Goal: Communication & Community: Answer question/provide support

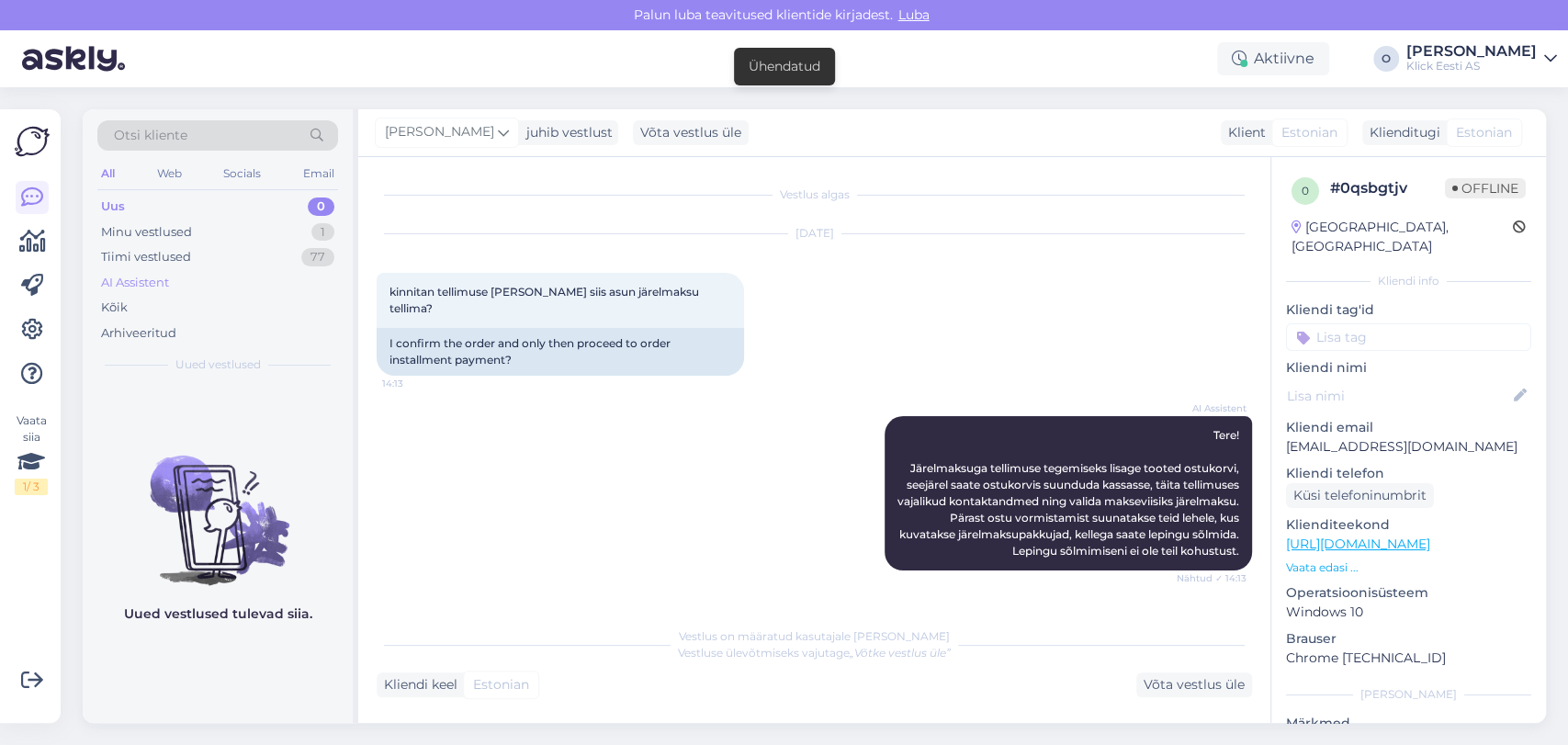
scroll to position [2496, 0]
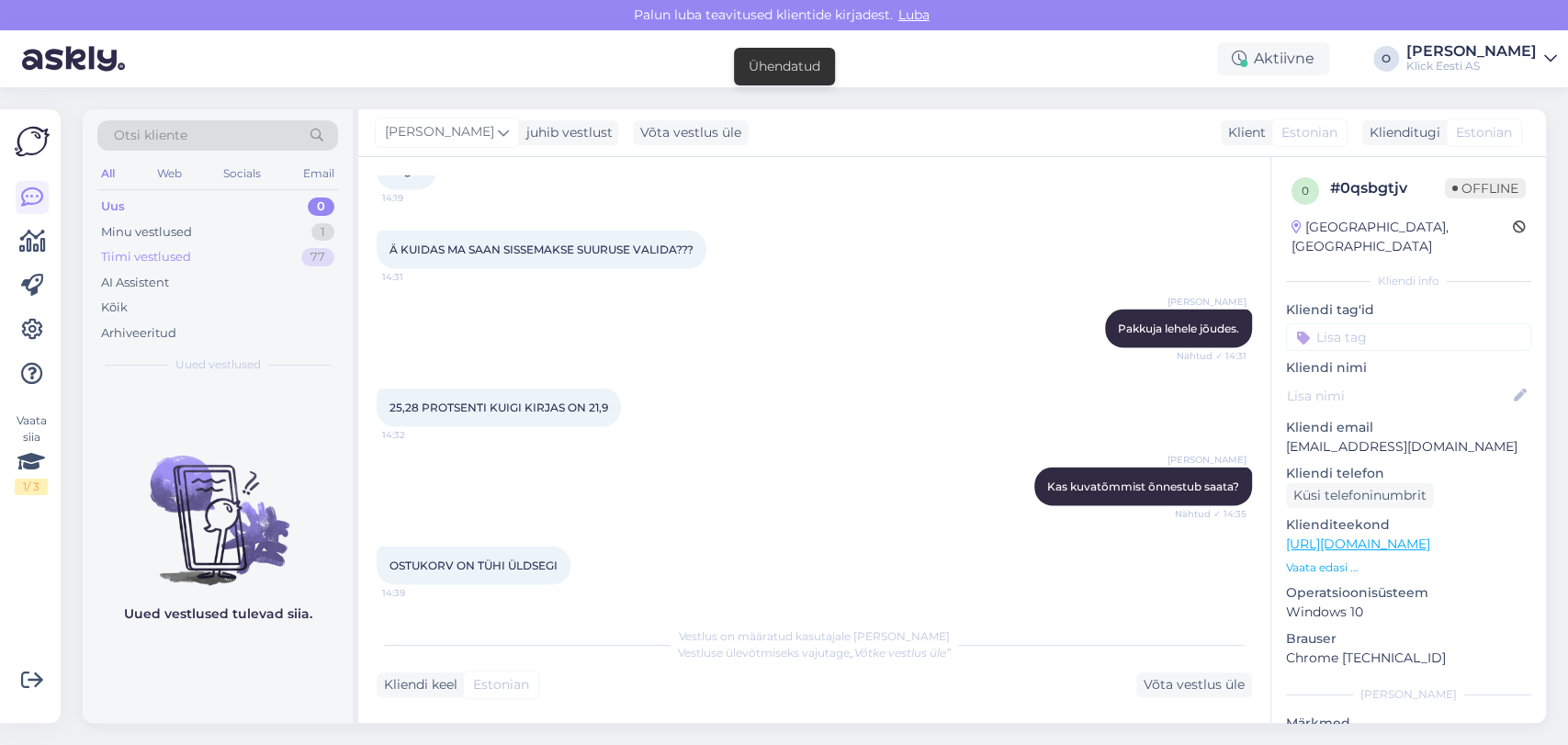
click at [200, 246] on div "Tiimi vestlused 77" at bounding box center [218, 257] width 241 height 25
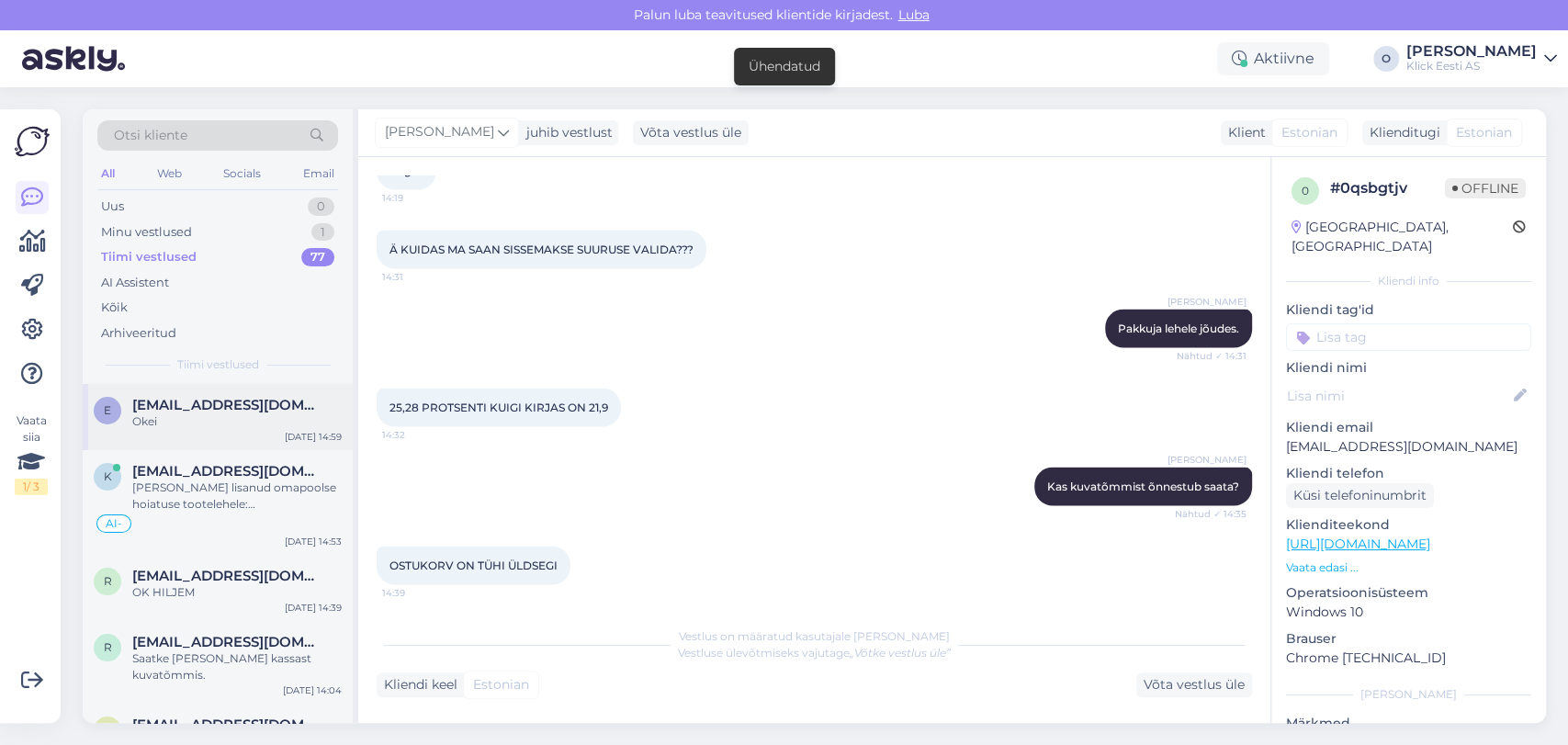
click at [175, 391] on div "e [EMAIL_ADDRESS][DOMAIN_NAME] Okei [DATE] 14:59" at bounding box center [217, 417] width 270 height 66
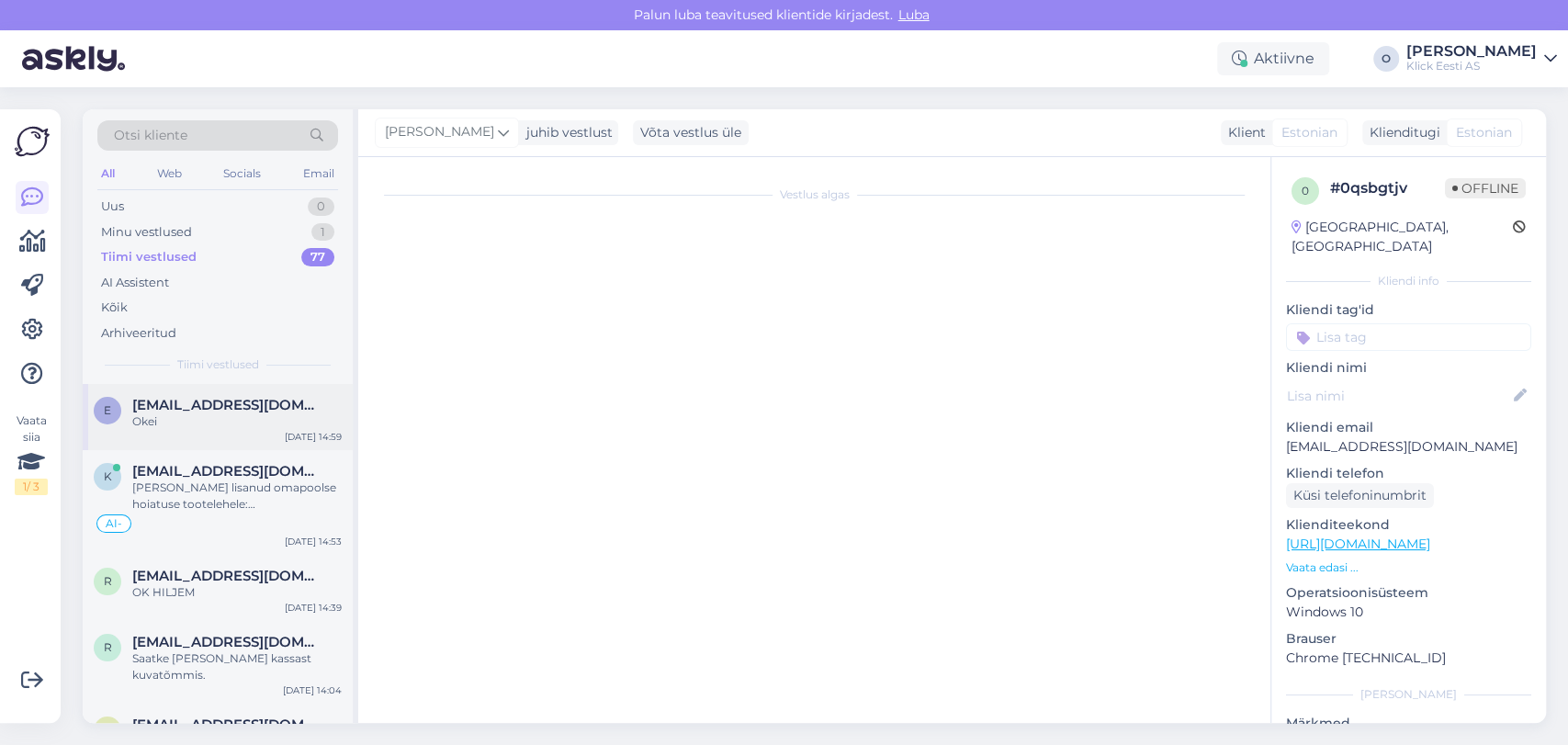
scroll to position [301, 0]
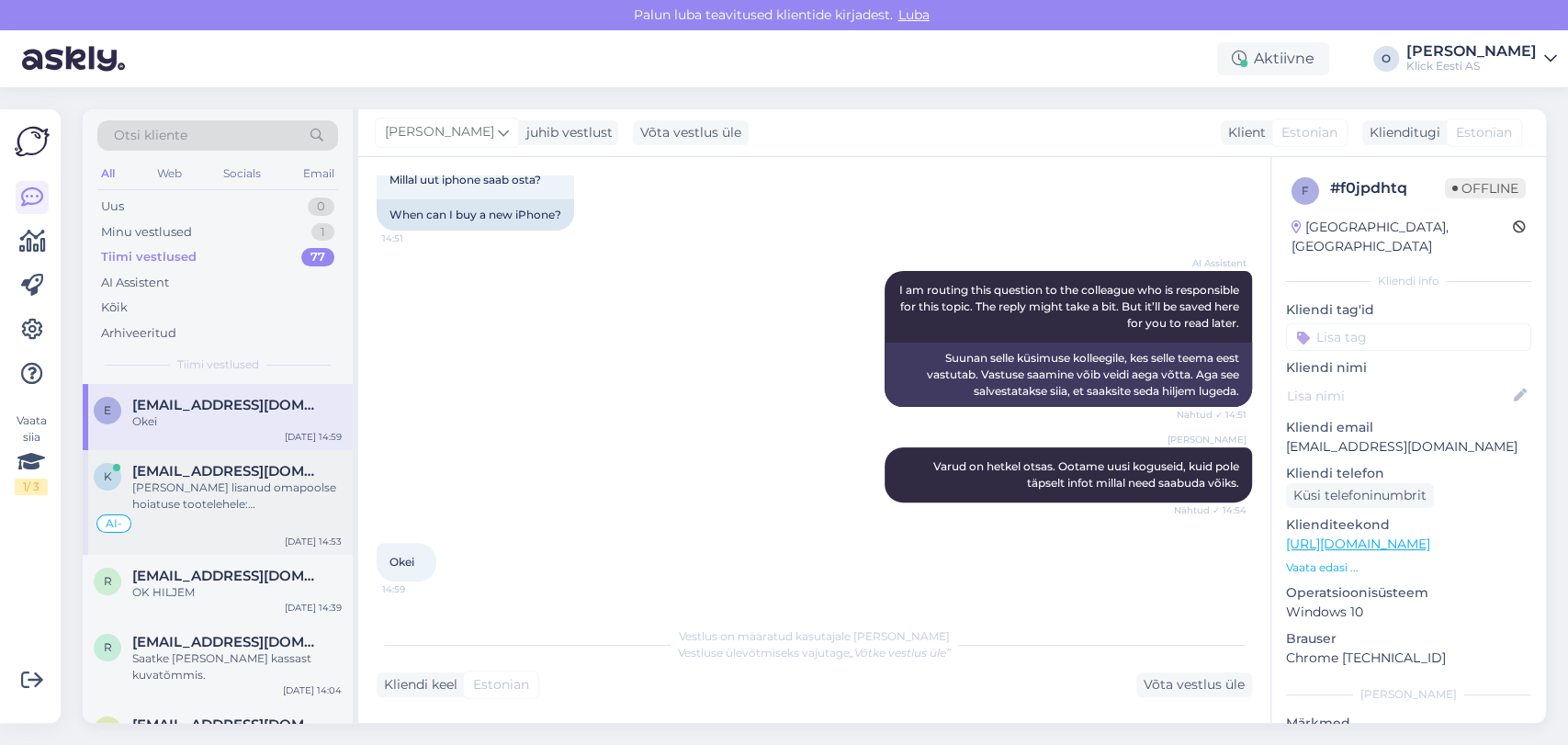
click at [277, 486] on div "[PERSON_NAME] lisanud omapoolse hoiatuse tootelehele: [PERSON_NAME] endast alat…" at bounding box center [237, 496] width 210 height 33
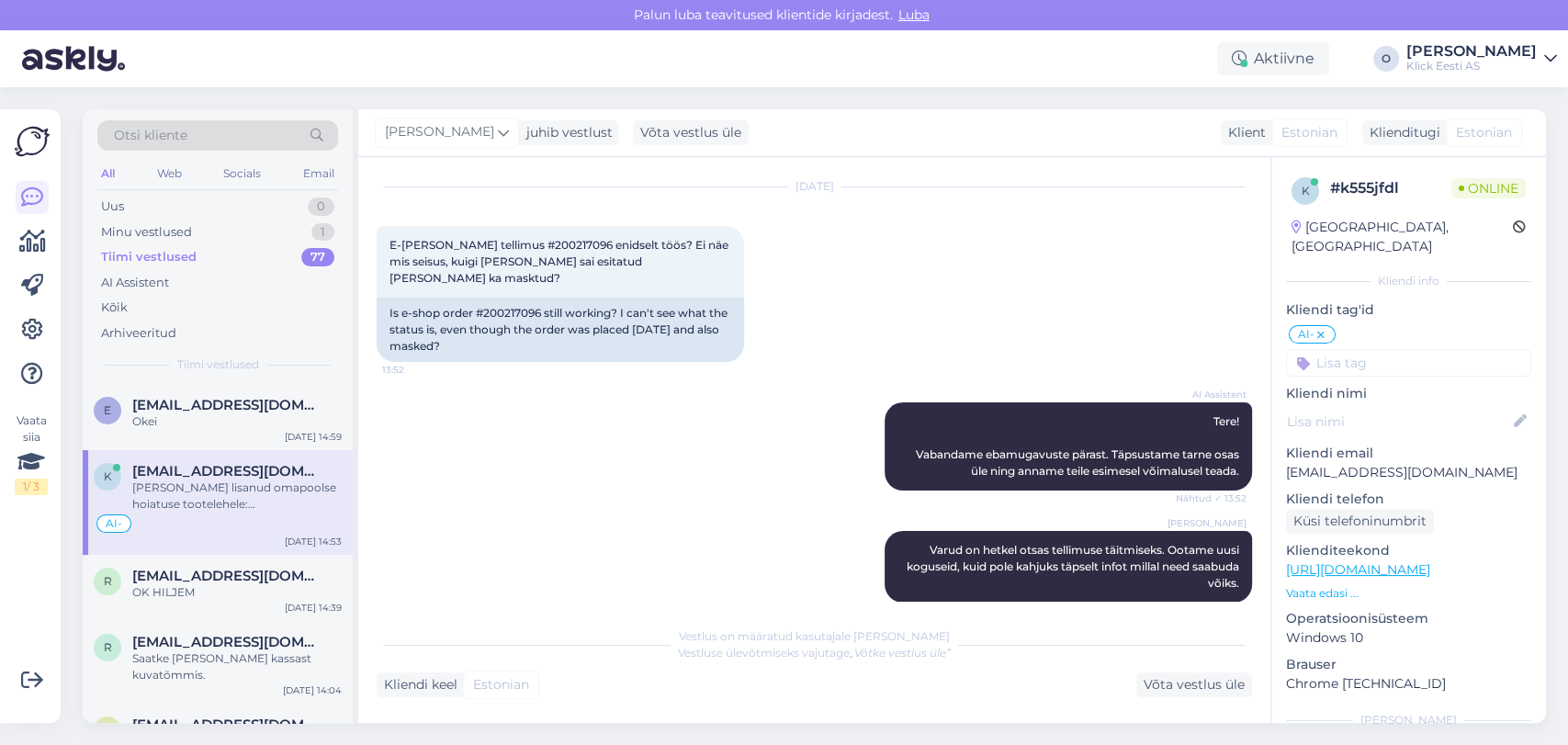
scroll to position [0, 0]
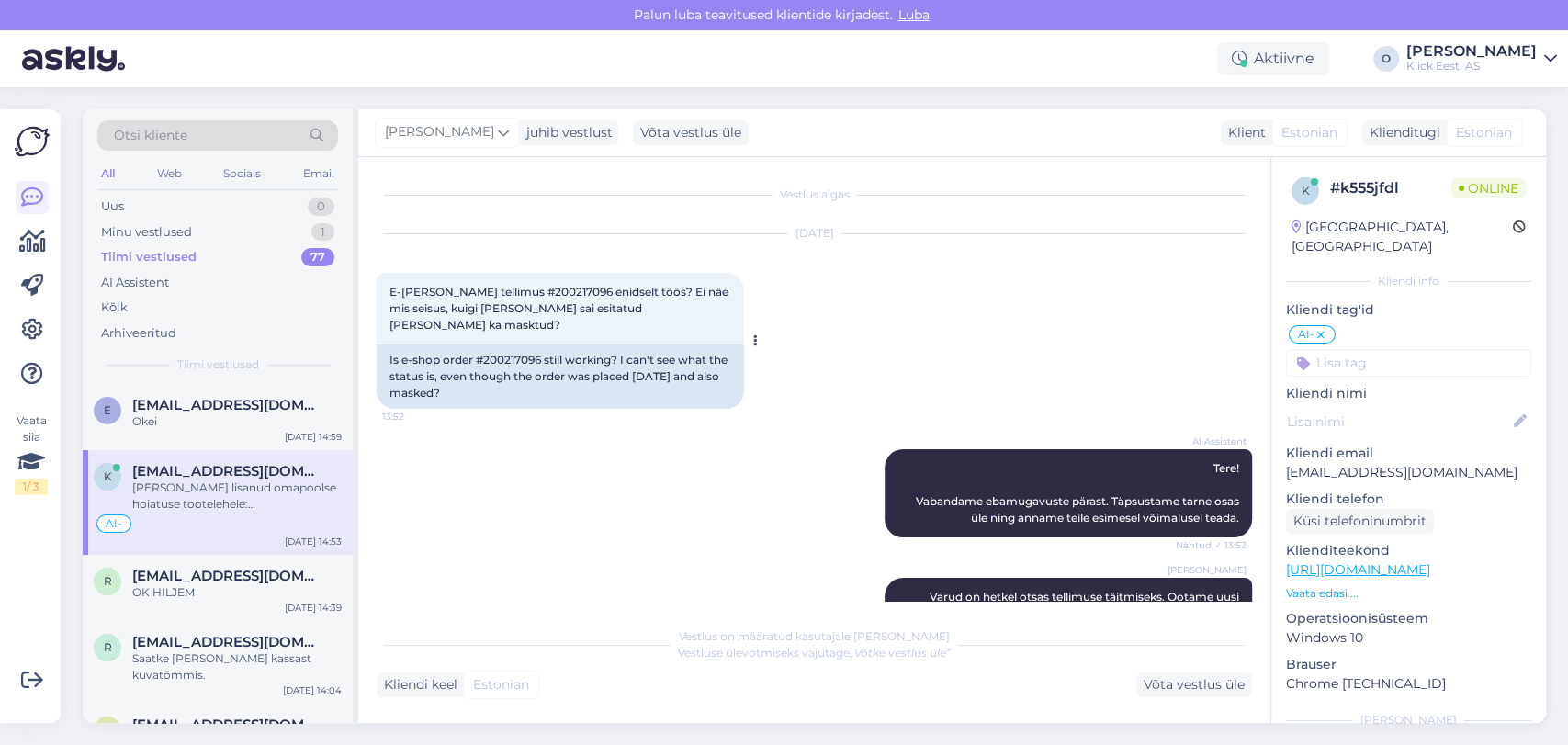
click at [501, 289] on span "E-[PERSON_NAME] tellimus #200217096 enidselt töös? Ei näe mis seisus, kuigi [PE…" at bounding box center [560, 309] width 341 height 47
copy span "200217096"
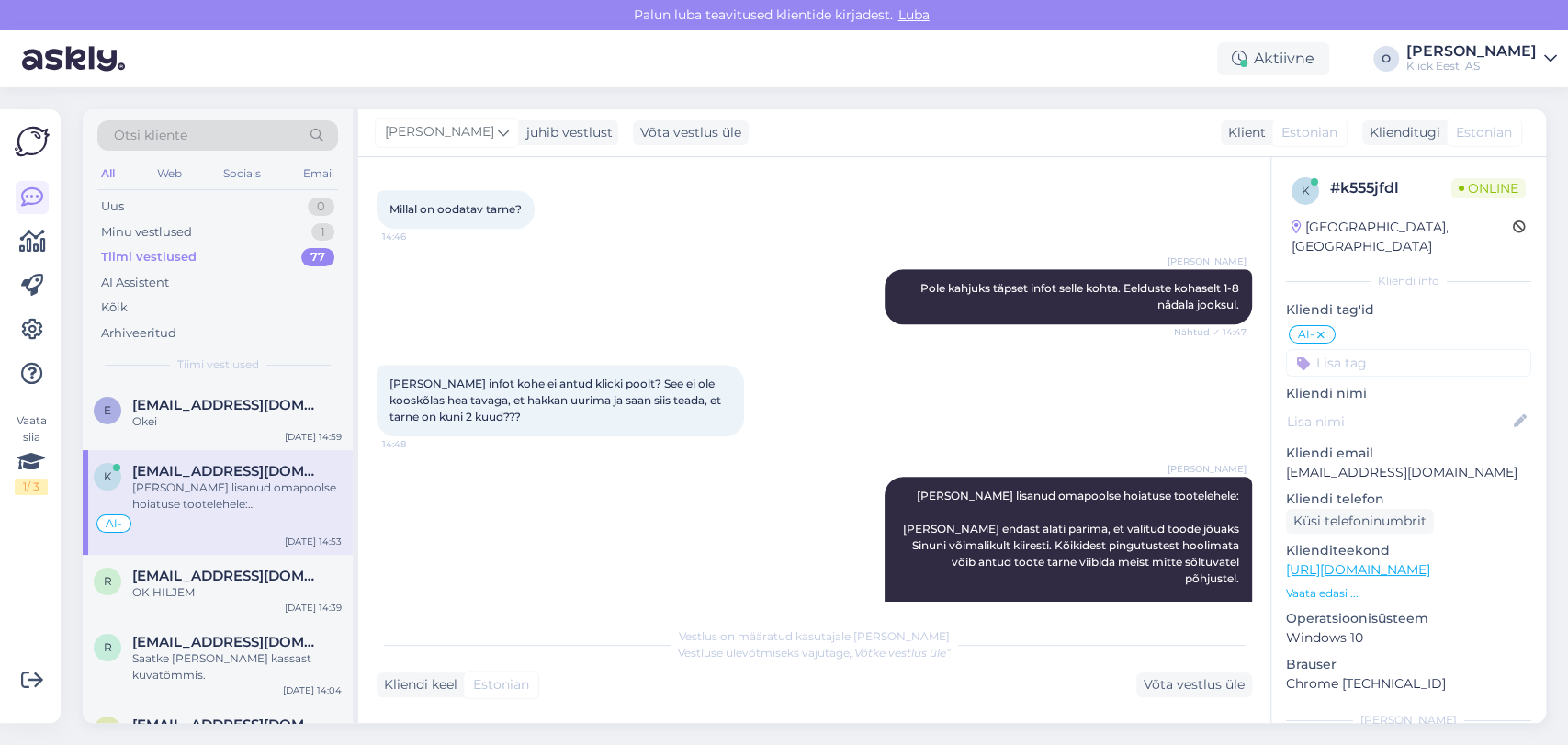
scroll to position [852, 0]
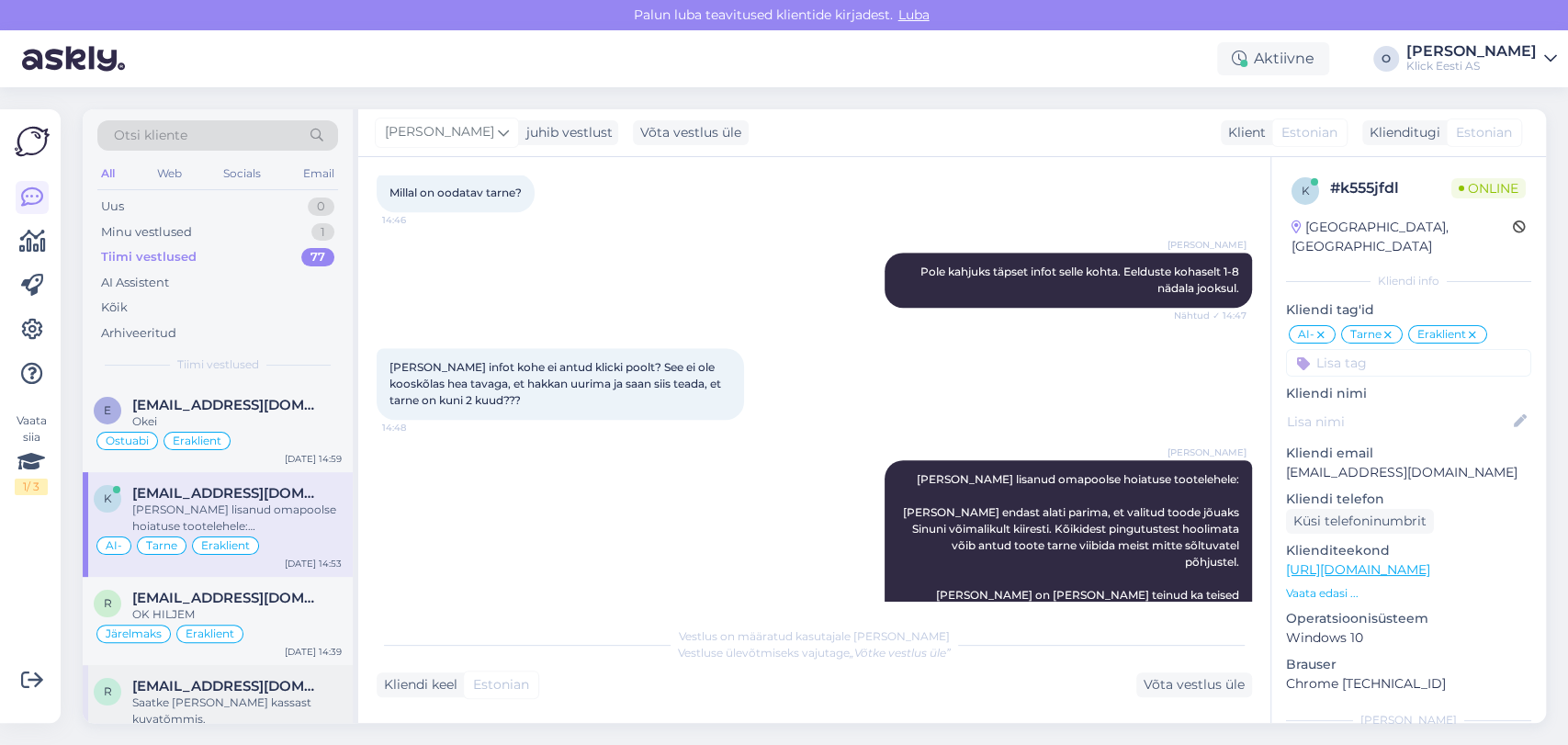
click at [171, 687] on span "[EMAIL_ADDRESS][DOMAIN_NAME]" at bounding box center [228, 687] width 191 height 17
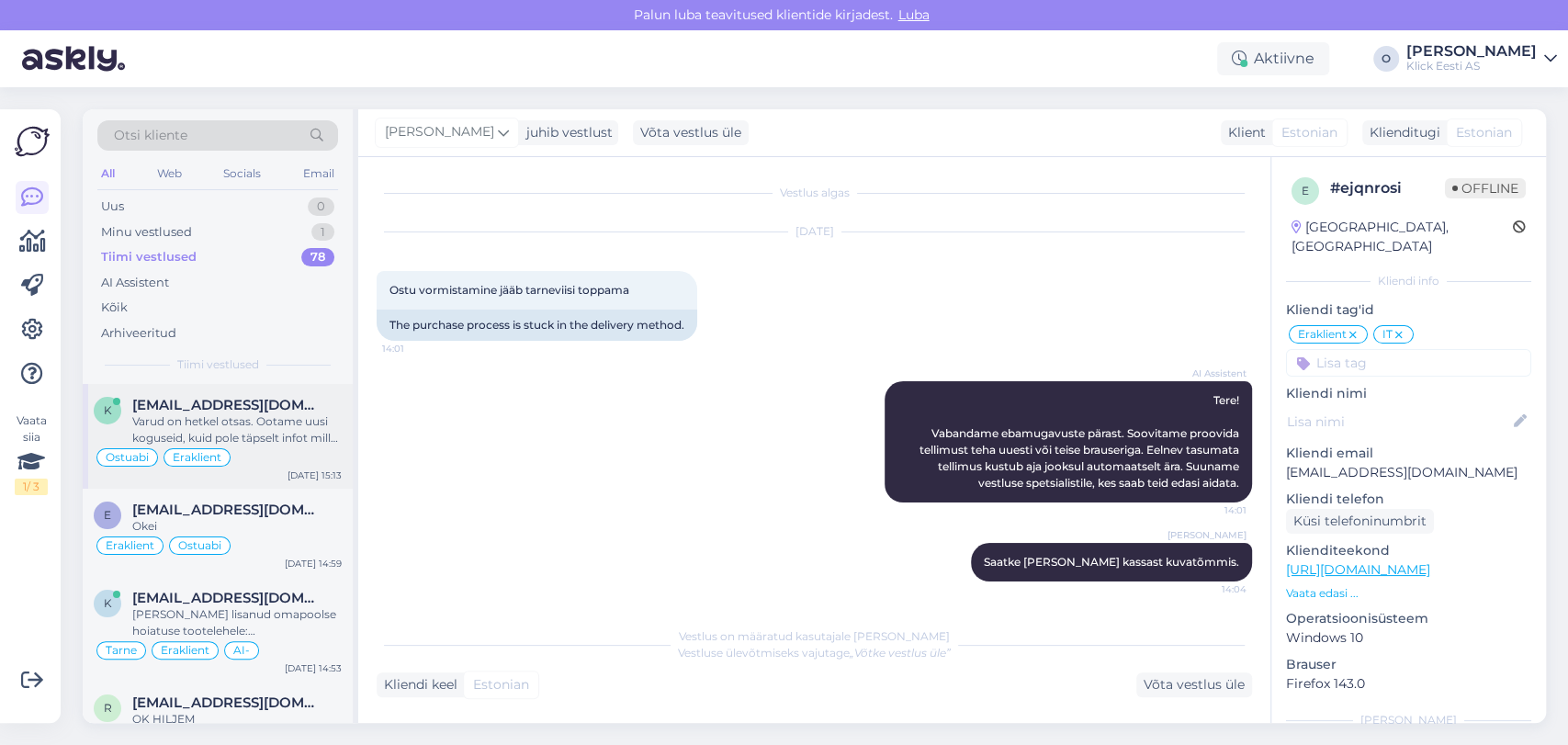
click at [191, 388] on div "k [EMAIL_ADDRESS][DOMAIN_NAME] Varud on hetkel otsas. Ootame uusi koguseid, kui…" at bounding box center [217, 436] width 270 height 104
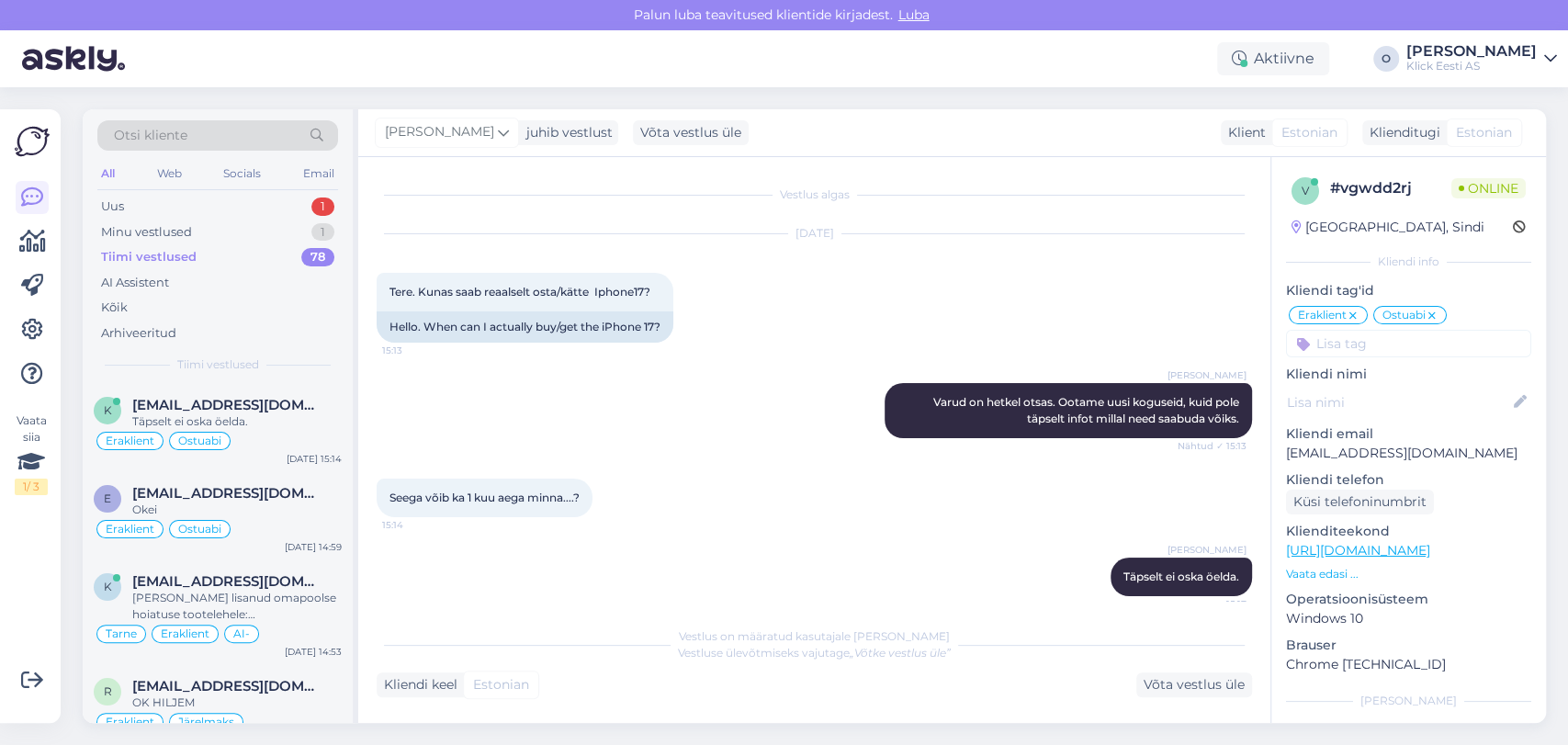
scroll to position [15, 0]
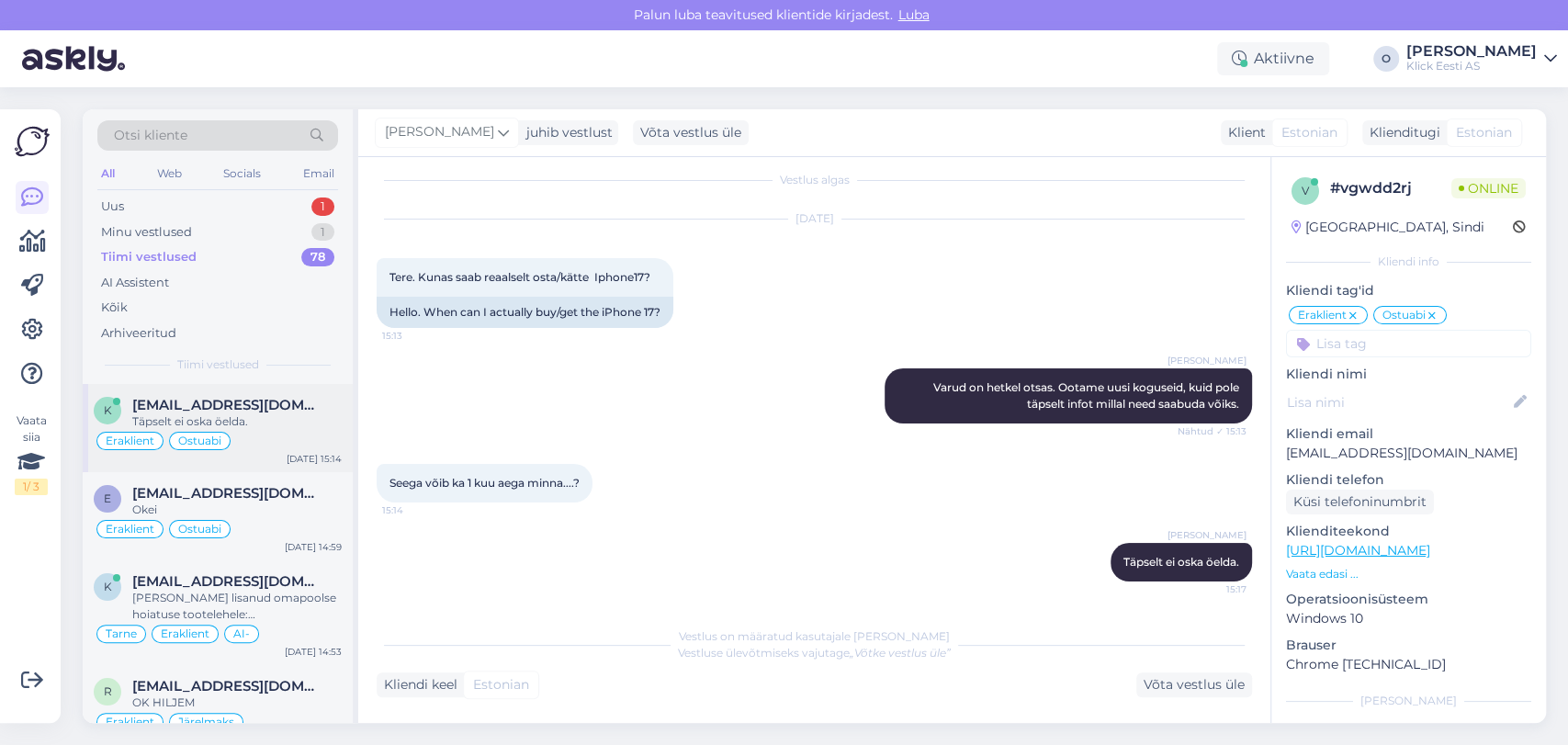
click at [226, 435] on div "Ostuabi" at bounding box center [199, 441] width 61 height 19
click at [165, 254] on div "Tiimi vestlused" at bounding box center [149, 258] width 96 height 19
click at [167, 200] on div "Uus 1" at bounding box center [218, 206] width 241 height 25
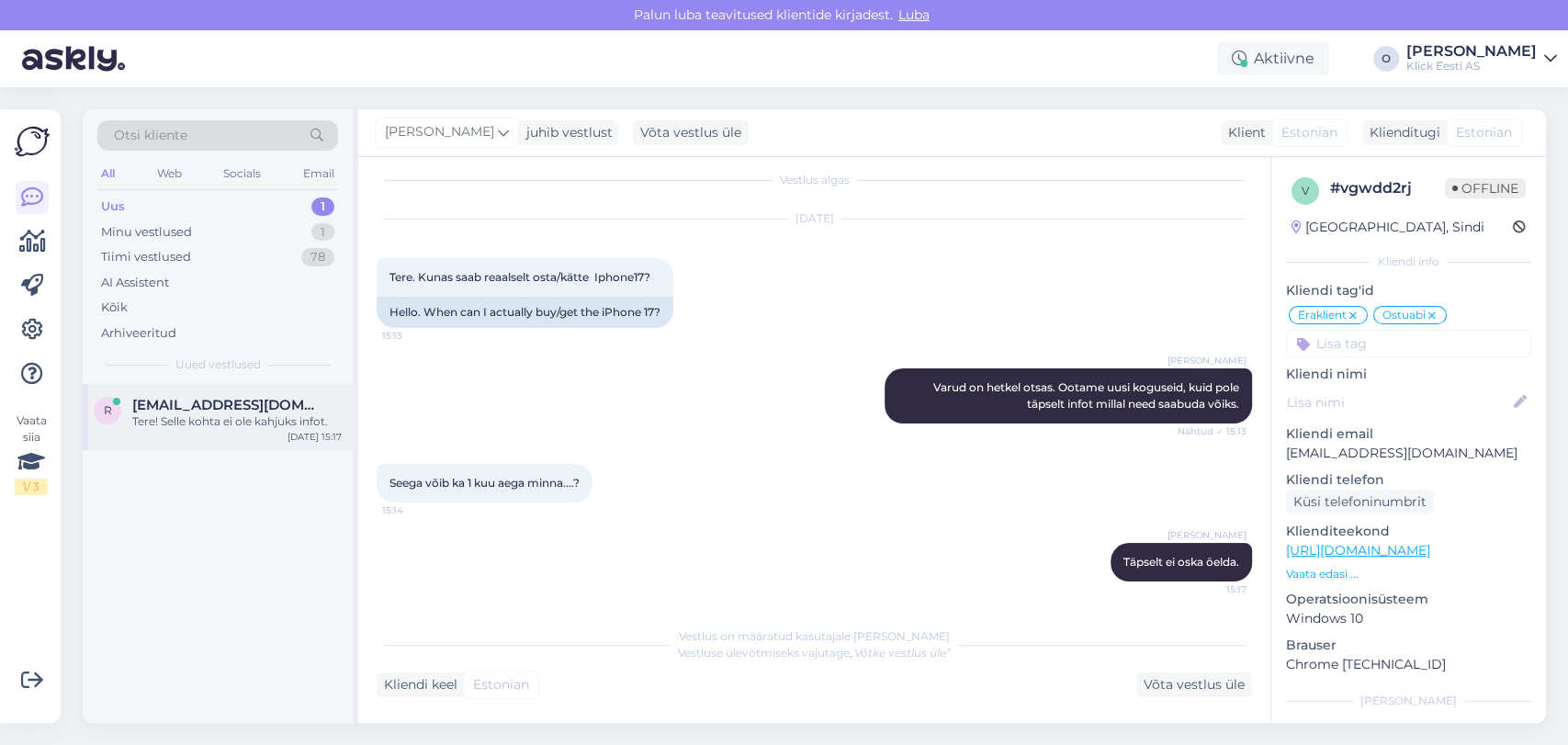
click at [162, 428] on div "Tere! Selle kohta ei ole kahjuks infot." at bounding box center [237, 421] width 210 height 17
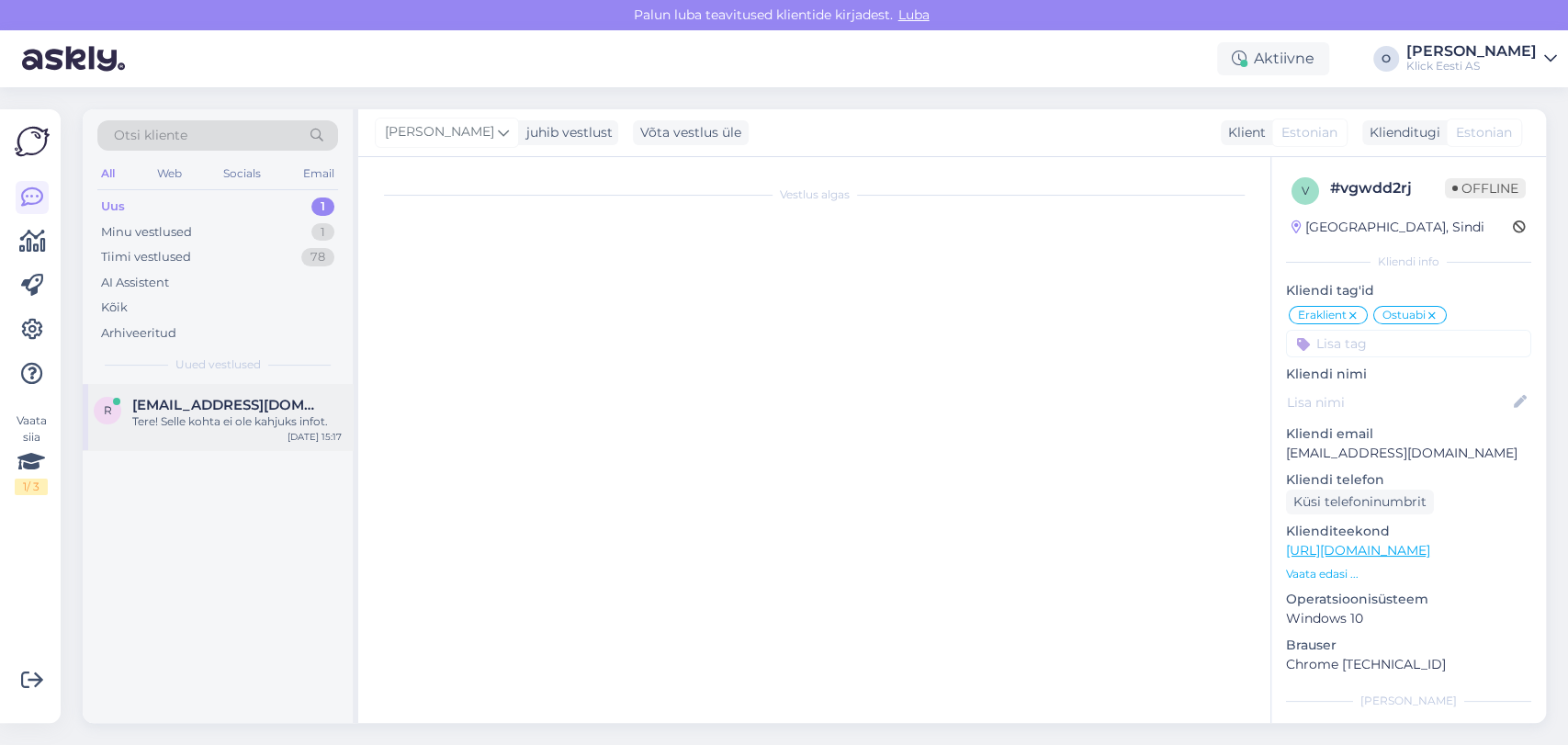
scroll to position [20, 0]
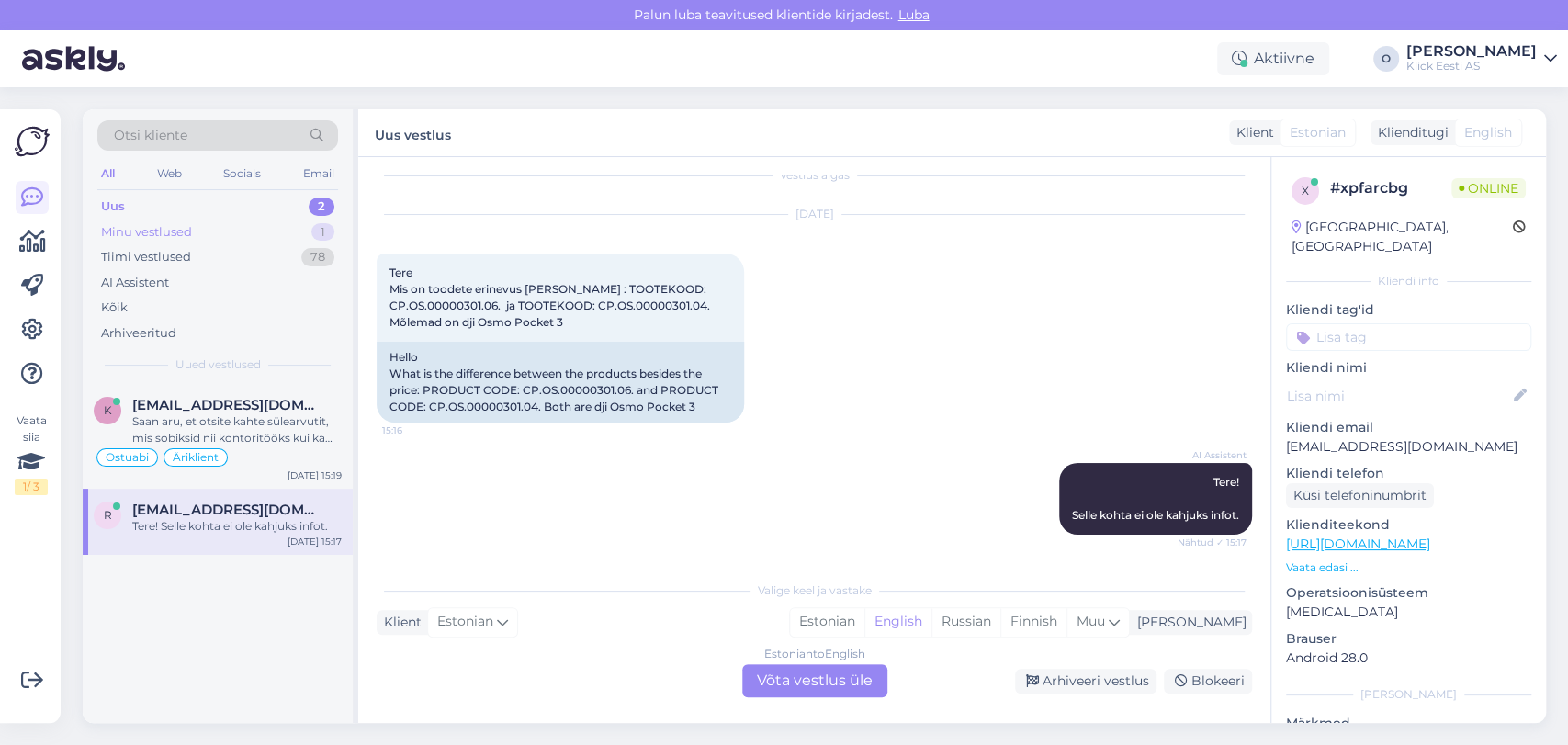
click at [191, 228] on div "Minu vestlused 1" at bounding box center [218, 231] width 241 height 25
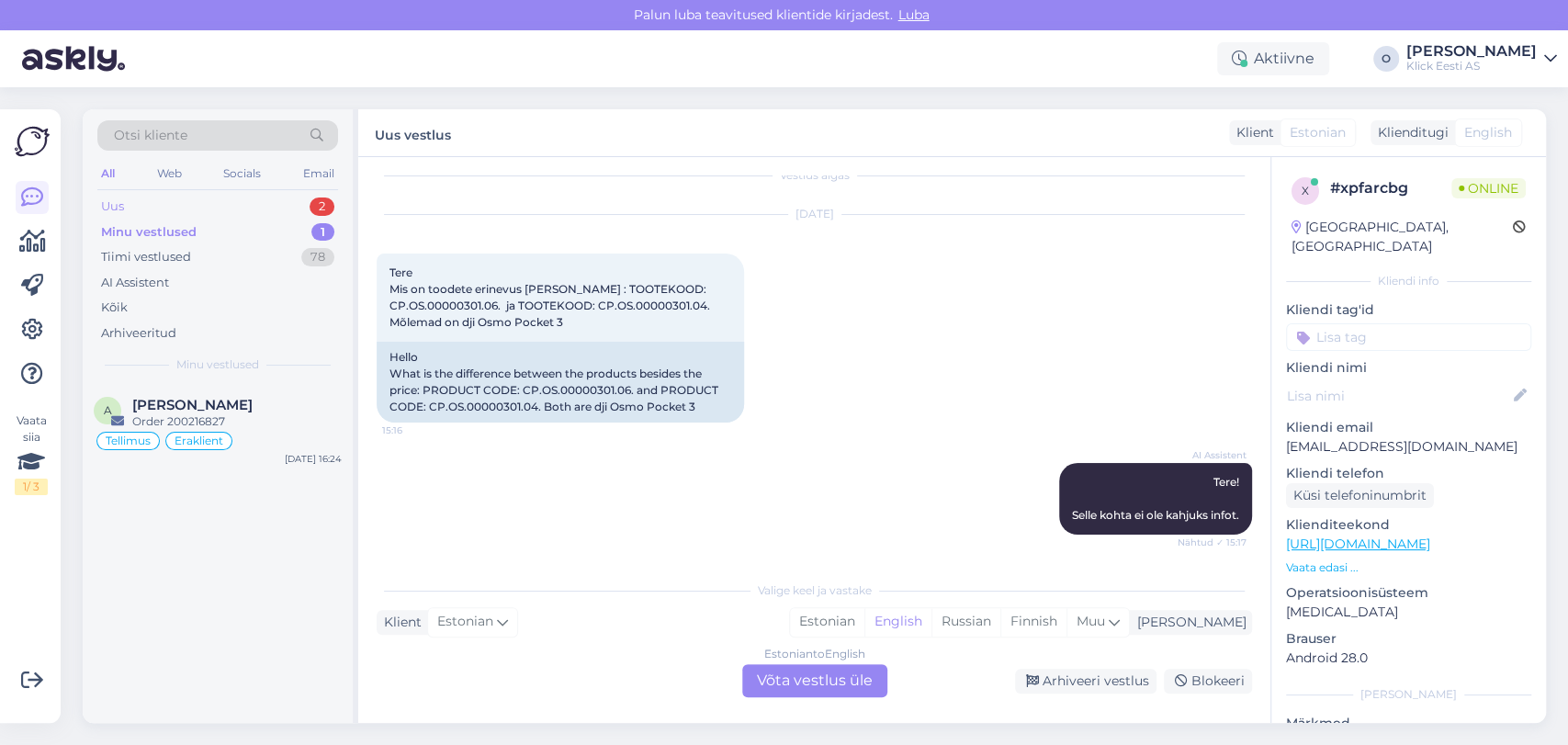
click at [182, 197] on div "Uus 2" at bounding box center [218, 206] width 241 height 25
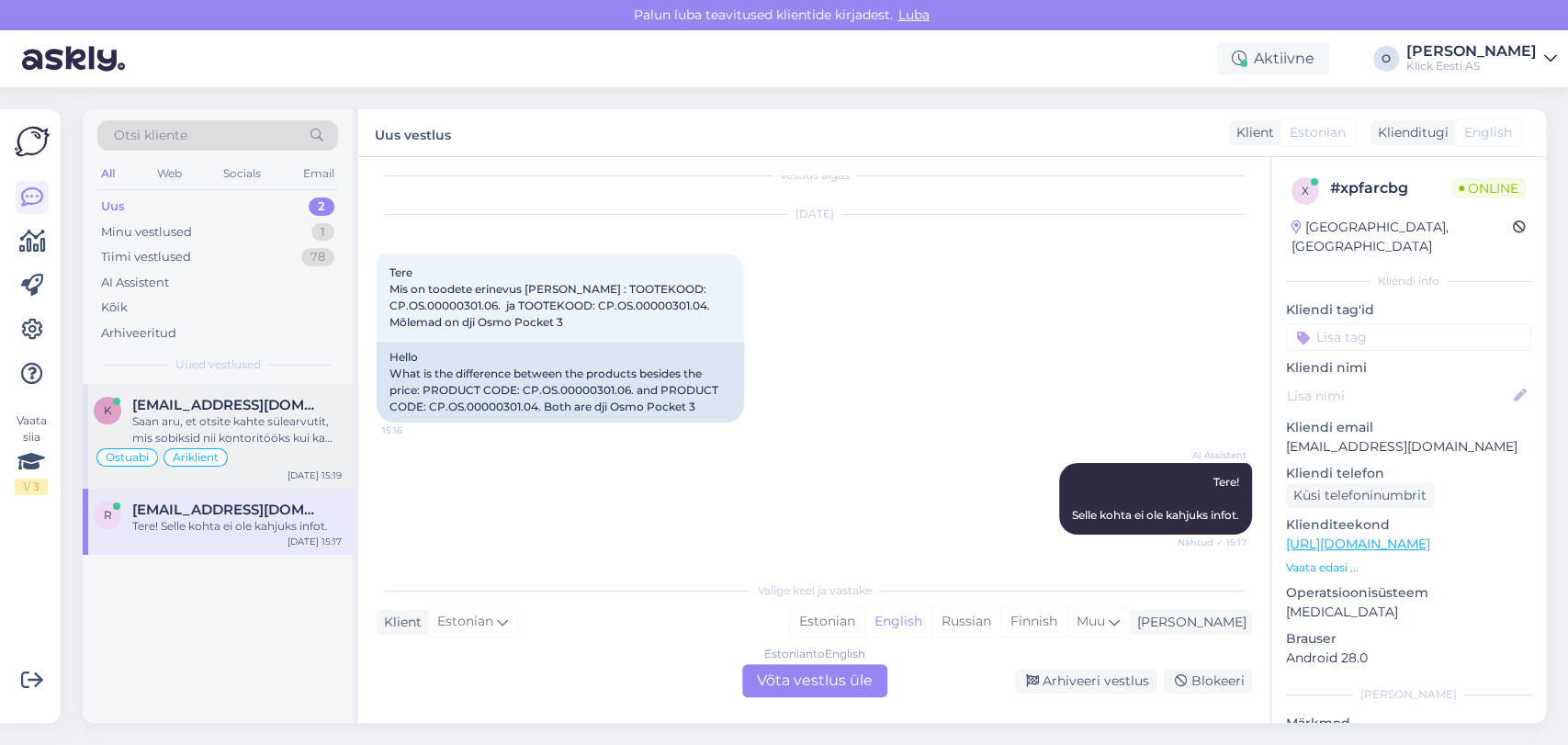
click at [162, 400] on span "[EMAIL_ADDRESS][DOMAIN_NAME]" at bounding box center [228, 405] width 191 height 17
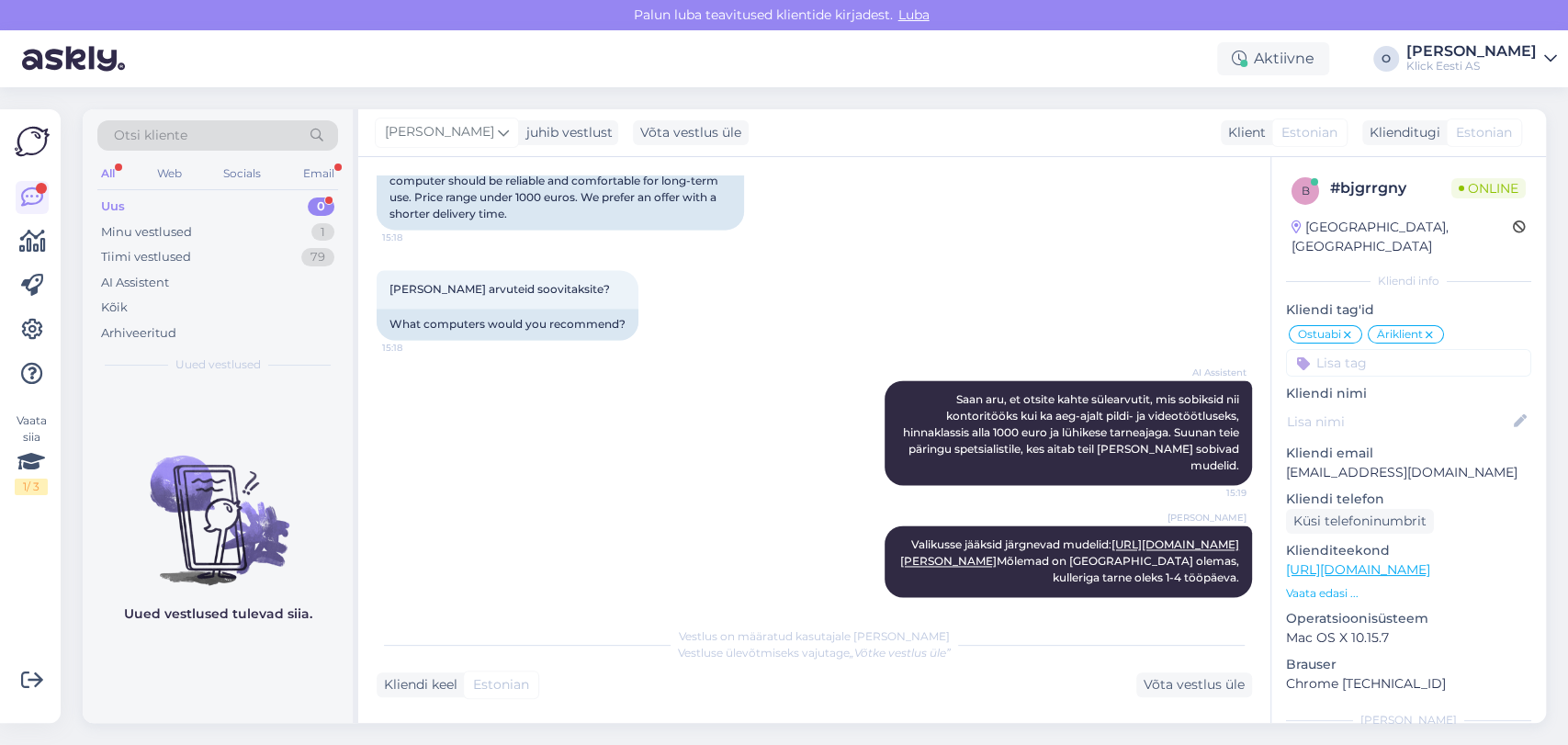
scroll to position [1873, 0]
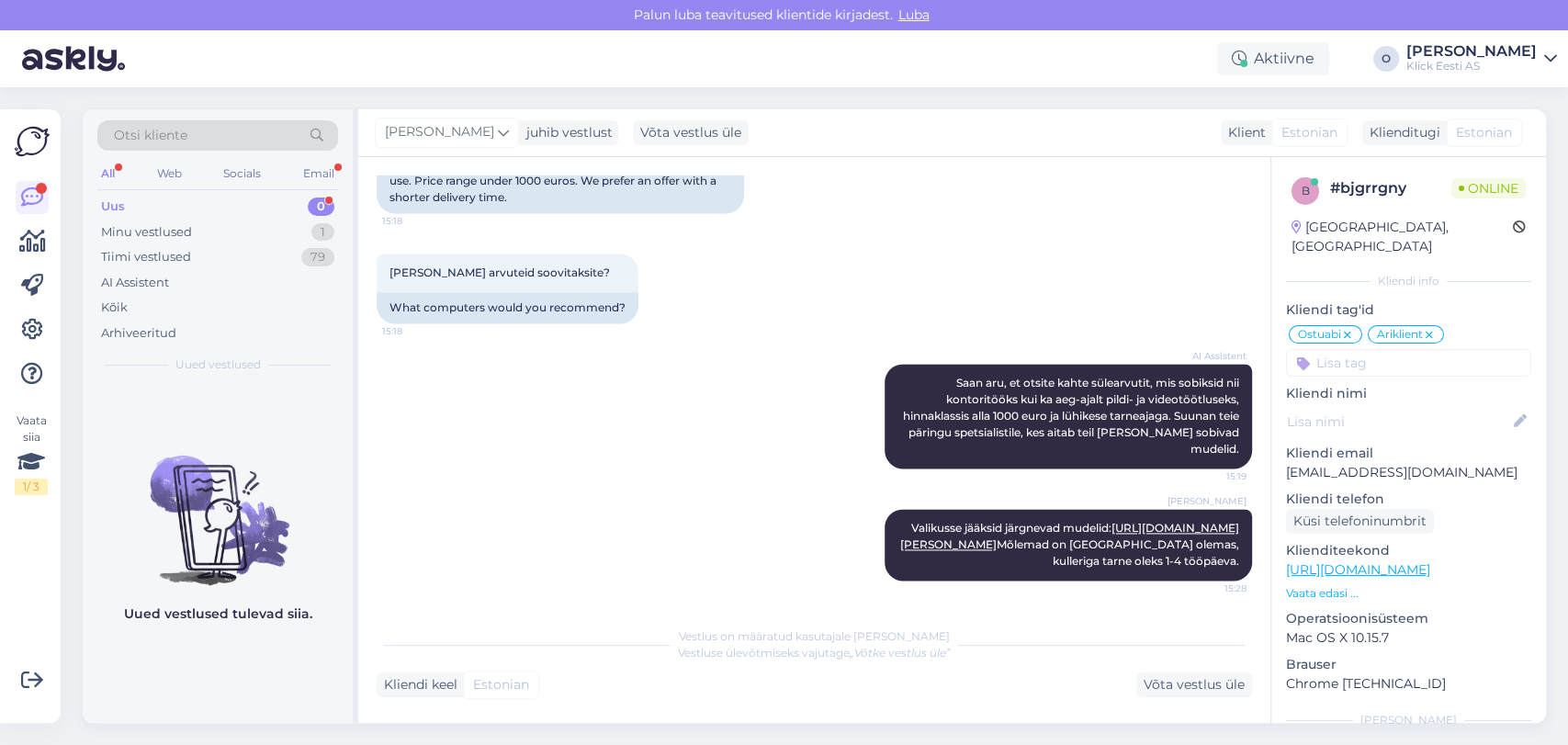
click at [239, 194] on div "Uus 0" at bounding box center [218, 206] width 241 height 25
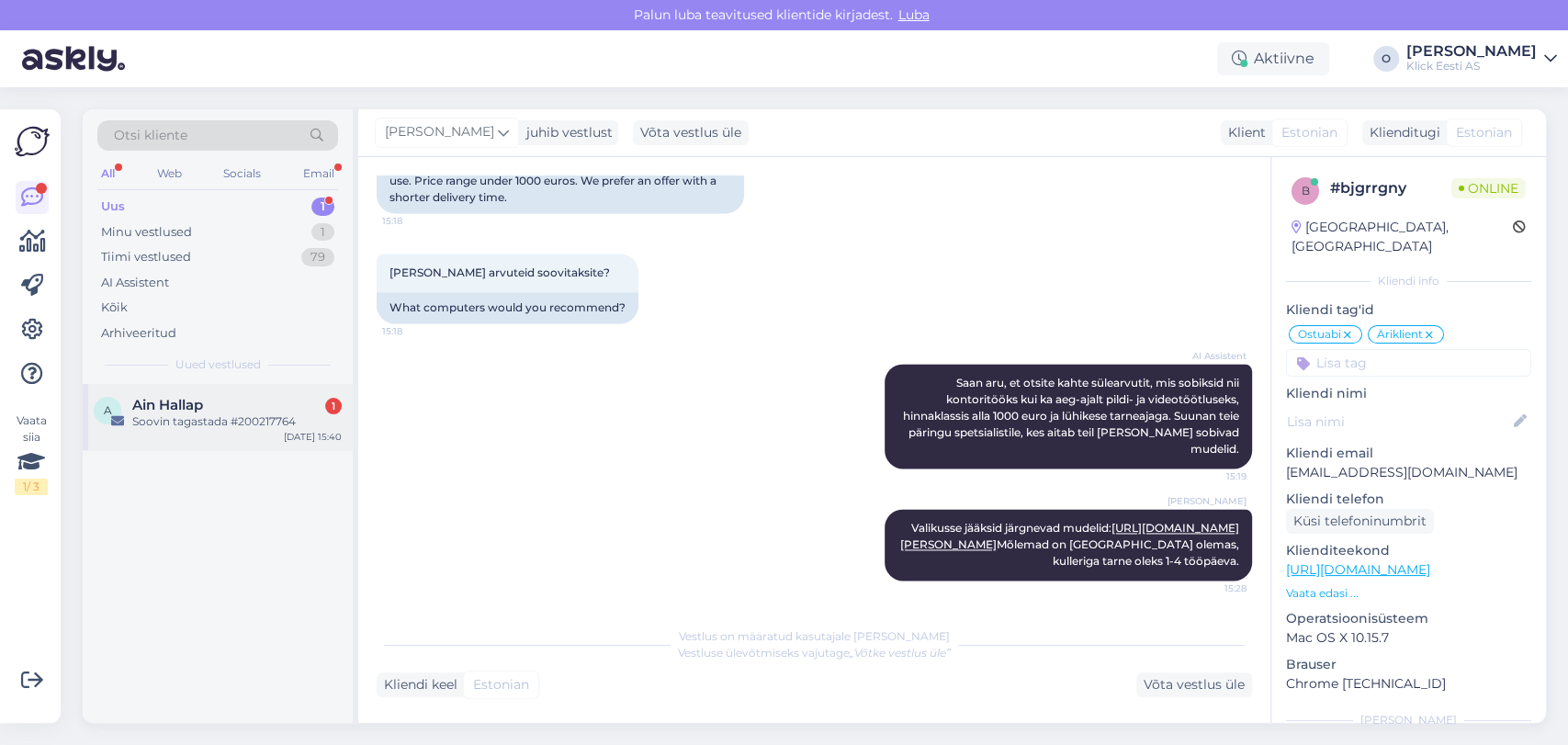
click at [198, 389] on div "A Ain Hallap 1 Soovin tagastada #200217764 [DATE] 15:40" at bounding box center [217, 417] width 270 height 66
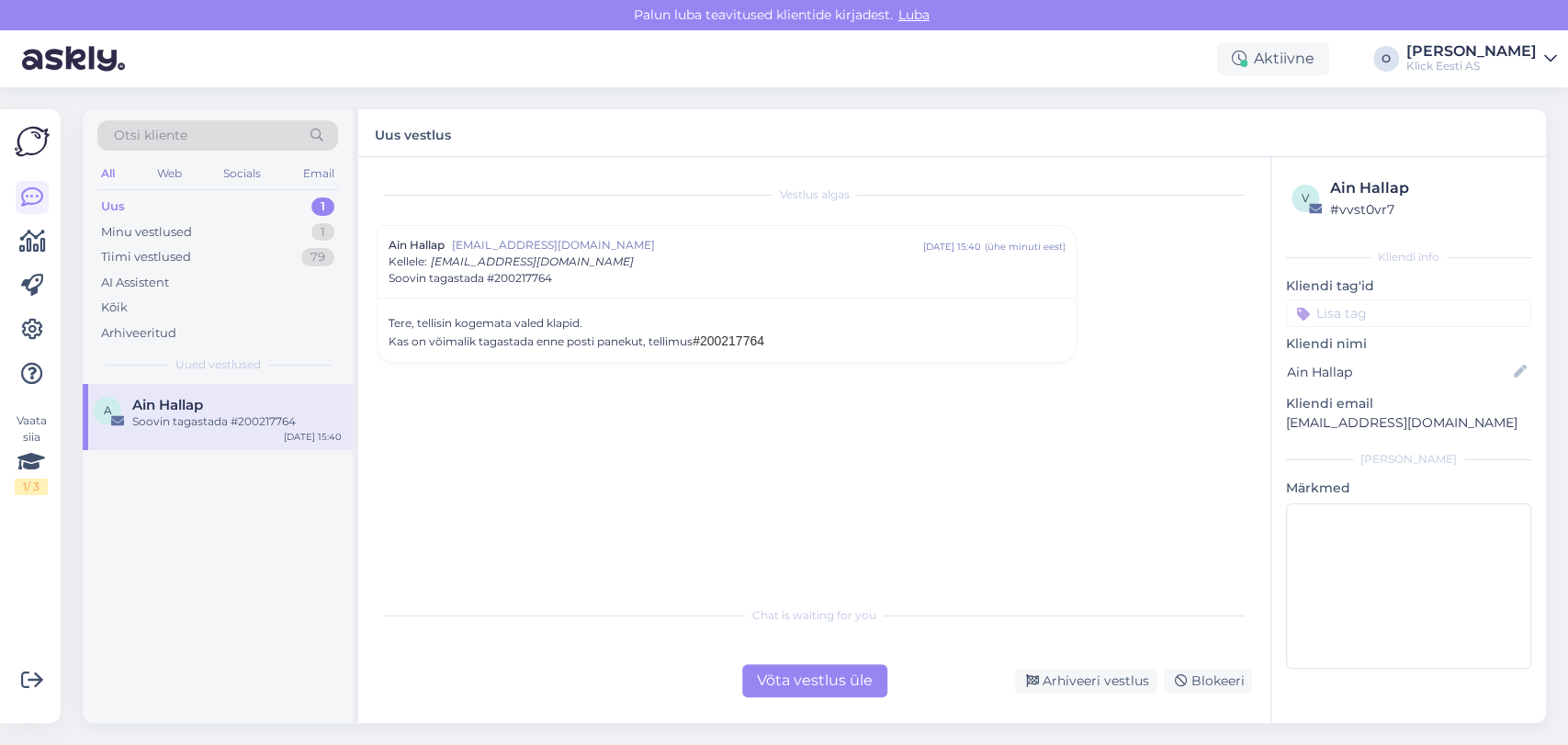
click at [734, 339] on span "#200217764" at bounding box center [728, 341] width 71 height 15
copy span "200217764"
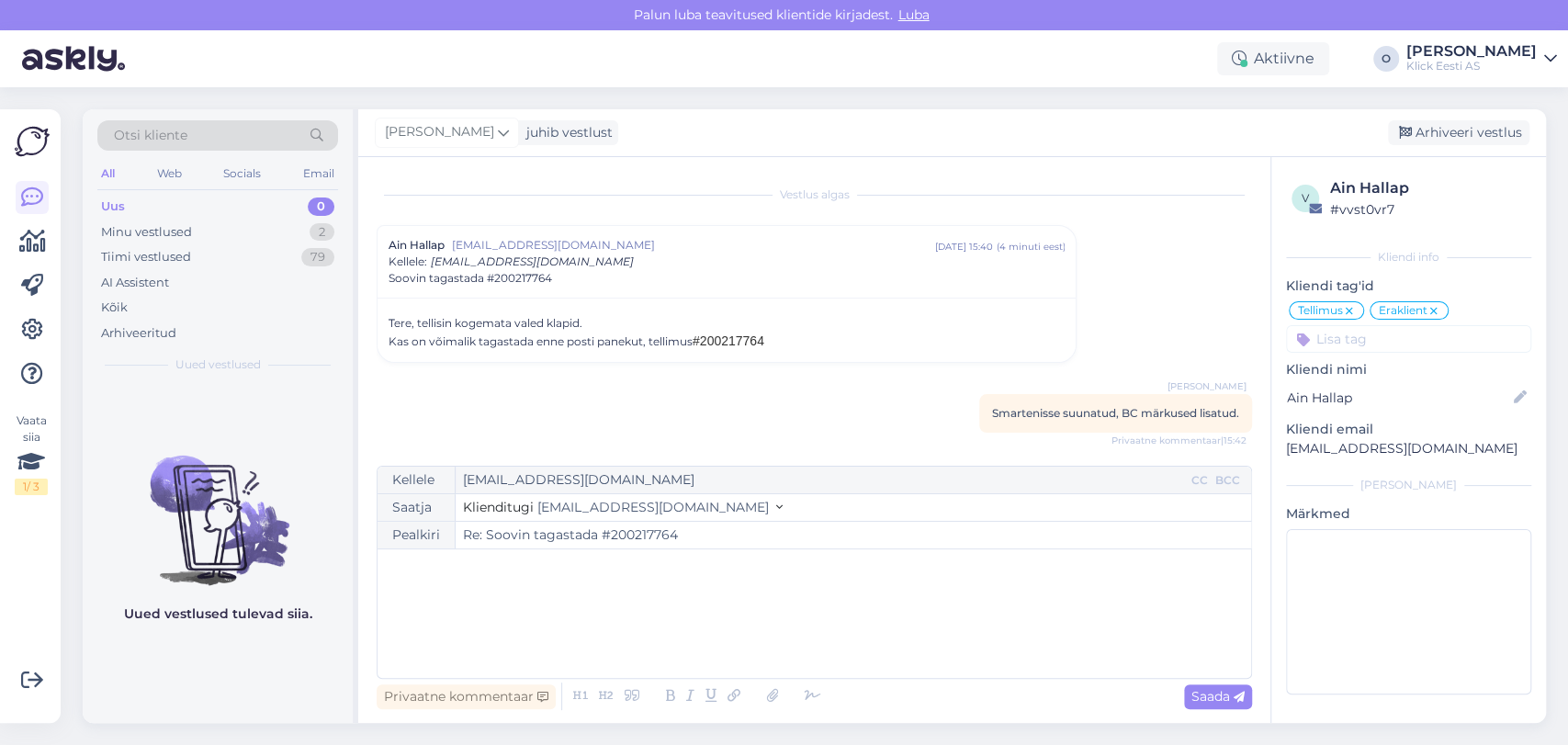
click at [735, 333] on span "#200217764" at bounding box center [728, 341] width 71 height 15
copy span "200217764"
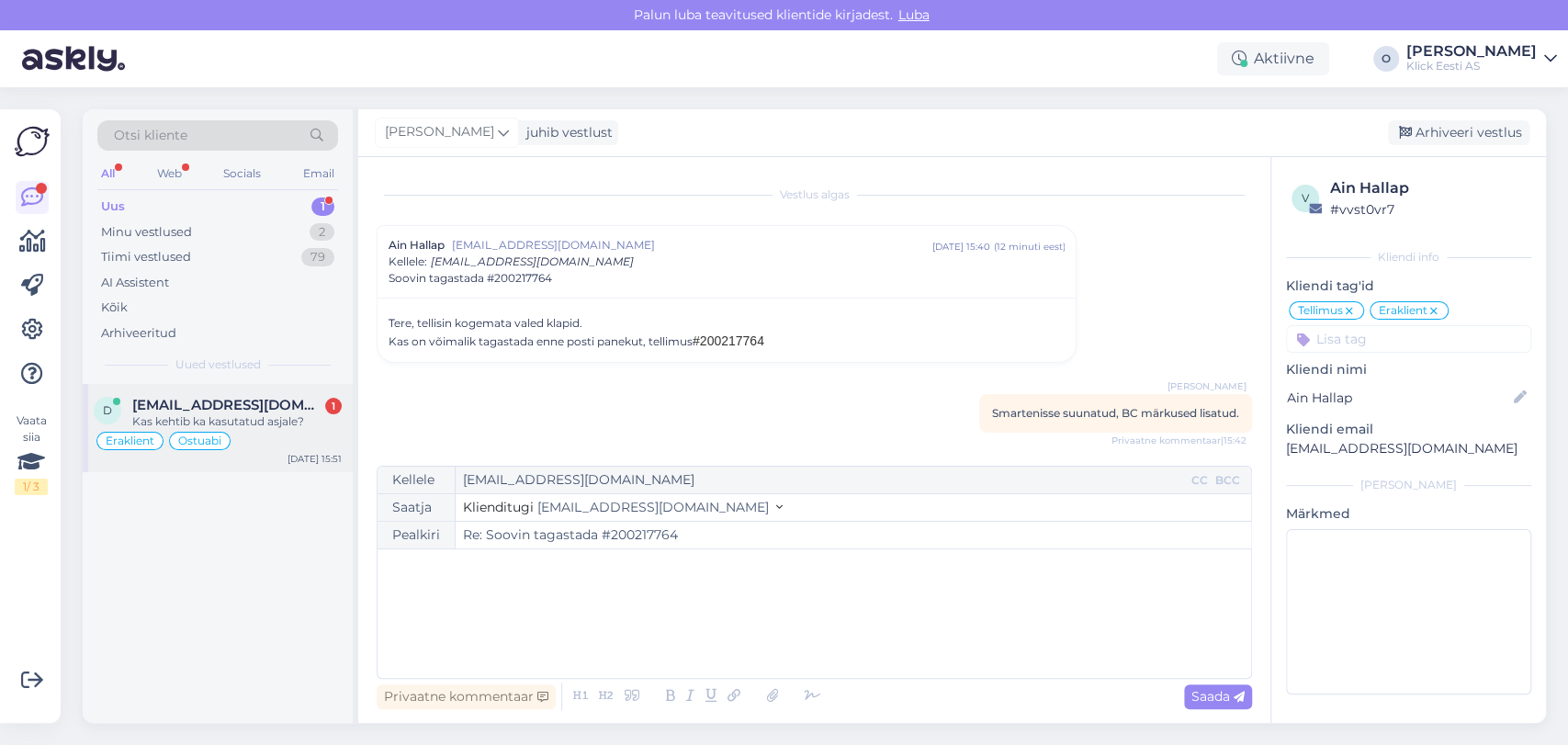
click at [172, 401] on span "[EMAIL_ADDRESS][DOMAIN_NAME]" at bounding box center [228, 405] width 191 height 17
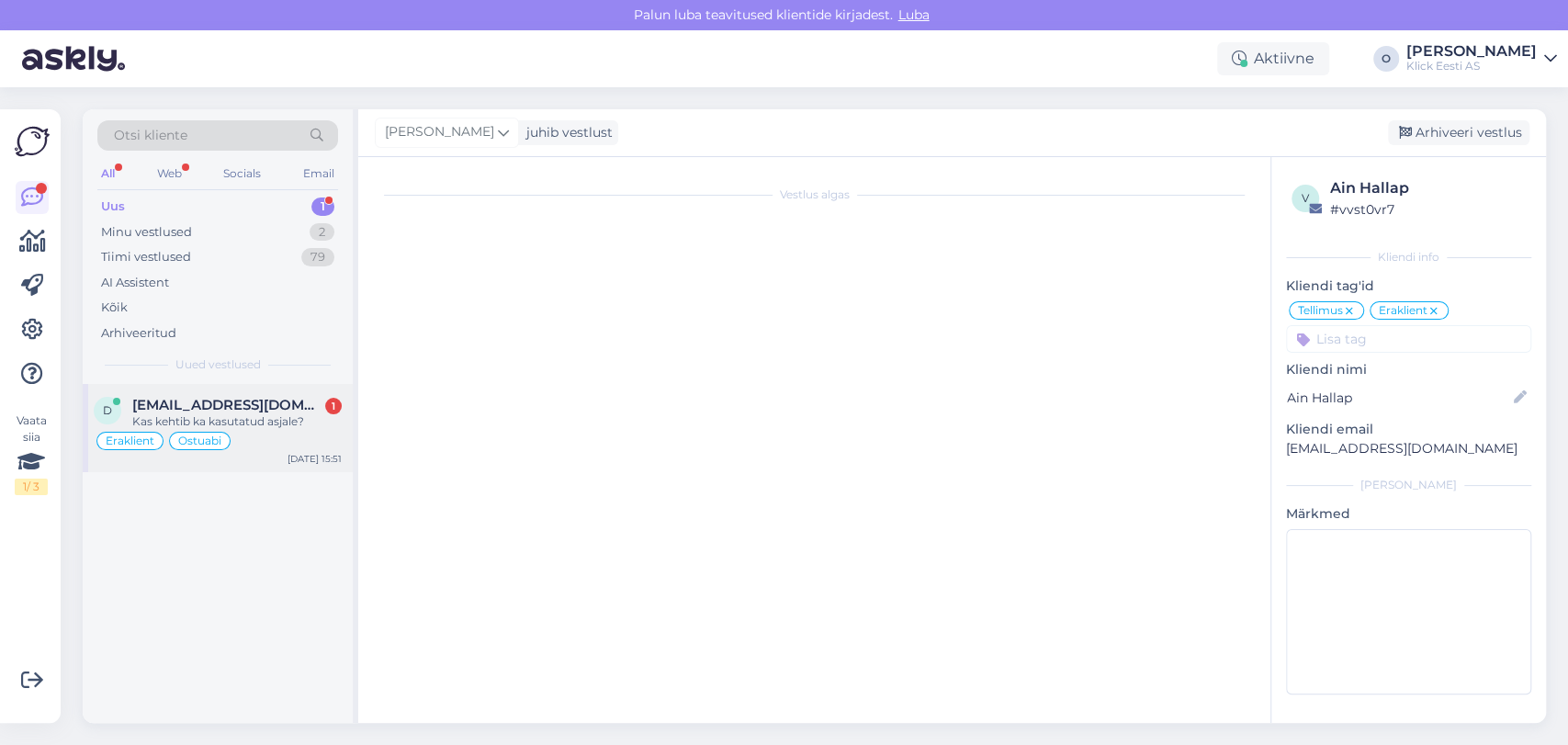
scroll to position [1254, 0]
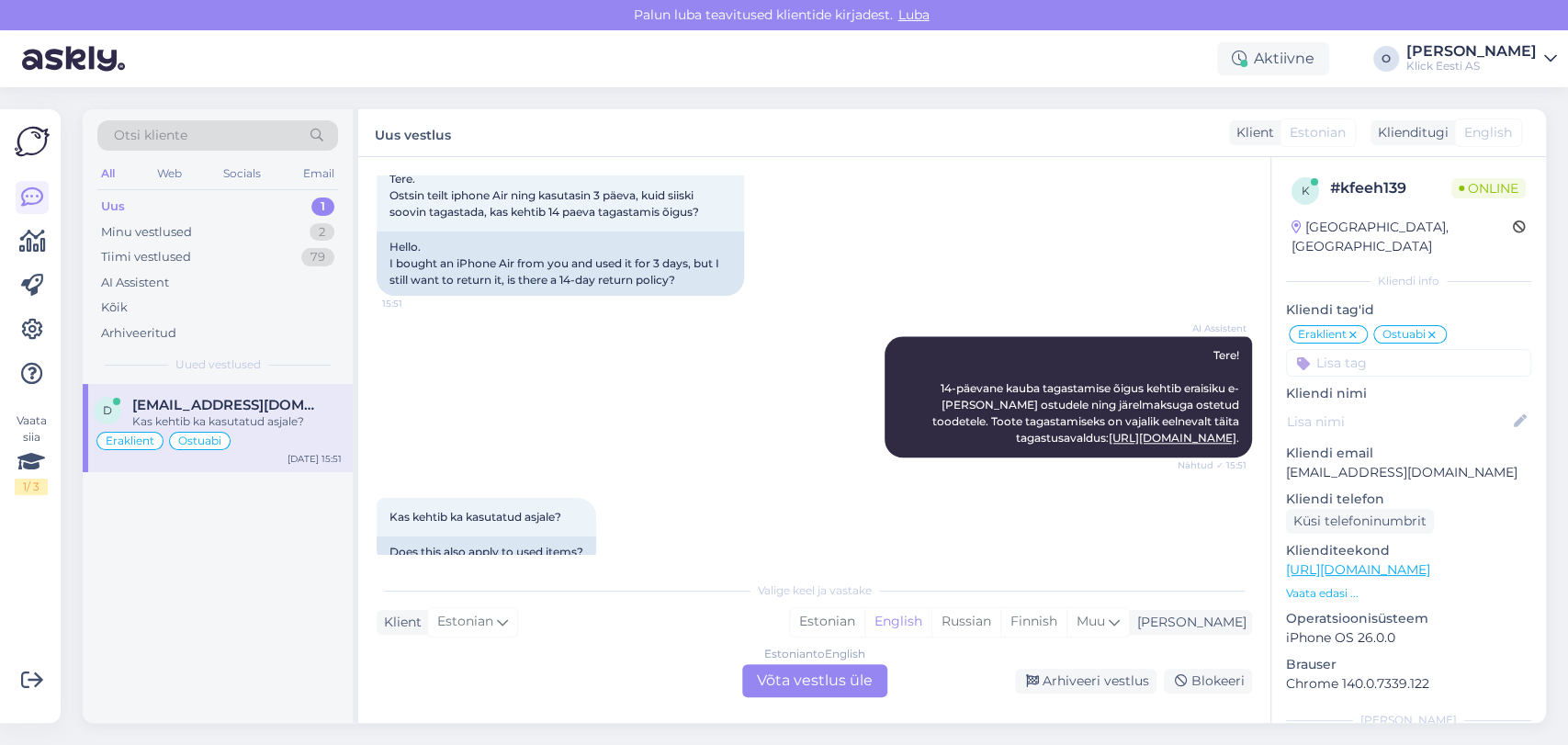
click at [1251, 226] on div "Vestlus algas [DATE] Tere. Kui ma ostan epoest järelmaksuga telefoni kas ma saa…" at bounding box center [822, 365] width 892 height 379
click at [1356, 463] on p "[EMAIL_ADDRESS][DOMAIN_NAME]" at bounding box center [1408, 472] width 245 height 20
copy p "[EMAIL_ADDRESS][DOMAIN_NAME]"
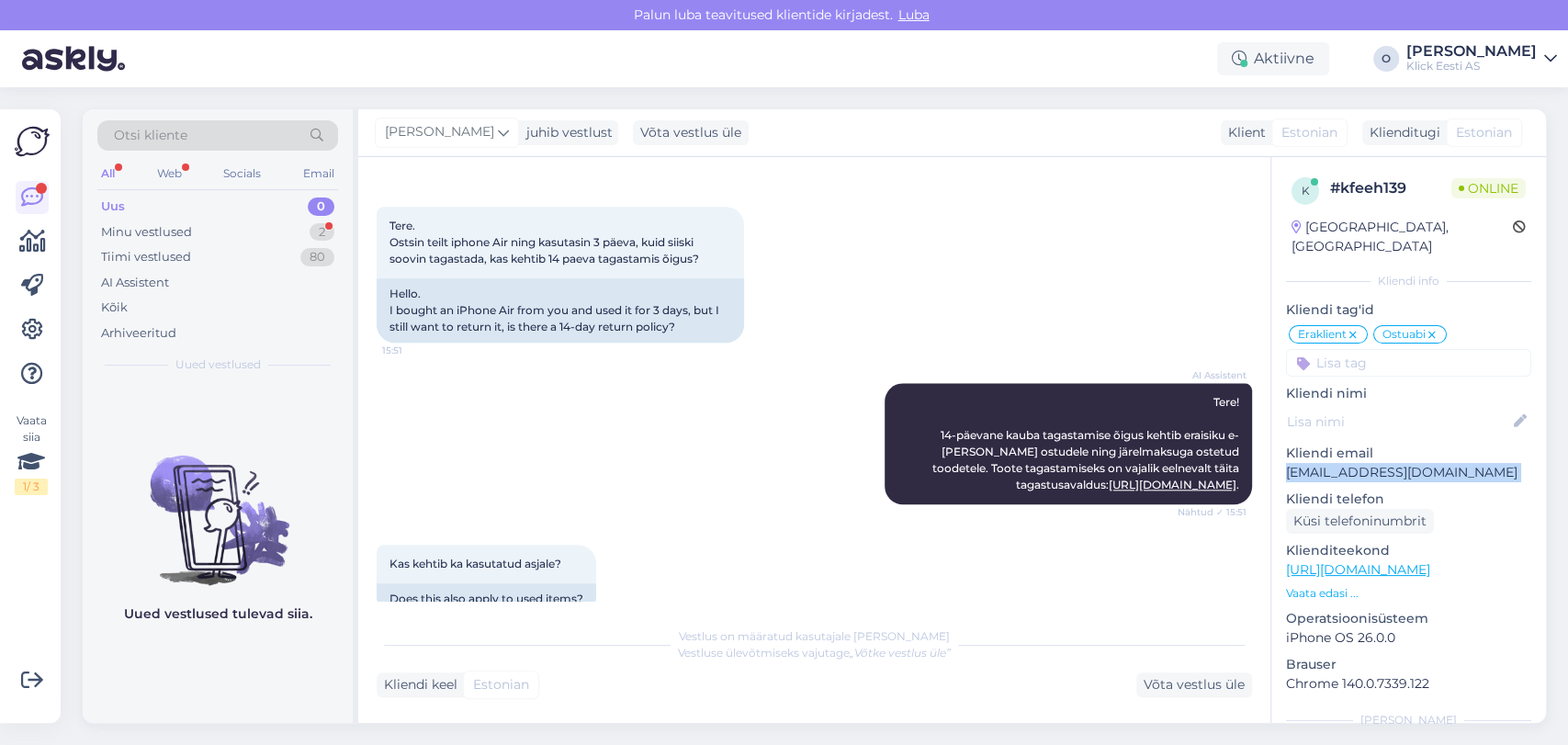
scroll to position [1320, 0]
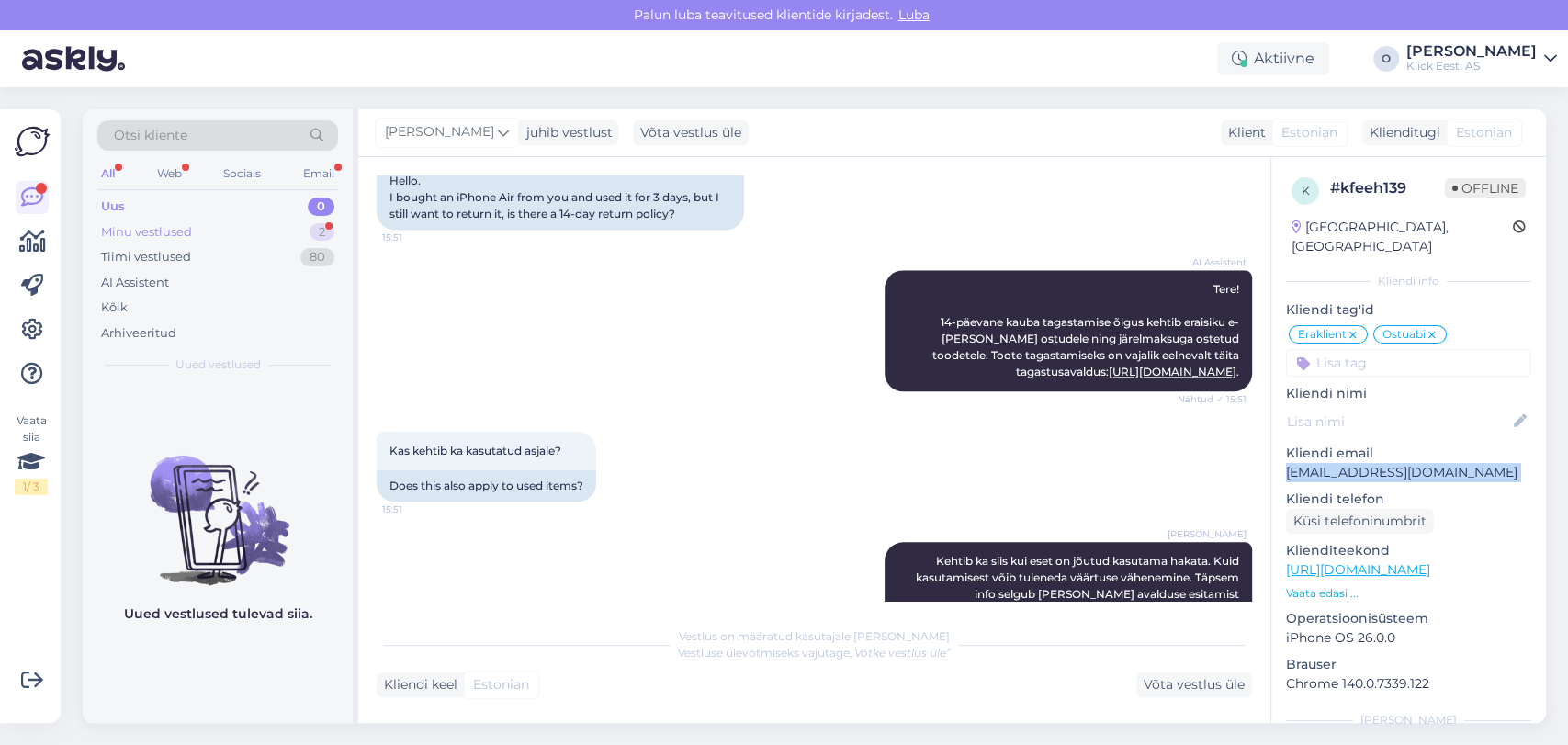
click at [257, 224] on div "Minu vestlused 2" at bounding box center [218, 231] width 241 height 25
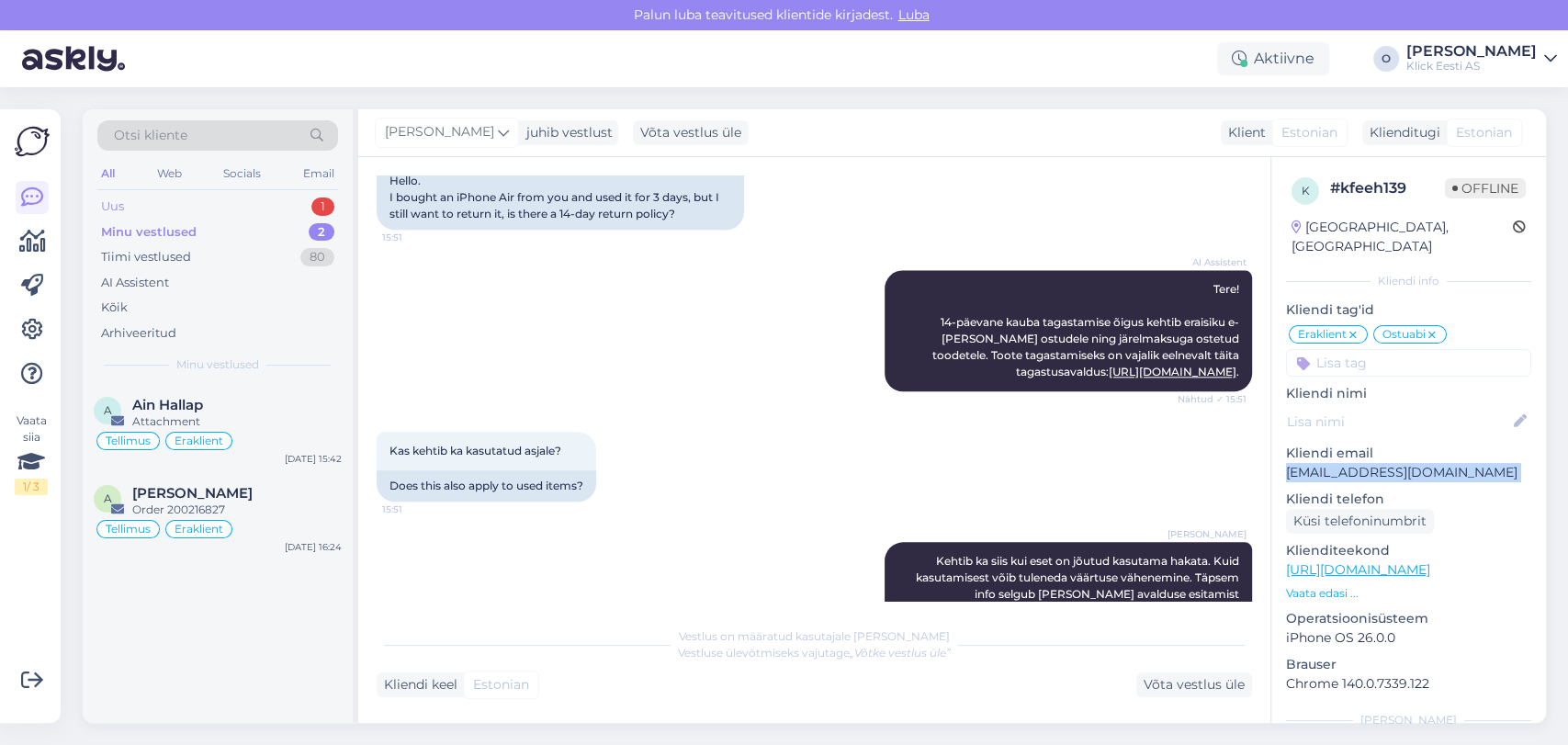
click at [196, 202] on div "Uus 1" at bounding box center [218, 206] width 241 height 25
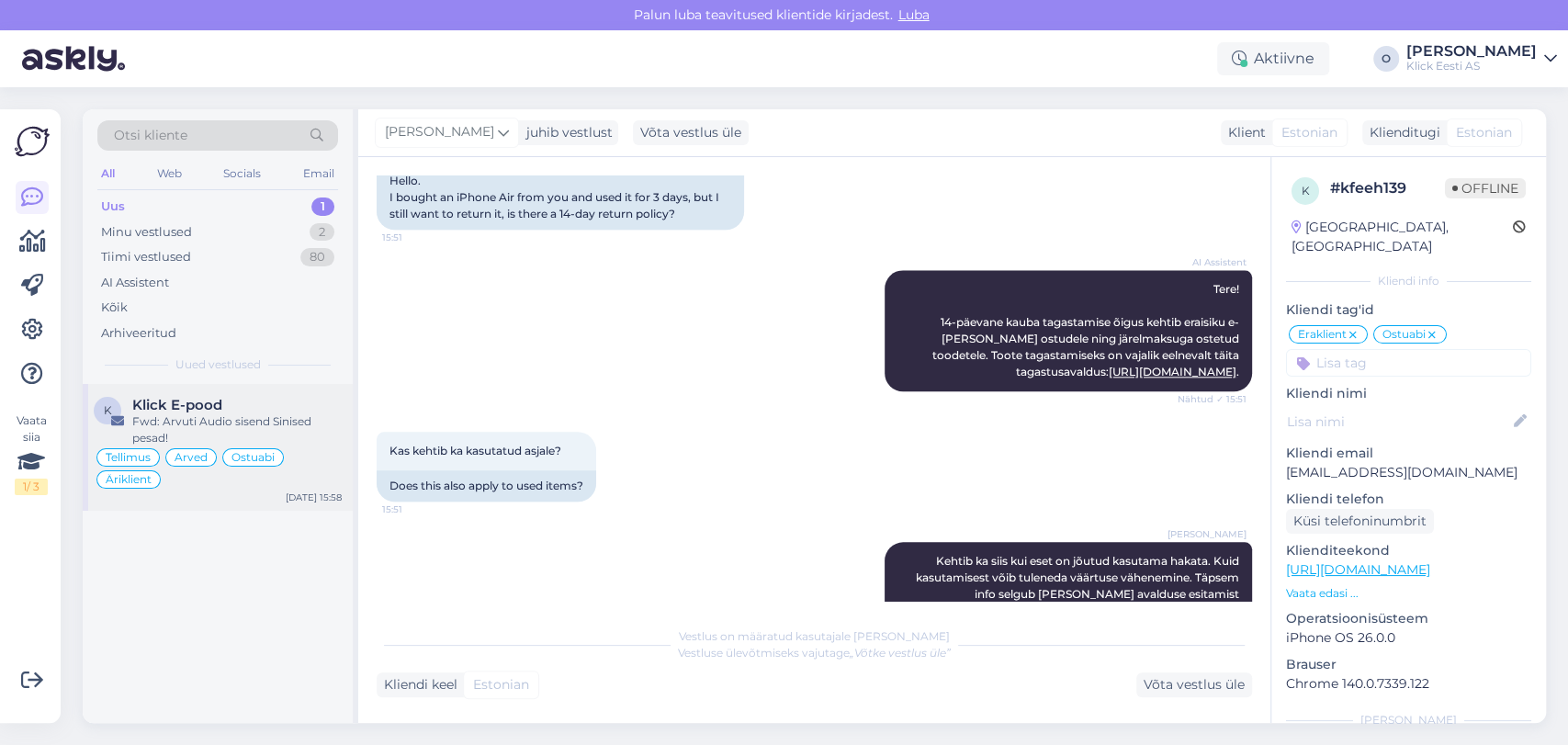
click at [166, 392] on div "K Klick E-pood Fwd: Arvuti Audio sisend Sinised pesad! Tellimus Arved Ostuabi Ä…" at bounding box center [217, 447] width 270 height 127
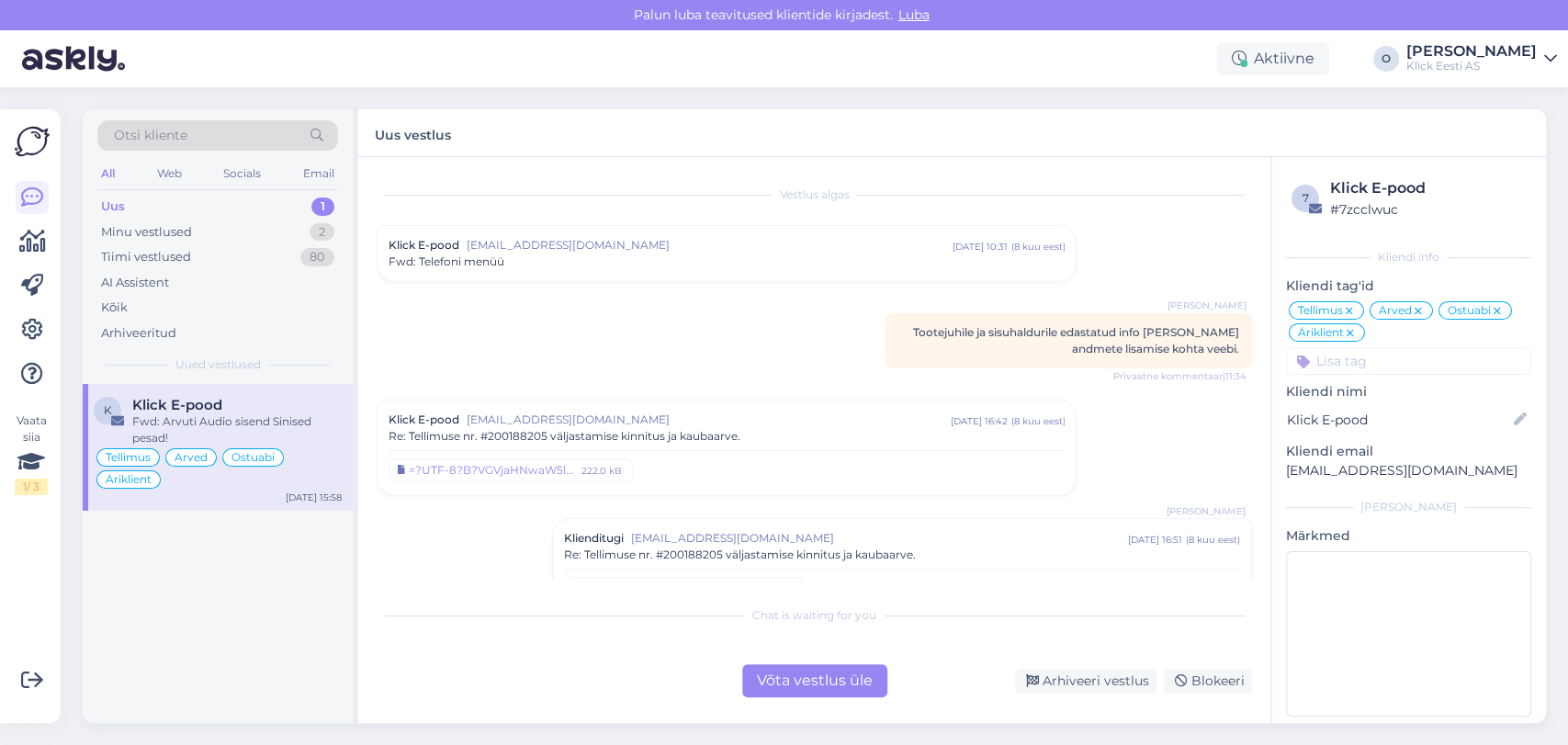
scroll to position [6071, 0]
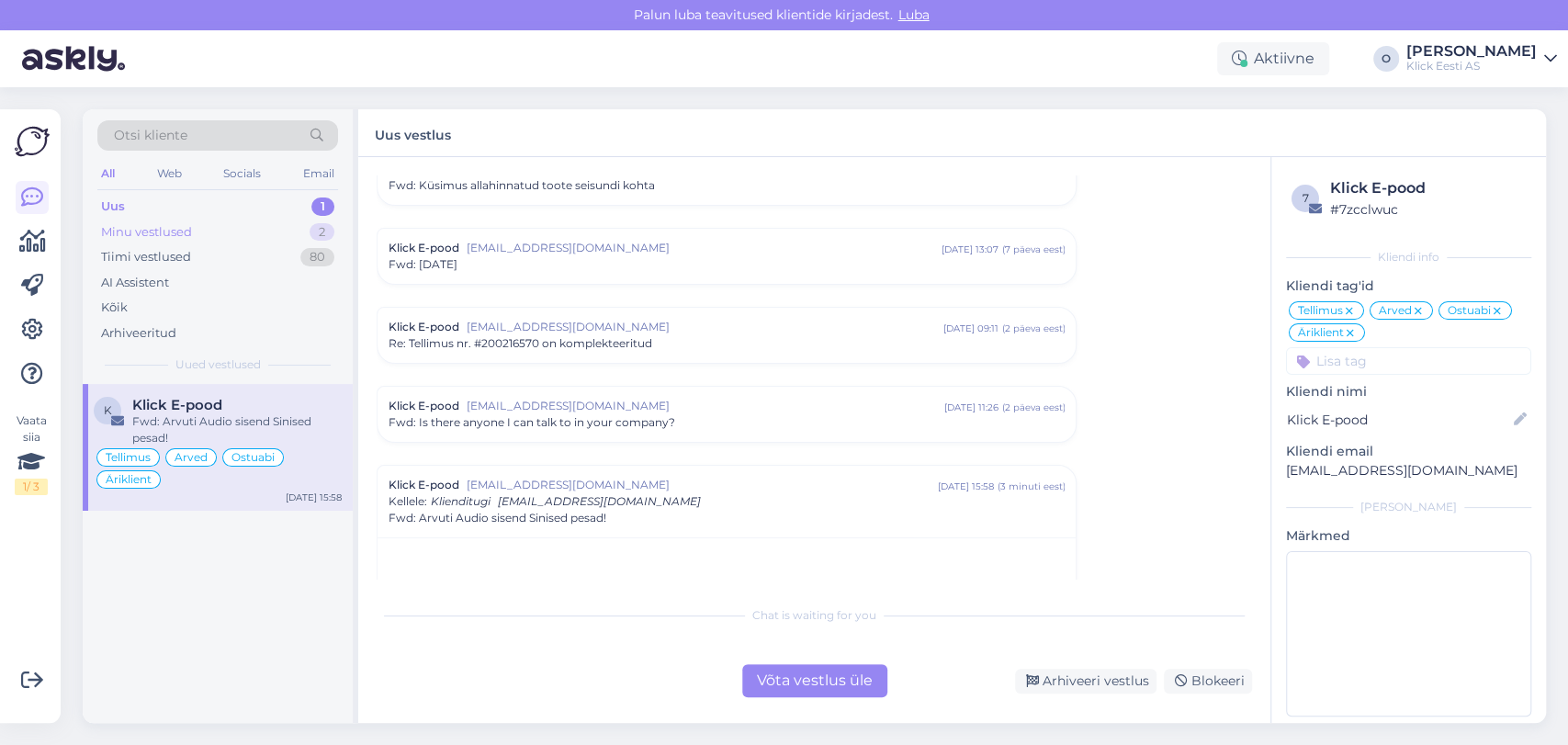
click at [279, 235] on div "Minu vestlused 2" at bounding box center [218, 231] width 241 height 25
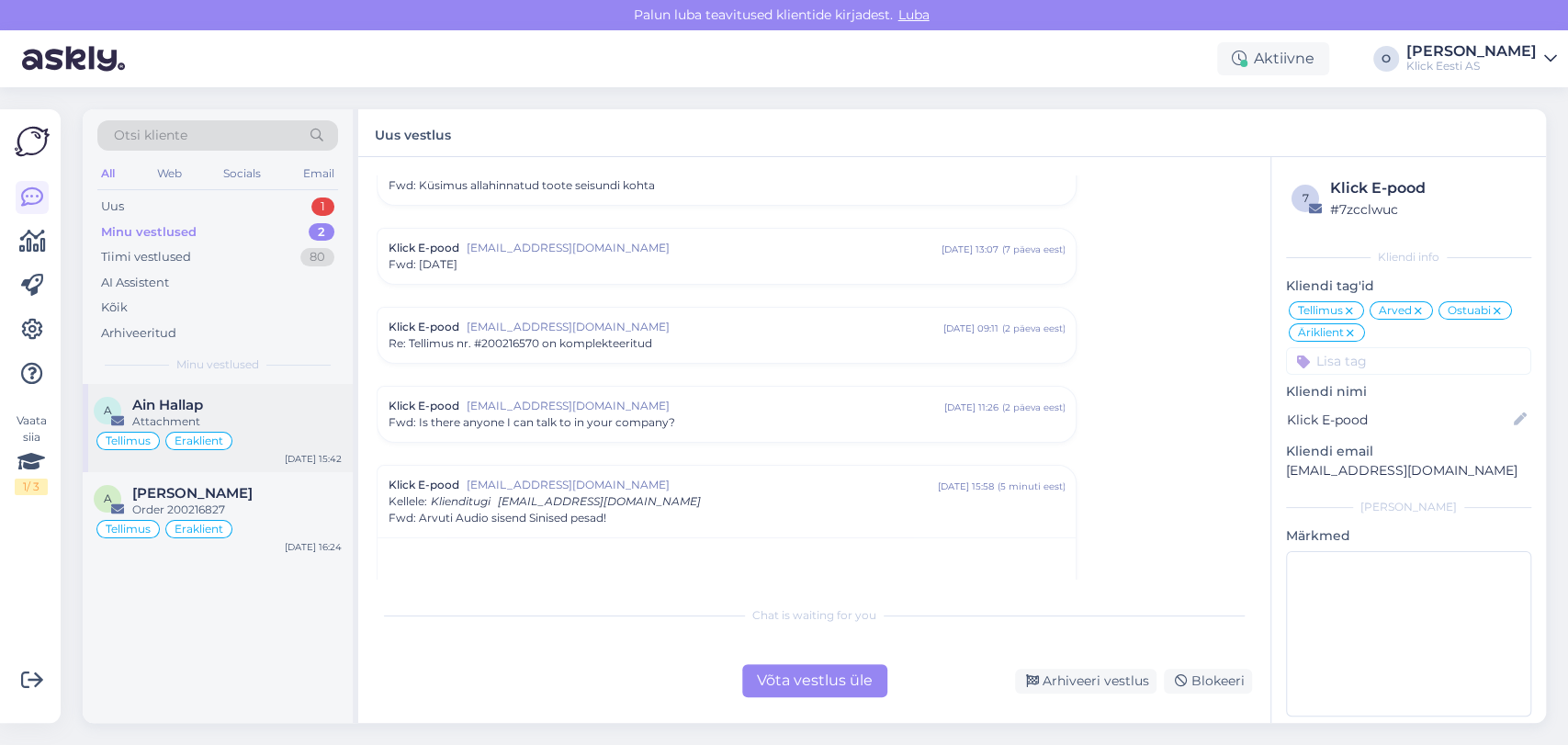
click at [198, 411] on span "Ain Hallap" at bounding box center [167, 405] width 71 height 17
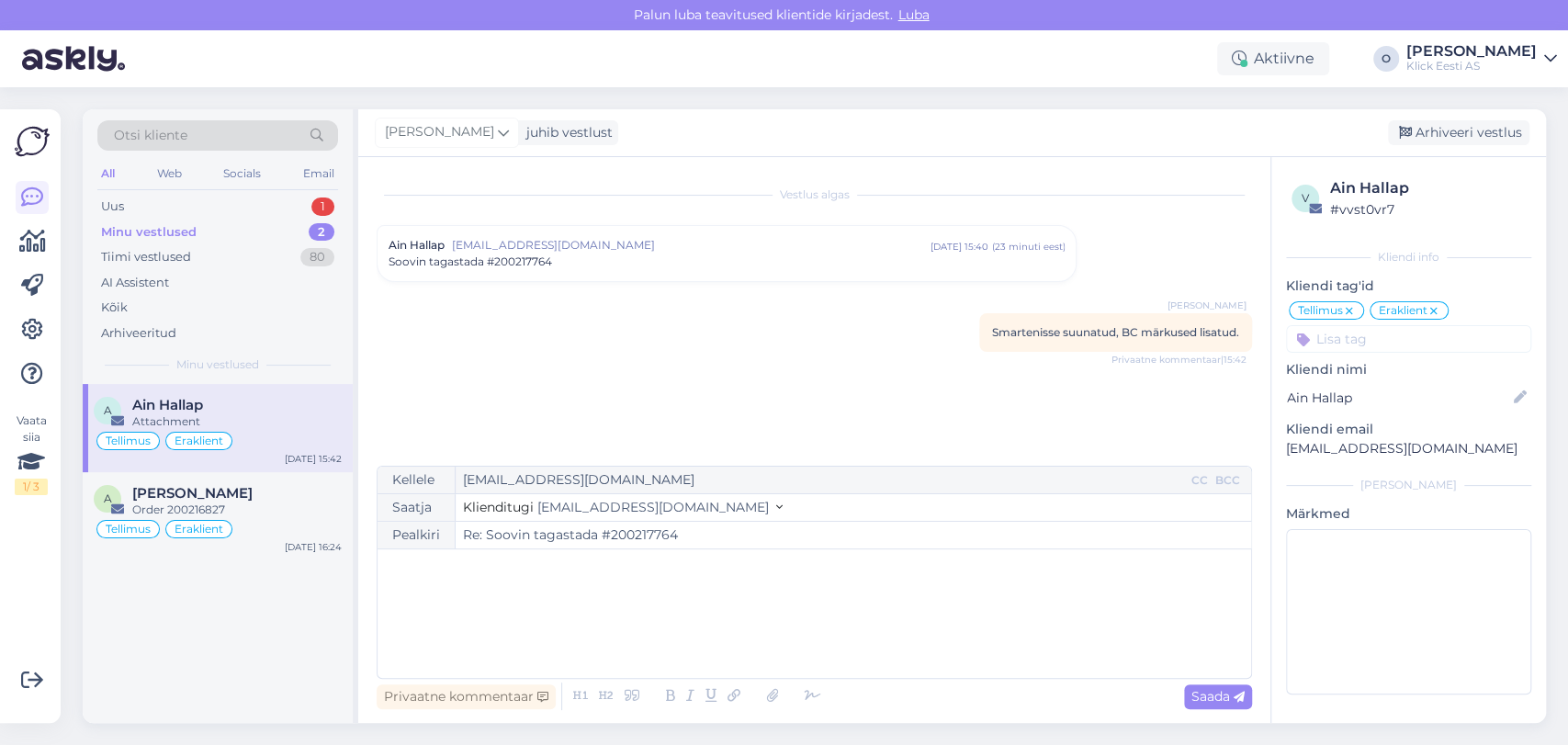
click at [589, 620] on div "﻿" at bounding box center [814, 613] width 855 height 110
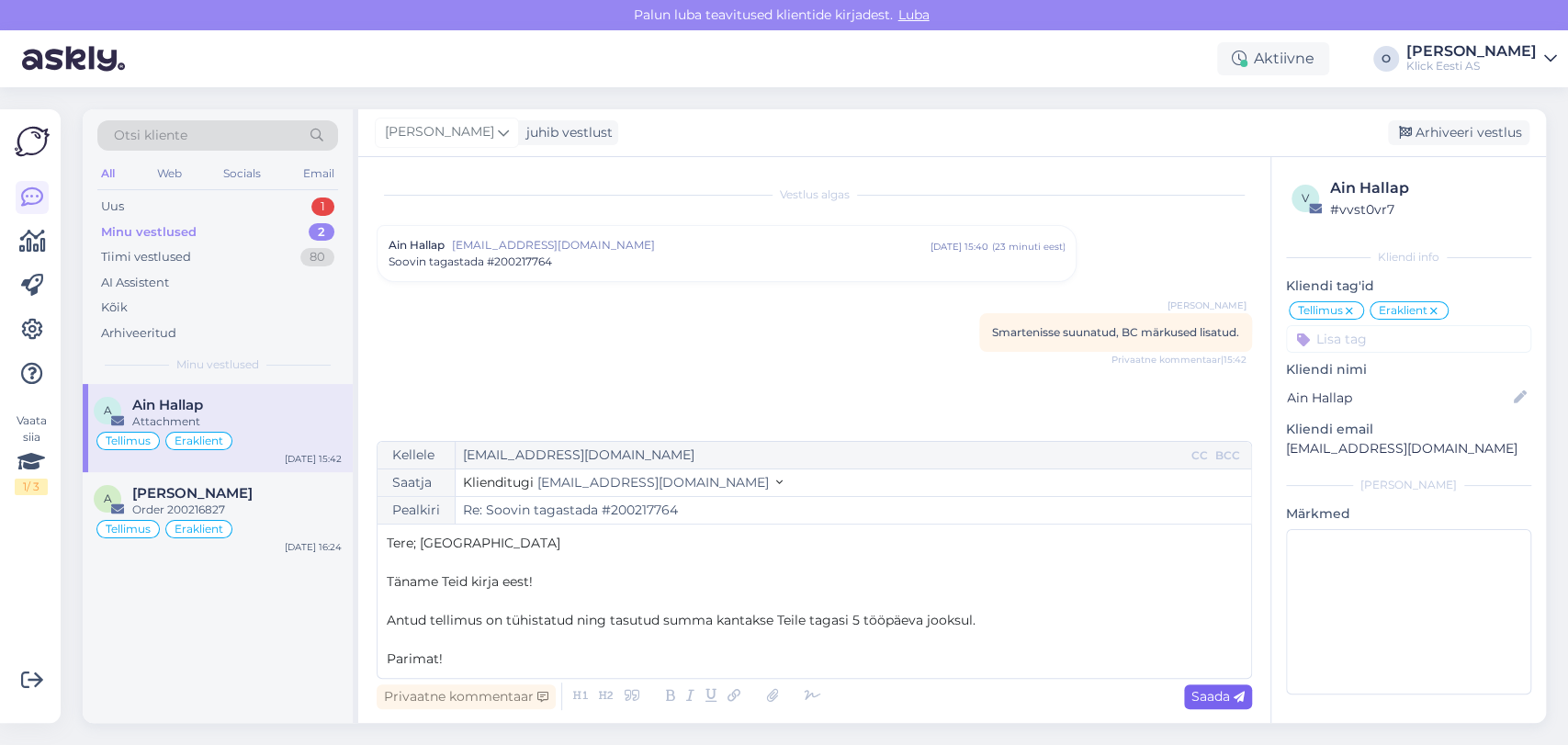
click at [1212, 698] on span "Saada" at bounding box center [1218, 696] width 54 height 17
type input "Re: Soovin tagastada #200217764"
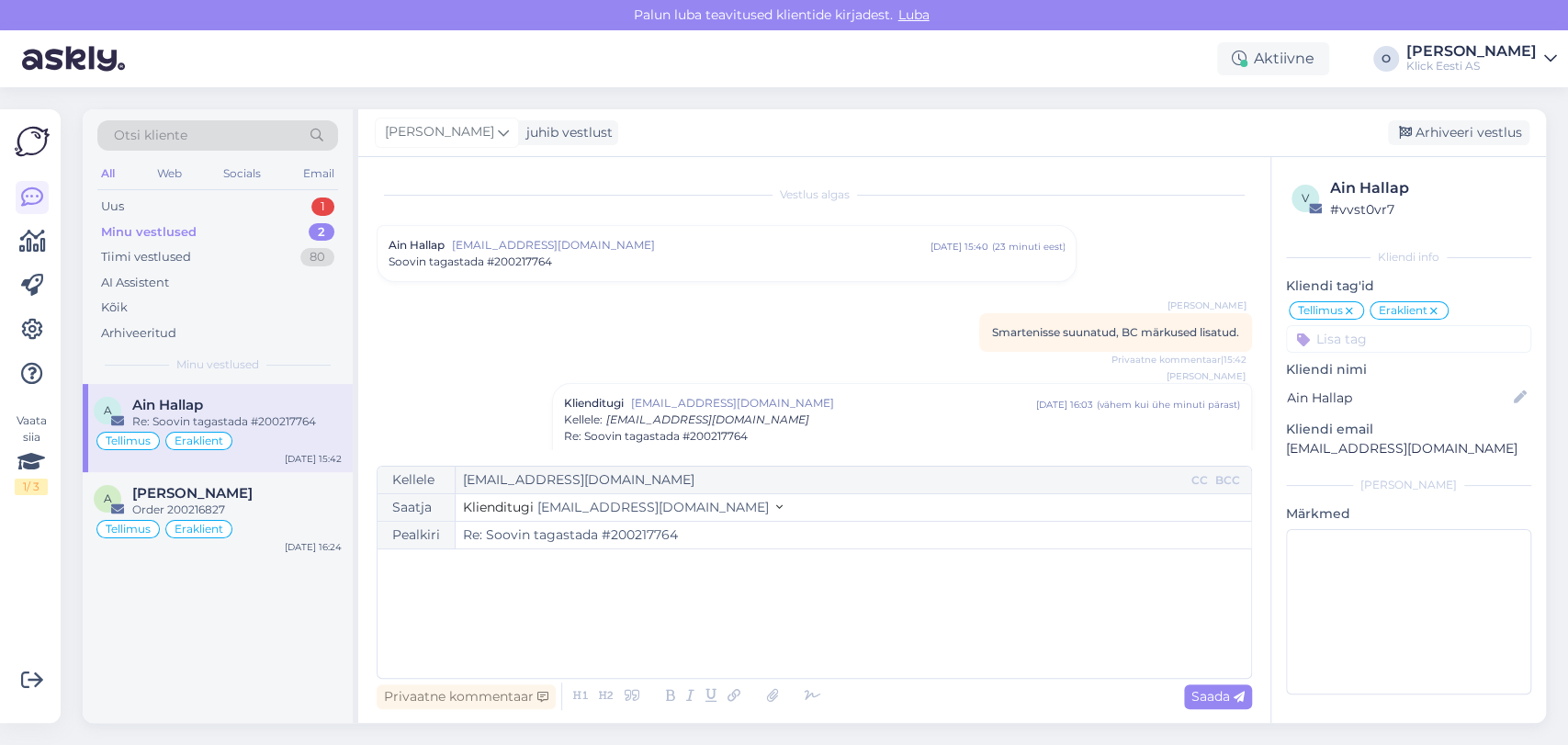
scroll to position [65, 0]
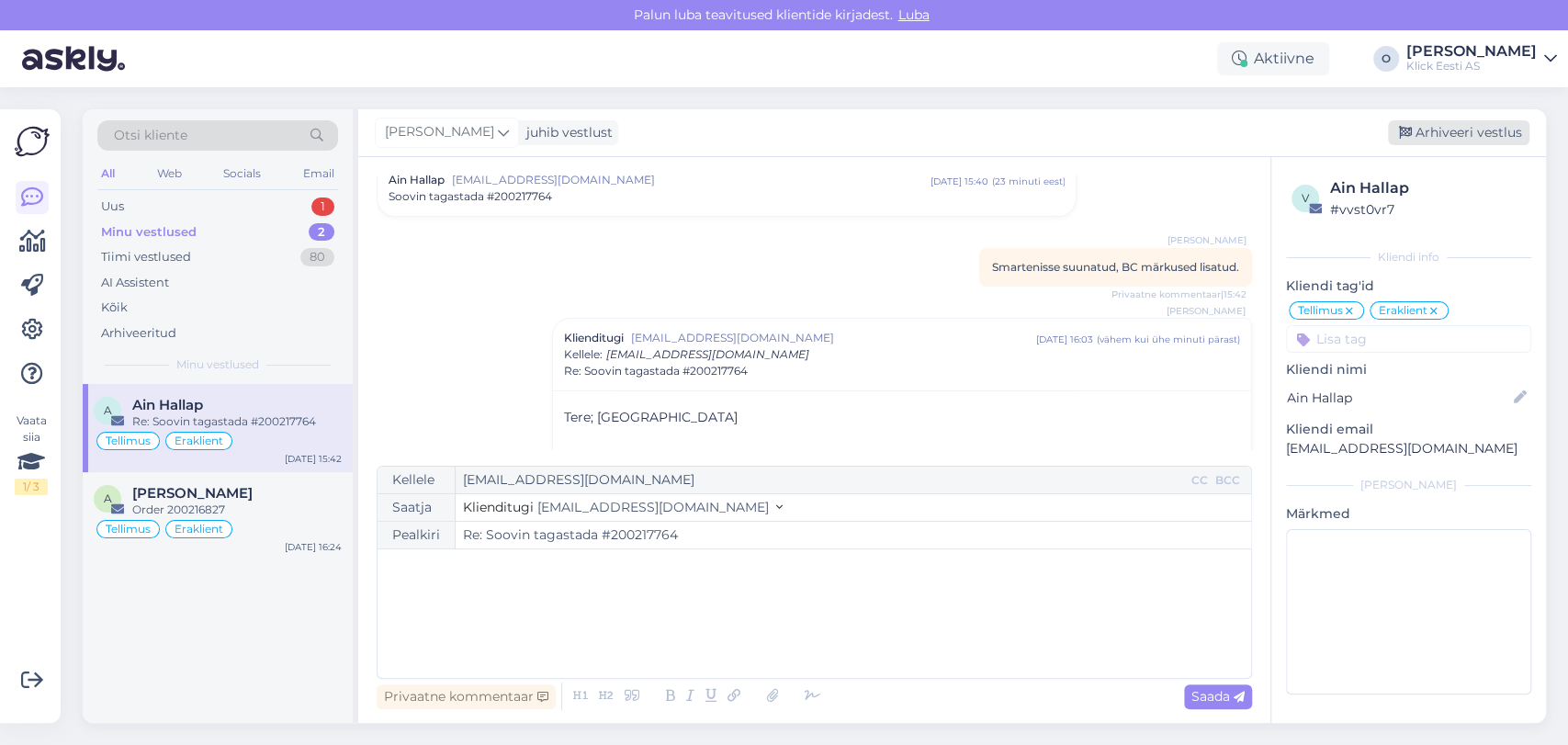
click at [1456, 135] on div "Arhiveeri vestlus" at bounding box center [1459, 133] width 141 height 24
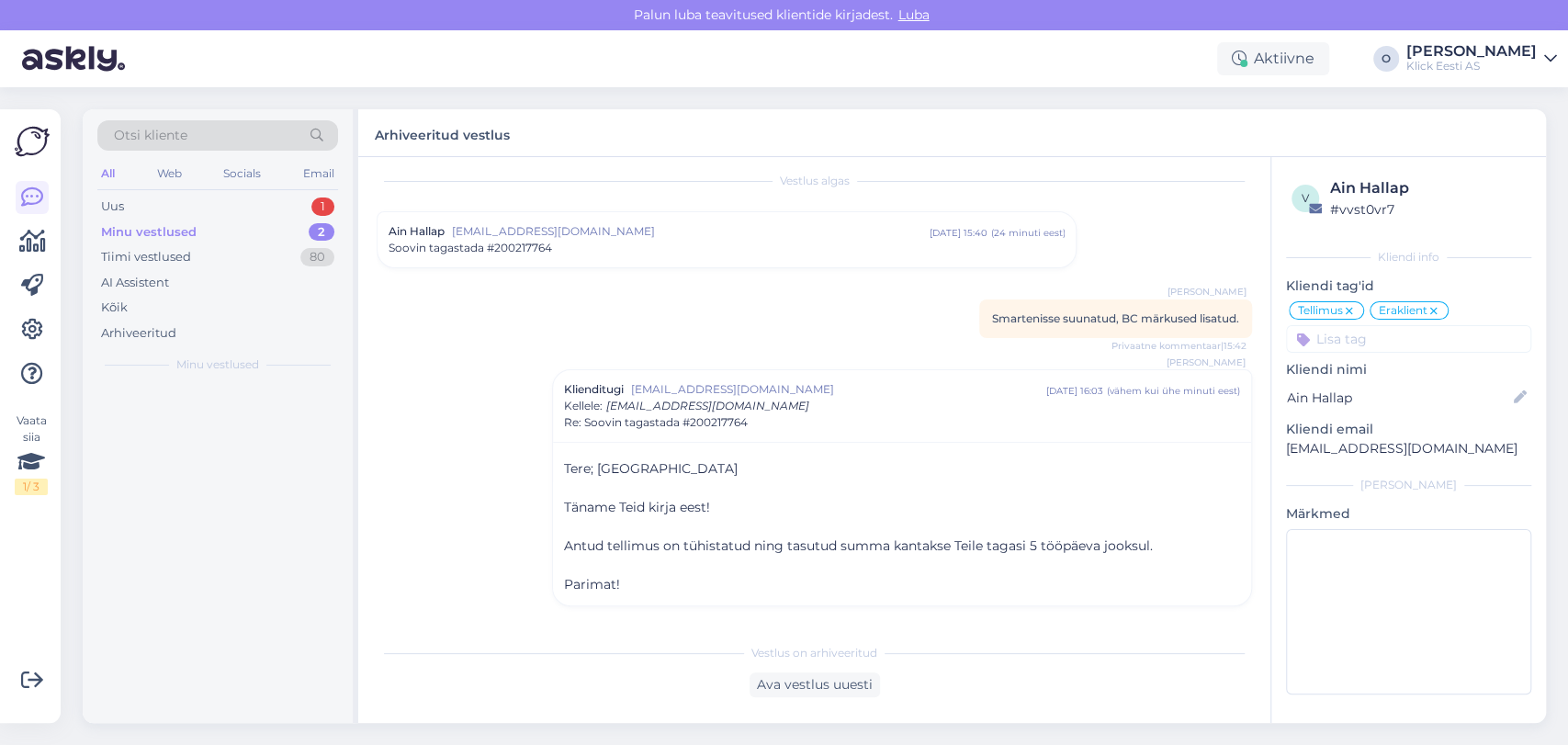
scroll to position [13, 0]
click at [225, 391] on div "A [PERSON_NAME] Order 200216827 Tellimus Eraklient [DATE] 16:24" at bounding box center [217, 428] width 270 height 88
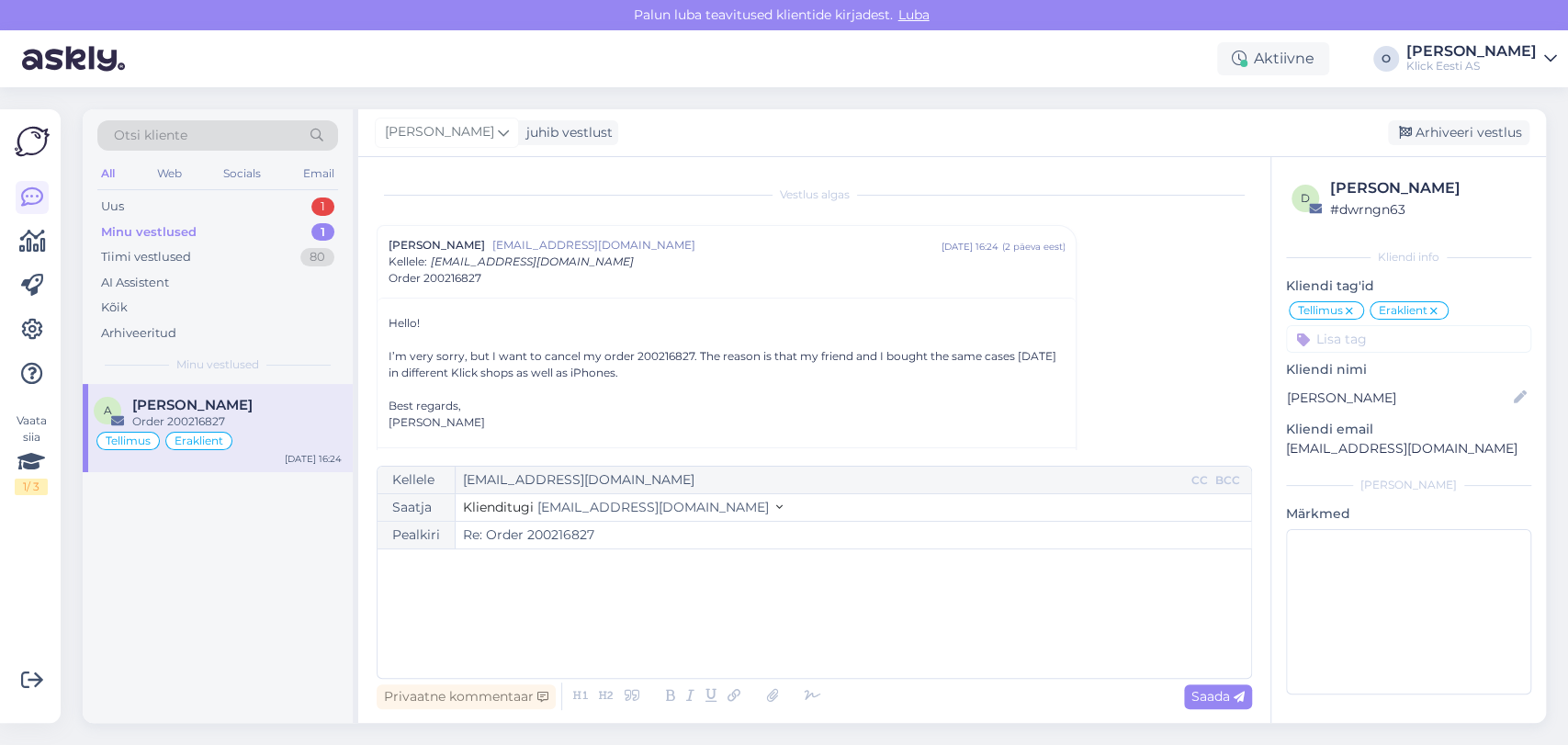
click at [660, 353] on div "I’m very sorry, but I want to cancel my order 200216827. The reason is that my …" at bounding box center [726, 364] width 676 height 33
copy div "200216827"
click at [1424, 136] on div "Arhiveeri vestlus" at bounding box center [1459, 133] width 141 height 24
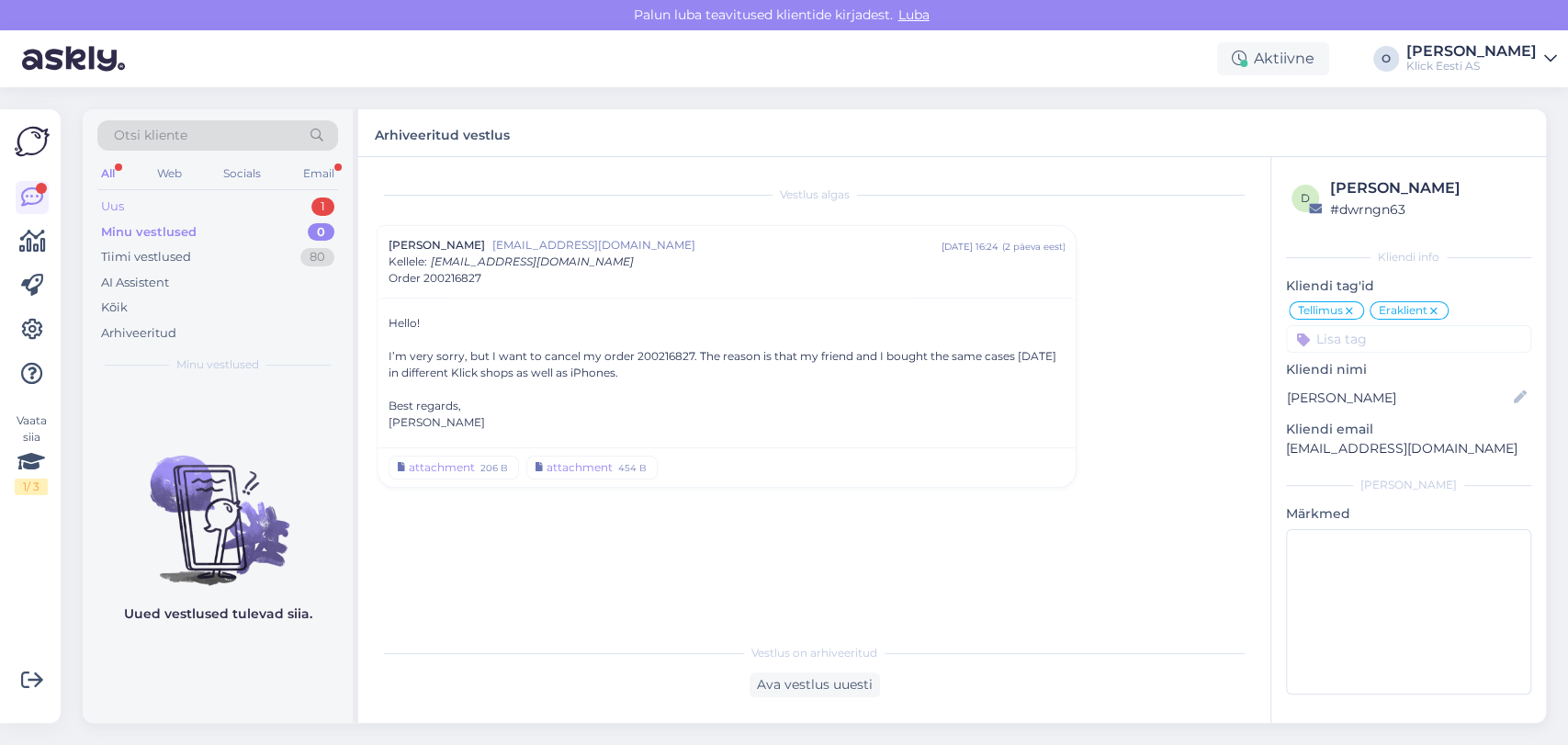
click at [236, 196] on div "Uus 1" at bounding box center [218, 206] width 241 height 25
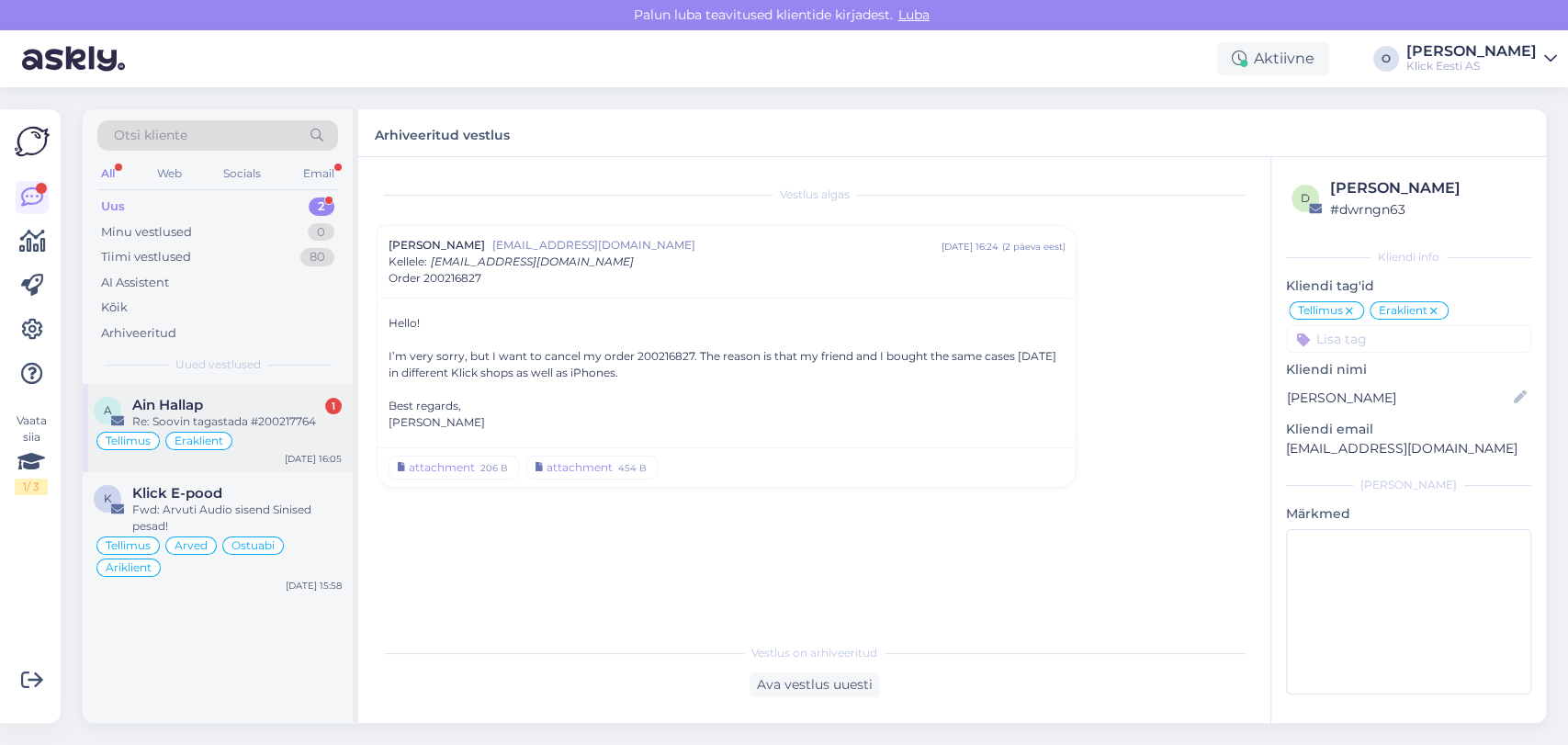
click at [210, 413] on div "Re: Soovin tagastada #200217764" at bounding box center [237, 421] width 210 height 17
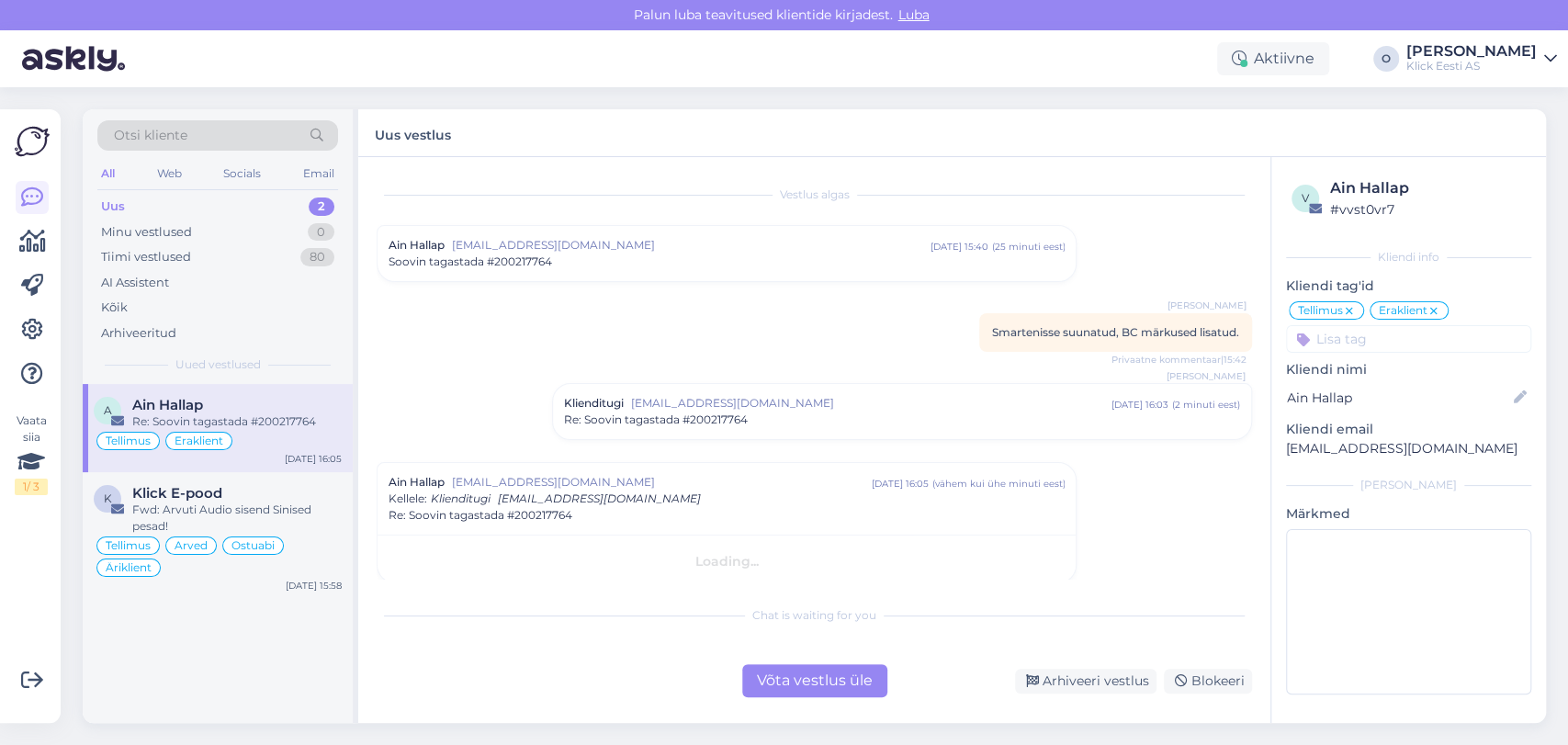
scroll to position [14, 0]
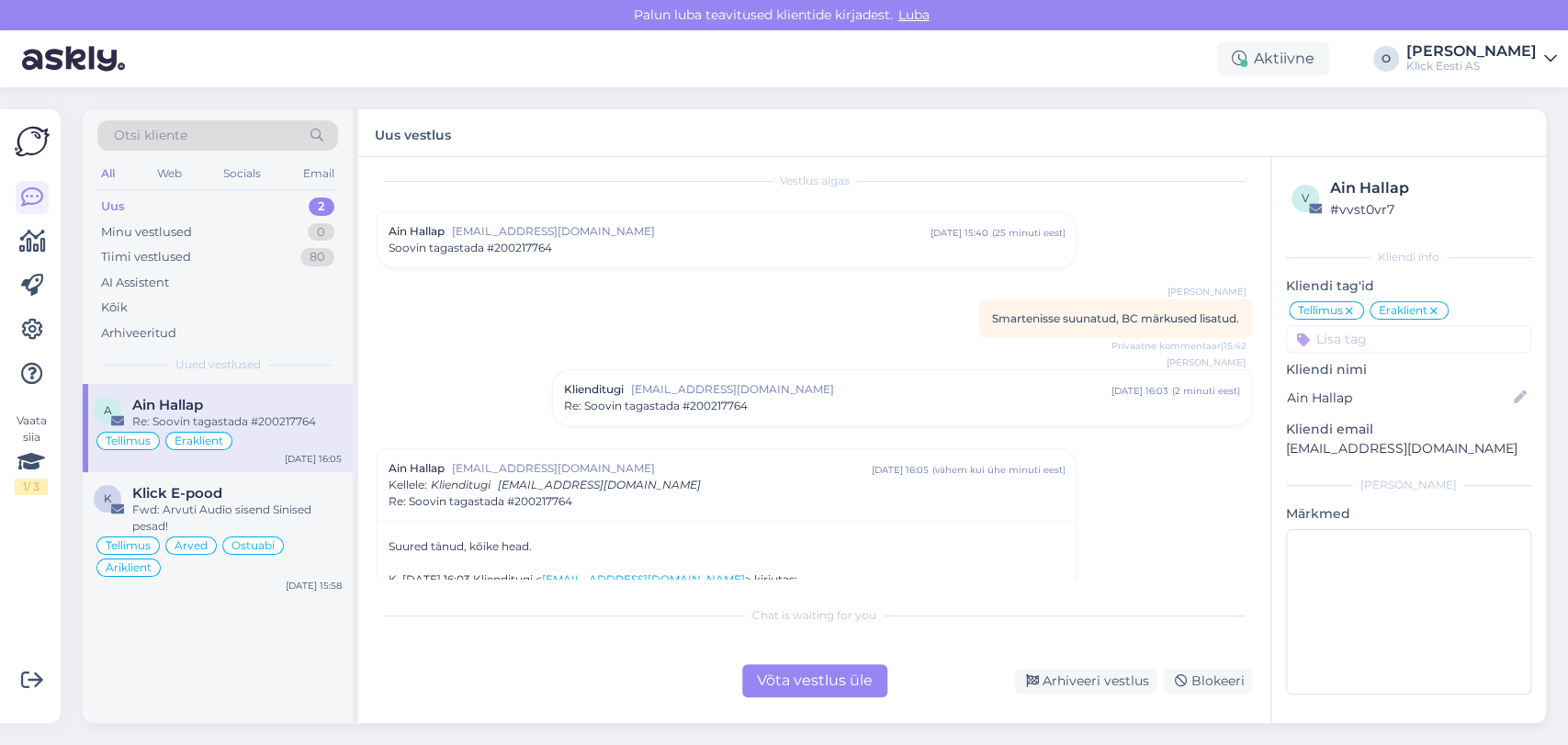
click at [1156, 528] on div "Vestlus algas [GEOGRAPHIC_DATA] [EMAIL_ADDRESS][DOMAIN_NAME] [DATE] 15:40 ( 25 …" at bounding box center [822, 378] width 892 height 404
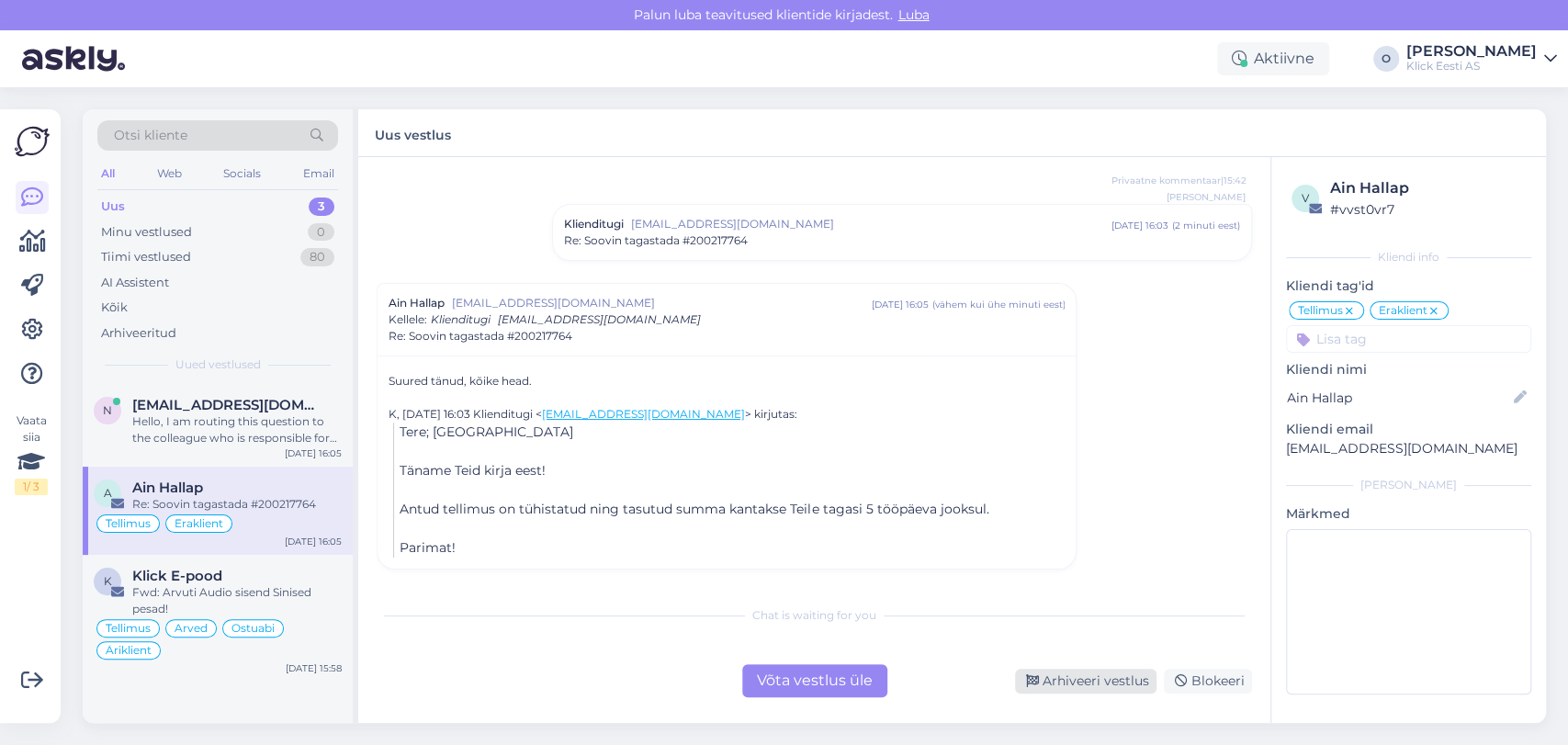
click at [1099, 669] on div "Arhiveeri vestlus" at bounding box center [1085, 681] width 141 height 24
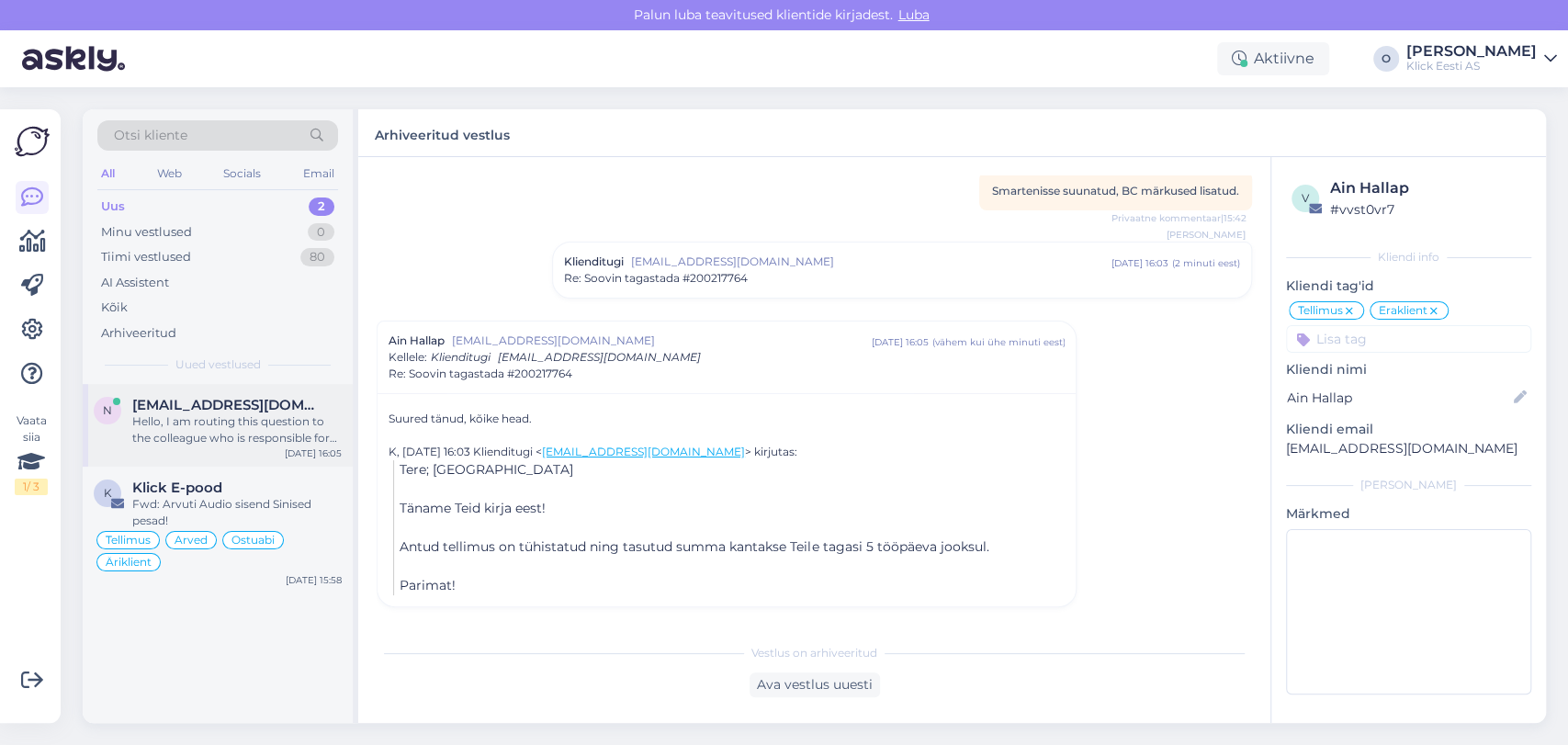
click at [266, 388] on div "N [EMAIL_ADDRESS][DOMAIN_NAME] Hello, I am routing this question to the colleag…" at bounding box center [217, 425] width 270 height 83
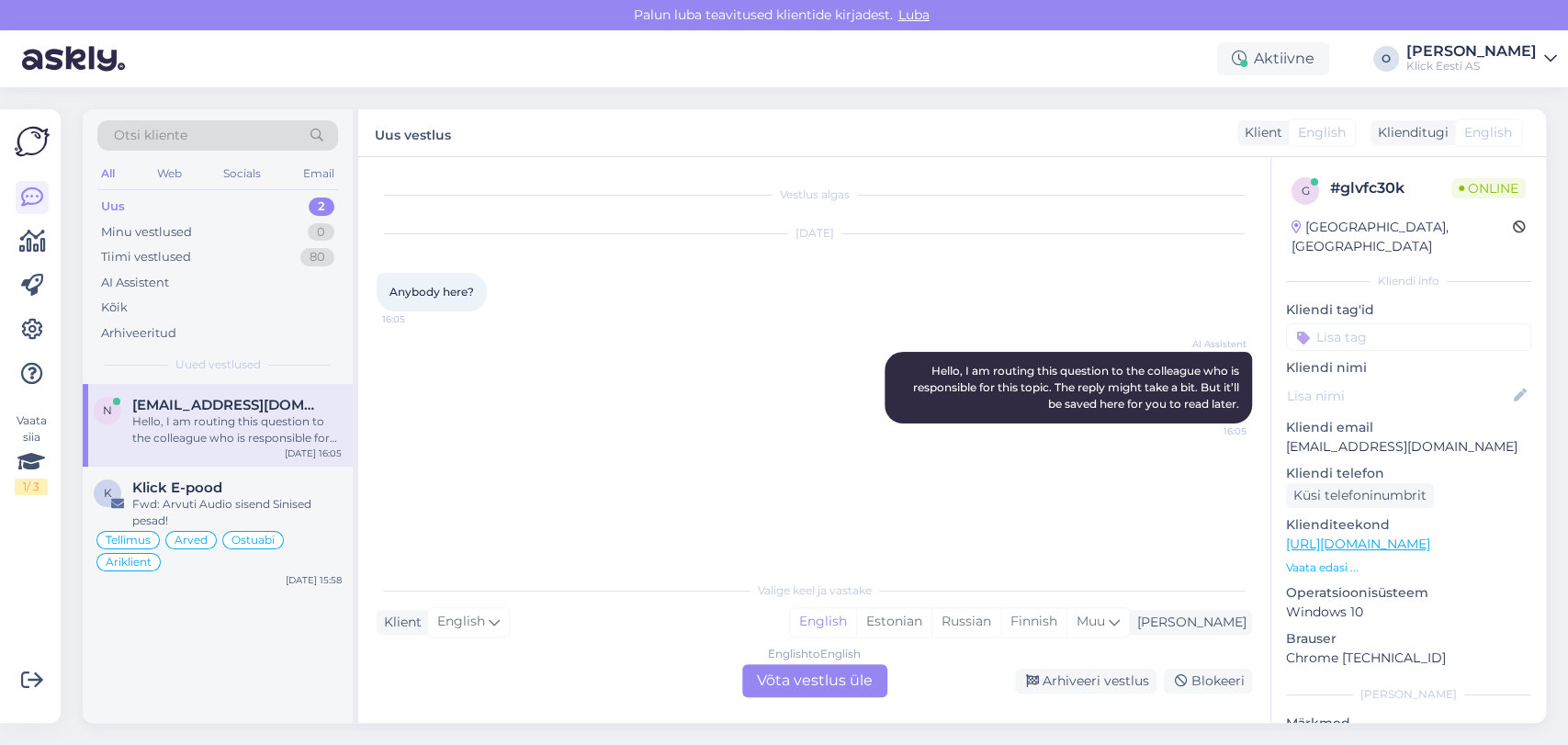
click at [266, 388] on div "N [EMAIL_ADDRESS][DOMAIN_NAME] Hello, I am routing this question to the colleag…" at bounding box center [217, 425] width 270 height 83
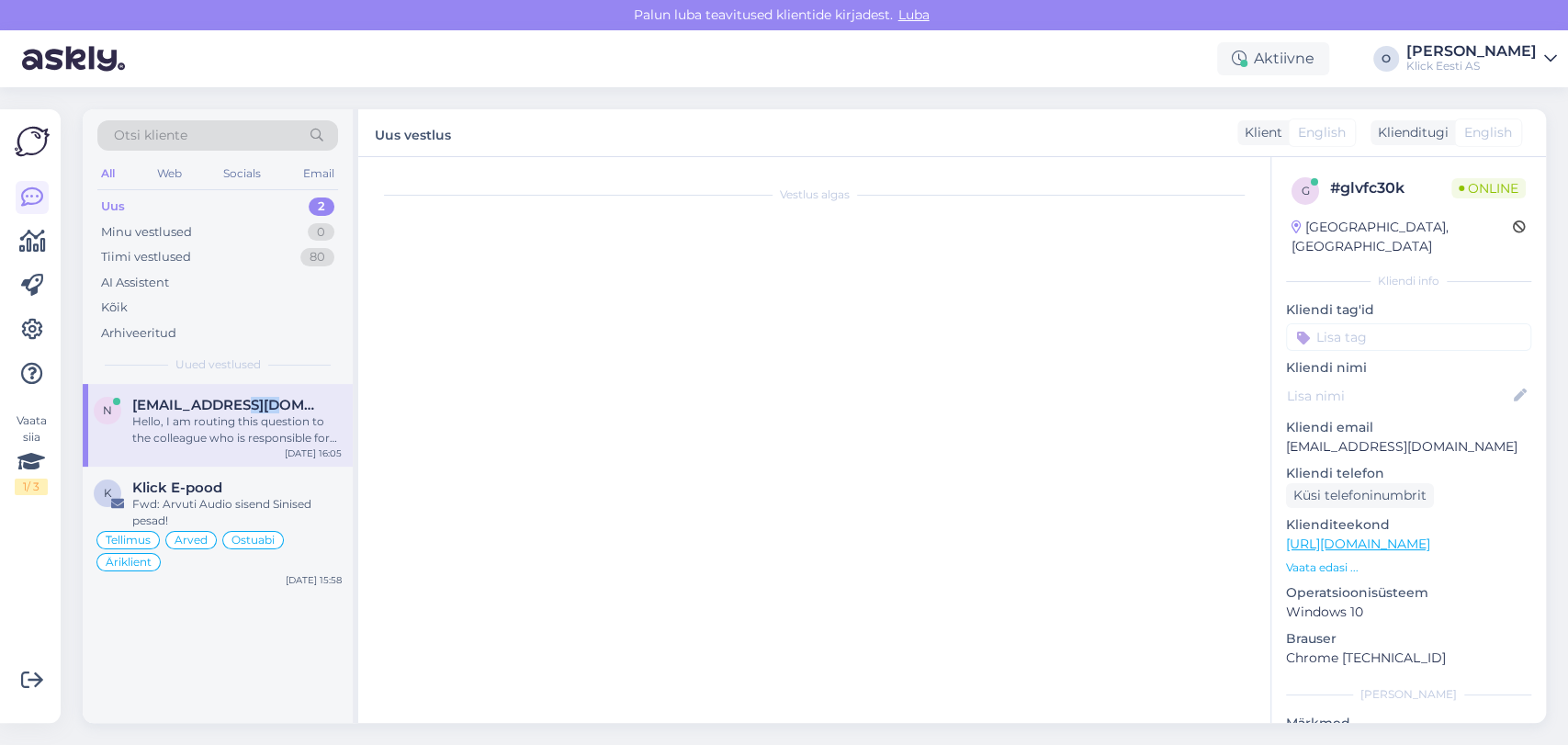
click at [266, 388] on div "N [EMAIL_ADDRESS][DOMAIN_NAME] Hello, I am routing this question to the colleag…" at bounding box center [217, 425] width 270 height 83
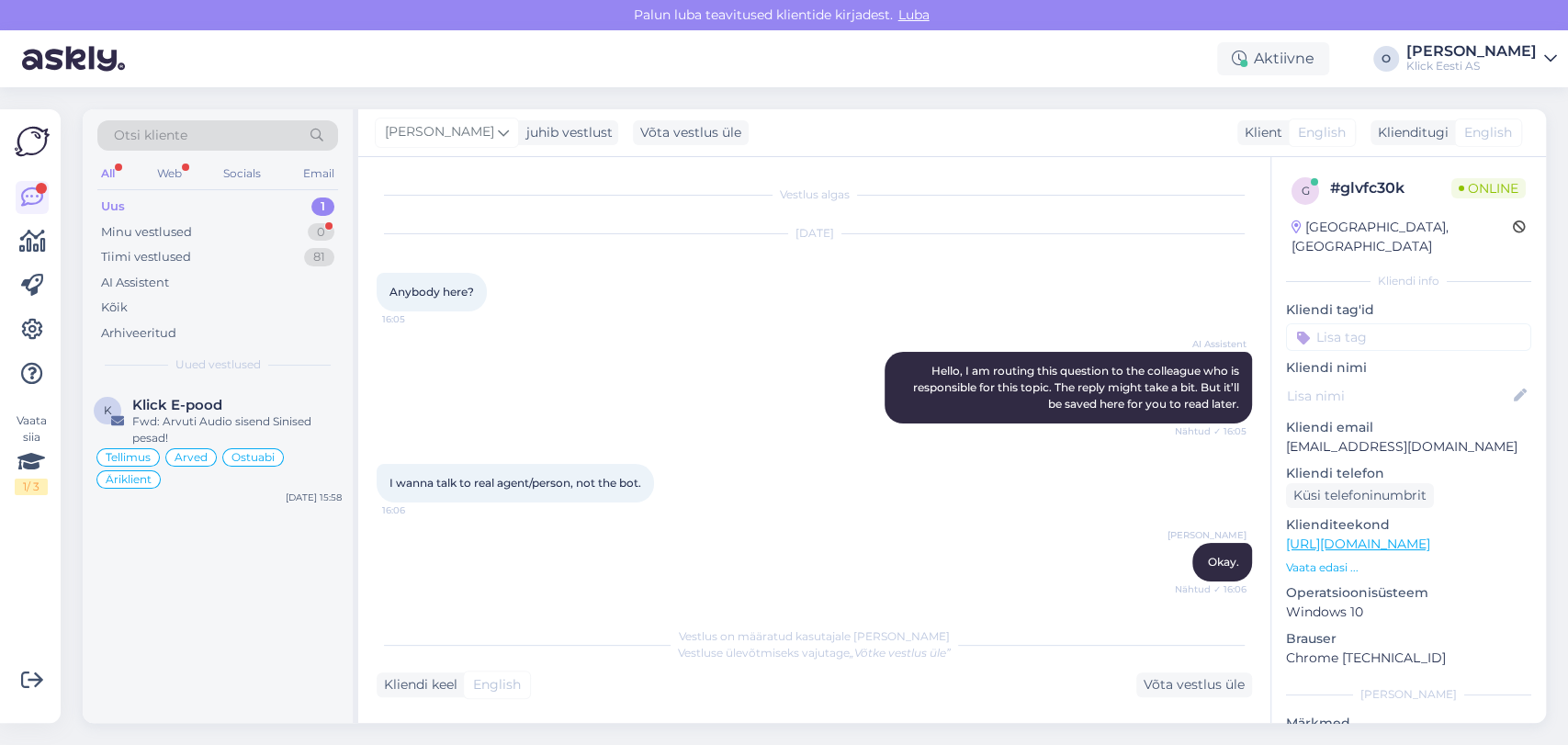
scroll to position [350, 0]
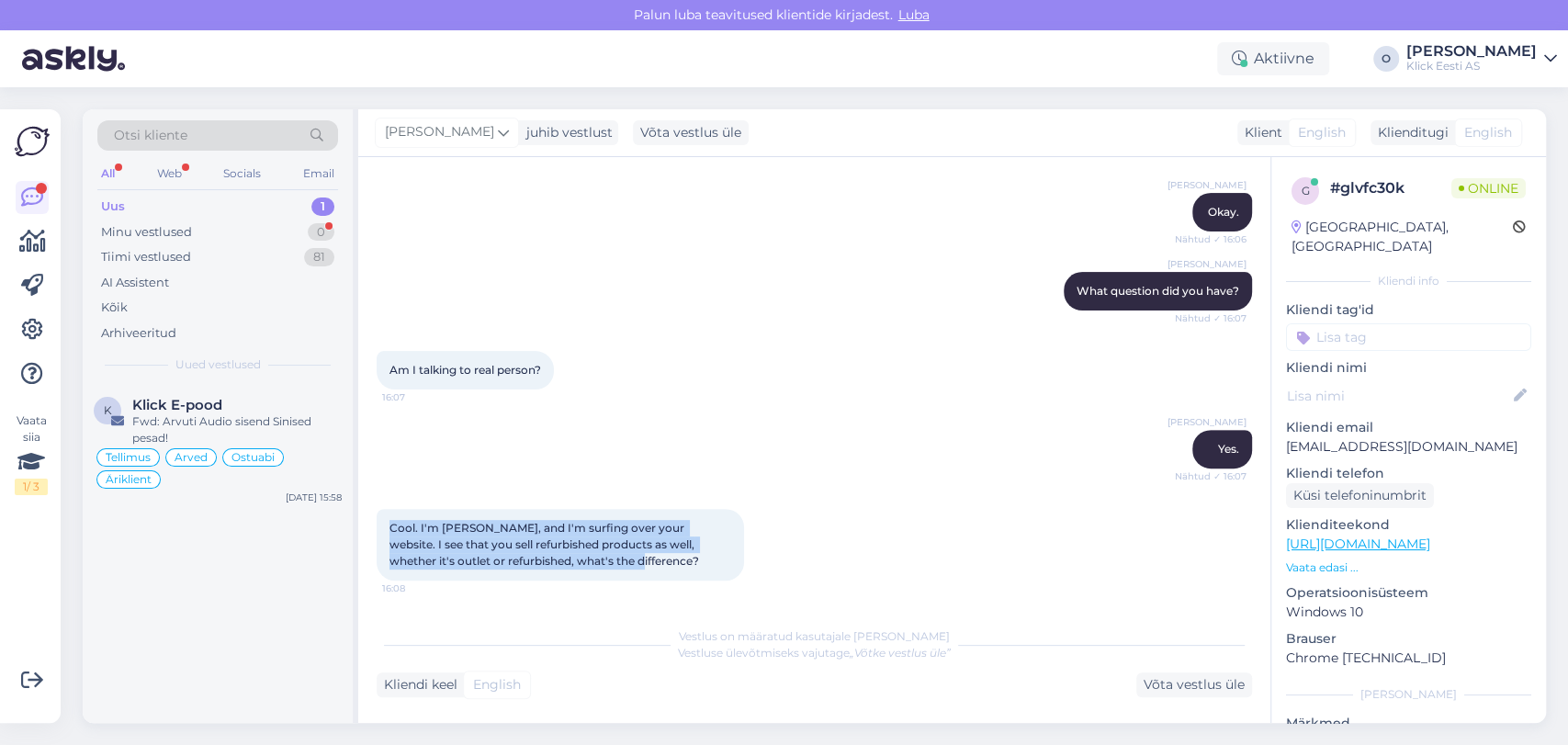
drag, startPoint x: 384, startPoint y: 521, endPoint x: 607, endPoint y: 563, distance: 226.9
click at [607, 563] on div "Cool. I'm [PERSON_NAME], and I'm surfing over your website. I see that you sell…" at bounding box center [560, 545] width 368 height 71
copy span "Cool. I'm [PERSON_NAME], and I'm surfing over your website. I see that you sell…"
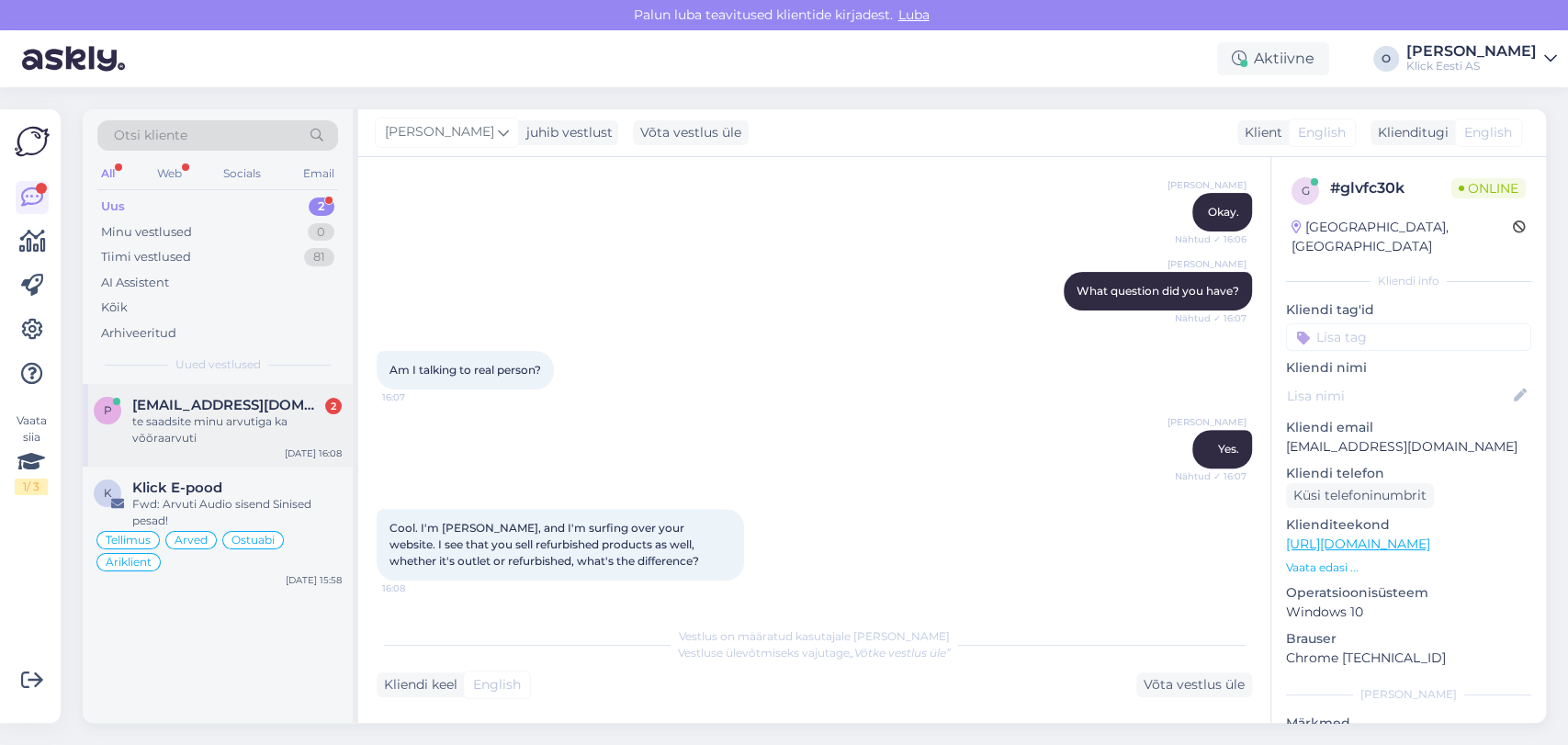
click at [187, 433] on div "te saadsite minu arvutiga ka võõraarvuti" at bounding box center [237, 429] width 210 height 33
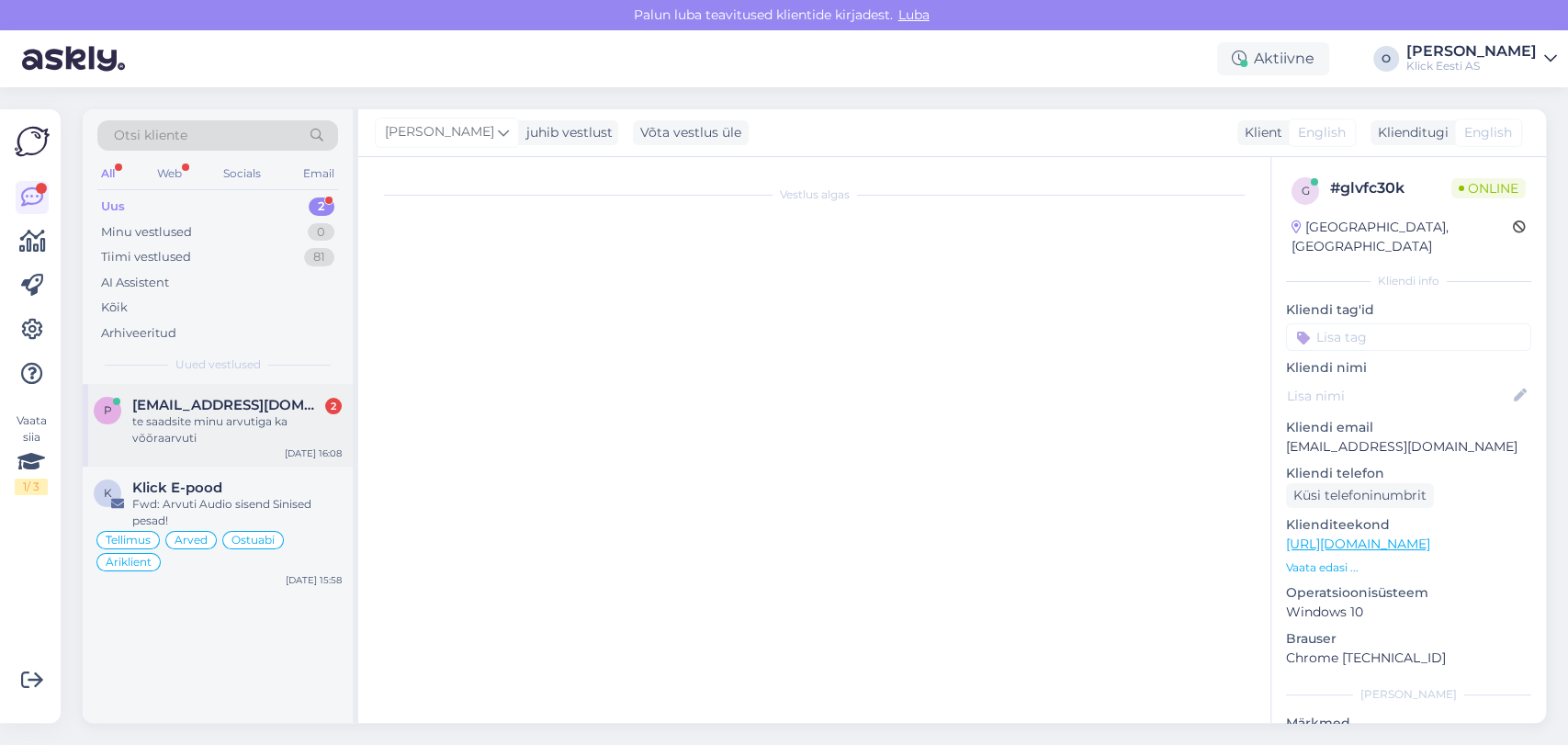
scroll to position [107, 0]
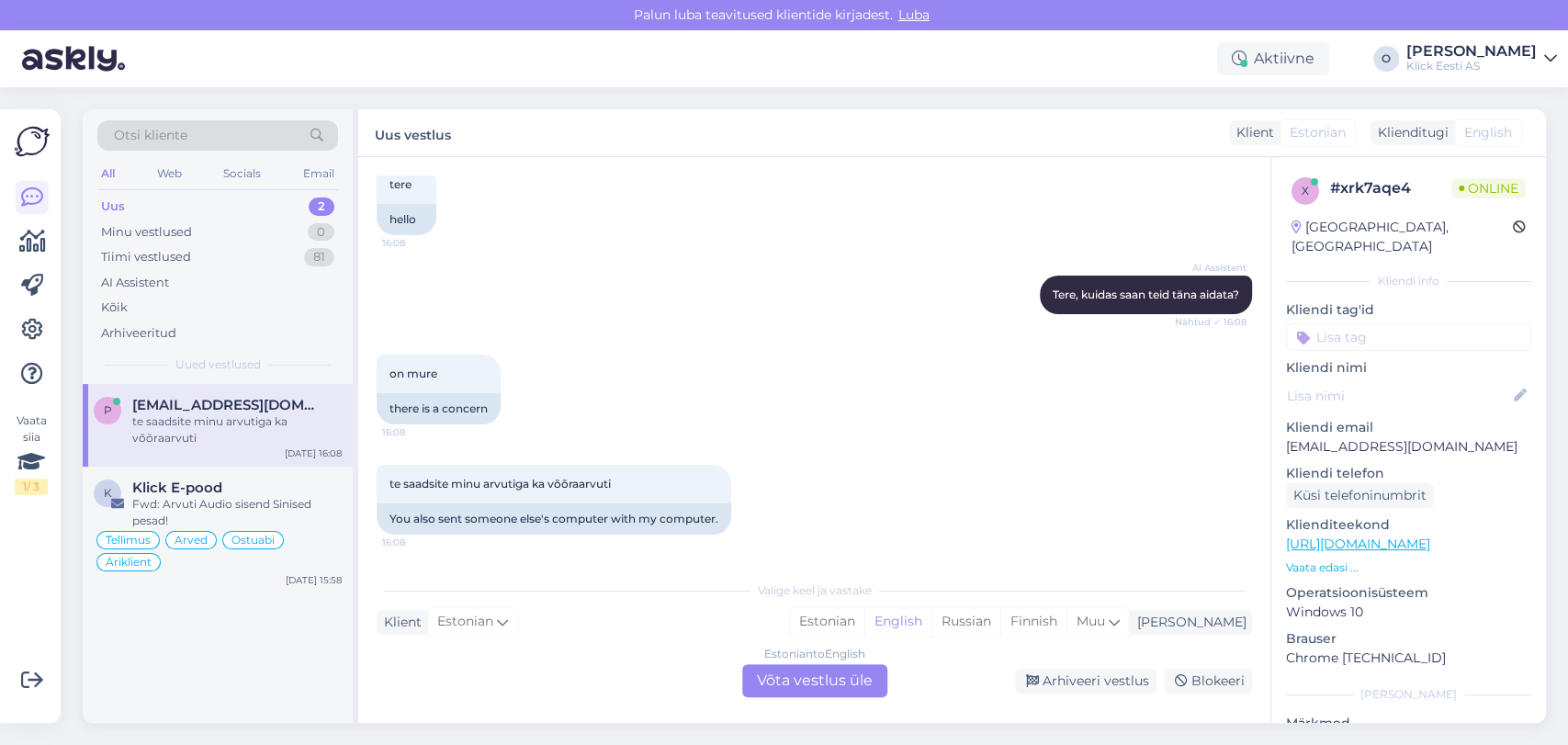
click at [1345, 437] on p "[EMAIL_ADDRESS][DOMAIN_NAME]" at bounding box center [1408, 447] width 245 height 20
copy p "[EMAIL_ADDRESS][DOMAIN_NAME]"
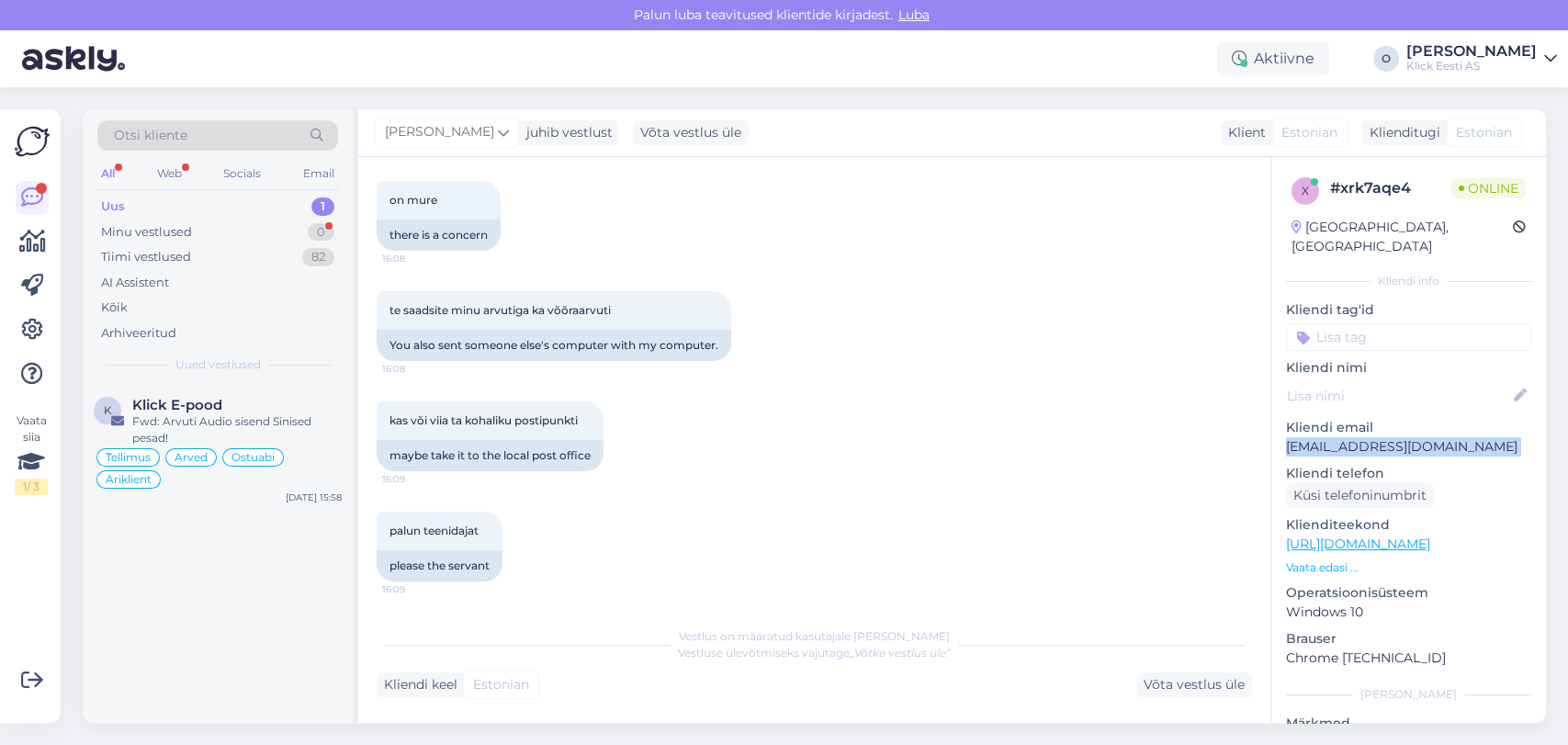
scroll to position [535, 0]
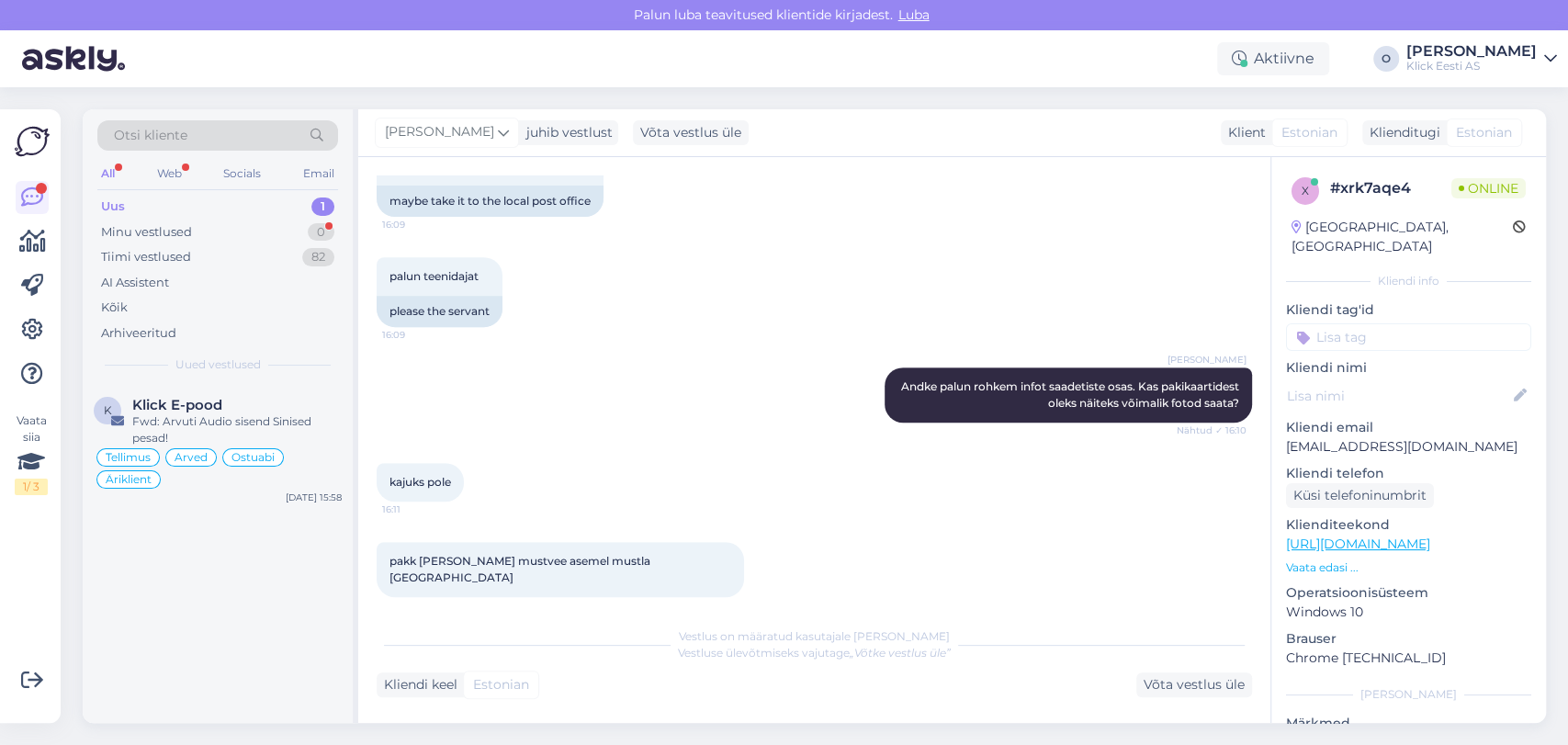
click at [470, 566] on span "pakk [PERSON_NAME] mustvee asemel mustla [GEOGRAPHIC_DATA]" at bounding box center [521, 569] width 263 height 30
copy span "mustvee"
click at [279, 690] on div "K Klick E-pood Fwd: Arvuti Audio sisend Sinised pesad! Tellimus Arved Ostuabi Ä…" at bounding box center [217, 553] width 270 height 339
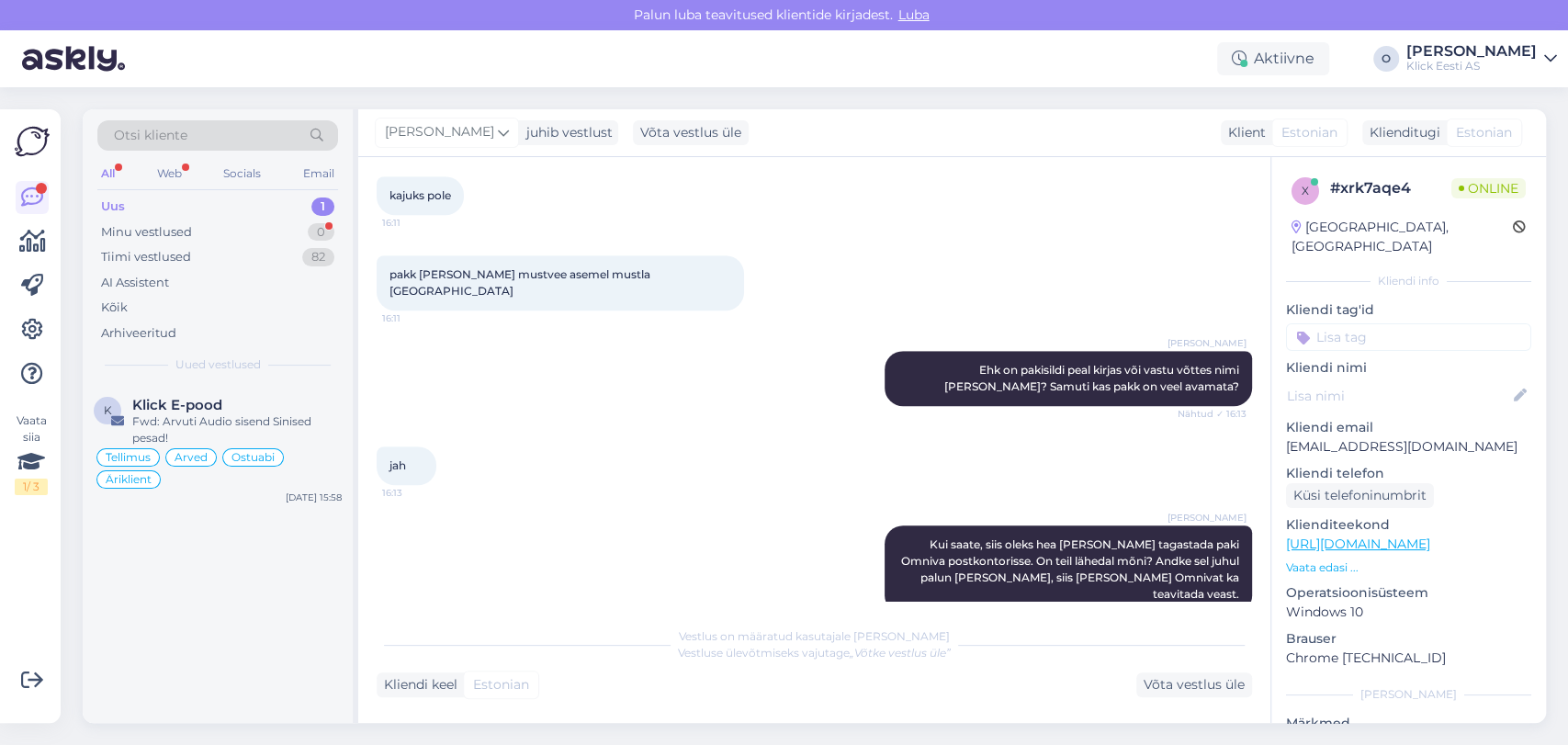
scroll to position [901, 0]
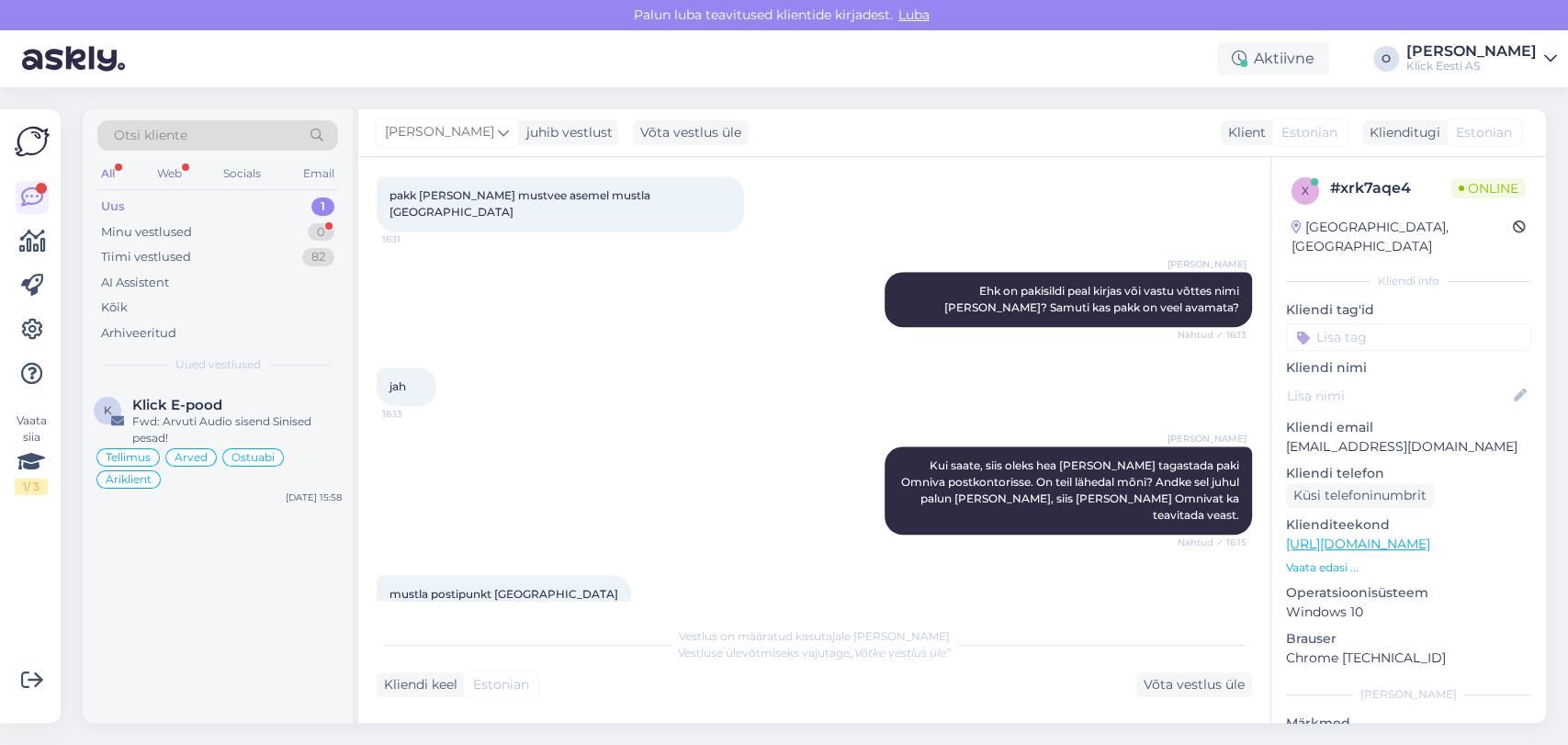
click at [210, 664] on div "K Klick E-pood Fwd: Arvuti Audio sisend Sinised pesad! Tellimus Arved Ostuabi Ä…" at bounding box center [217, 553] width 270 height 339
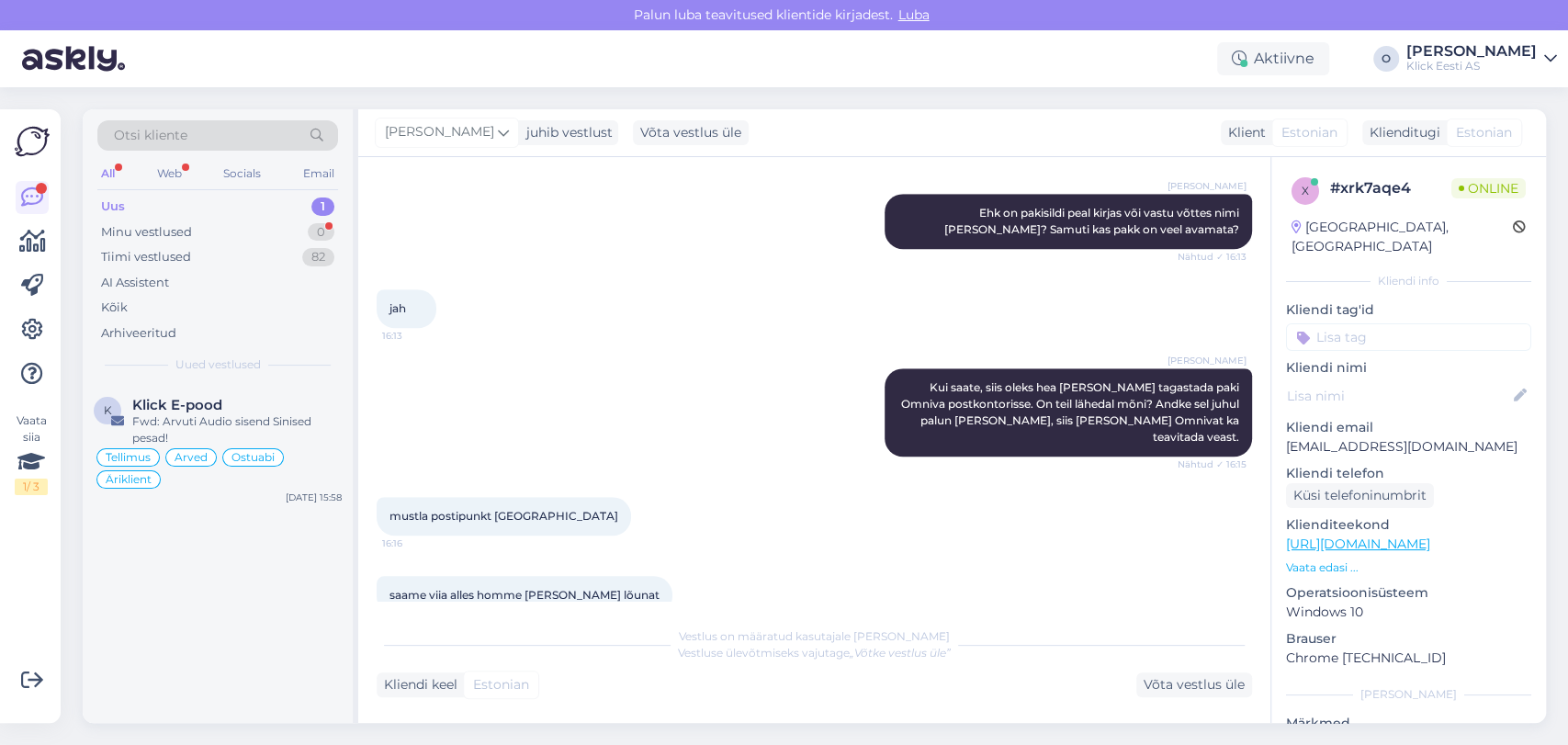
click at [198, 587] on div "K Klick E-pood Fwd: Arvuti Audio sisend Sinised pesad! Tellimus Arved Ostuabi Ä…" at bounding box center [217, 553] width 270 height 339
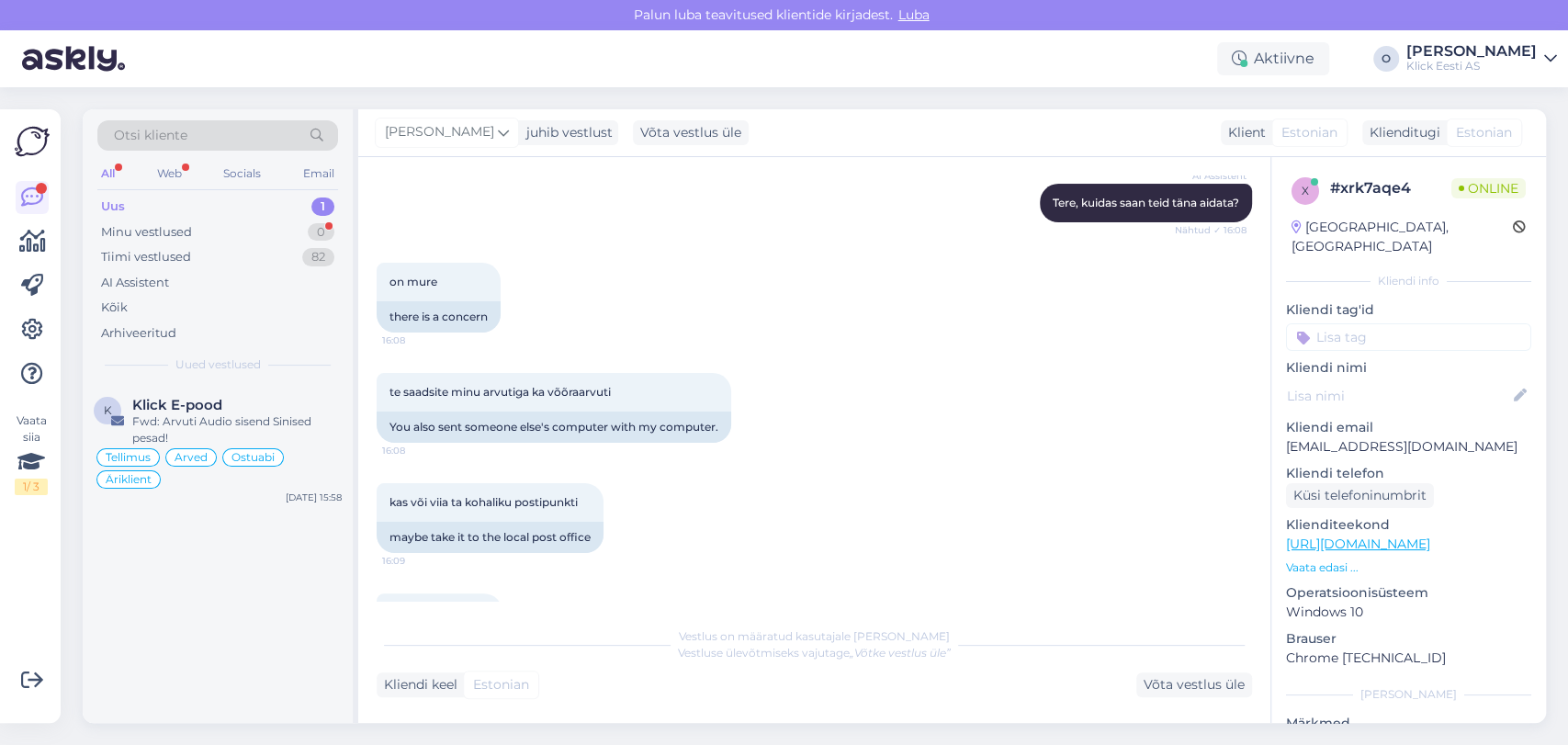
scroll to position [120, 0]
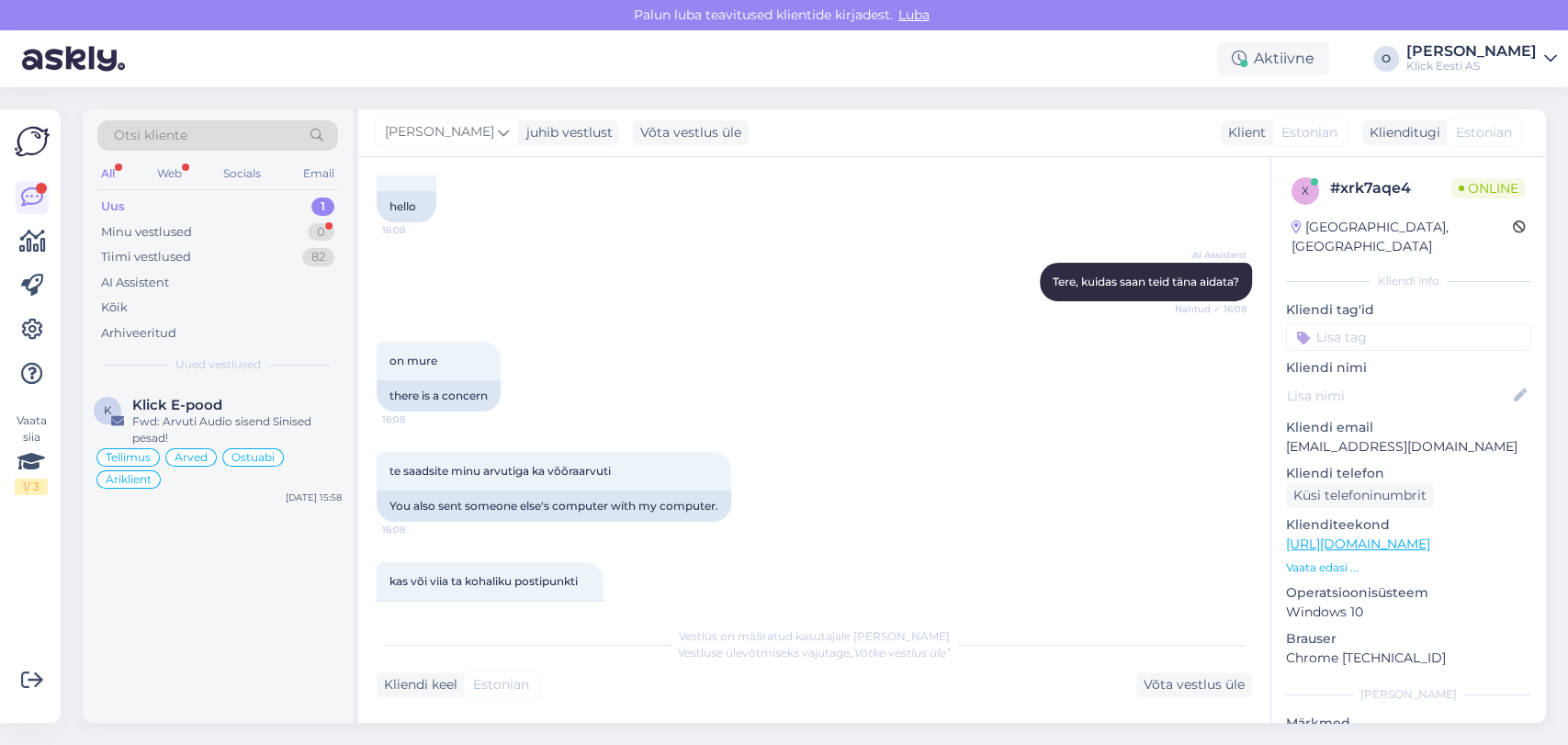
click at [1324, 418] on p "Kliendi email" at bounding box center [1408, 427] width 245 height 20
click at [1322, 437] on p "[EMAIL_ADDRESS][DOMAIN_NAME]" at bounding box center [1408, 447] width 245 height 20
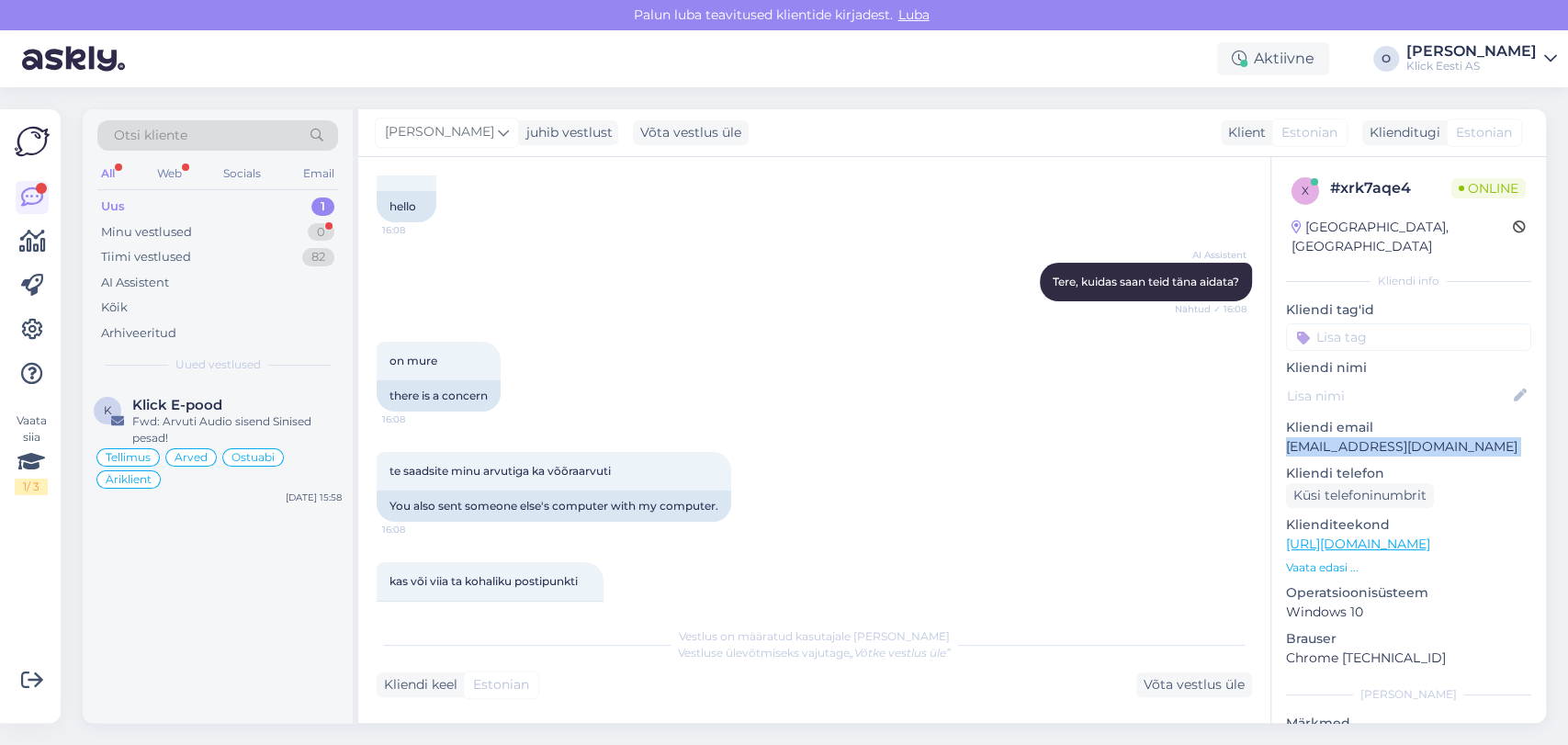
click at [1322, 437] on p "[EMAIL_ADDRESS][DOMAIN_NAME]" at bounding box center [1408, 447] width 245 height 20
copy p "[EMAIL_ADDRESS][DOMAIN_NAME]"
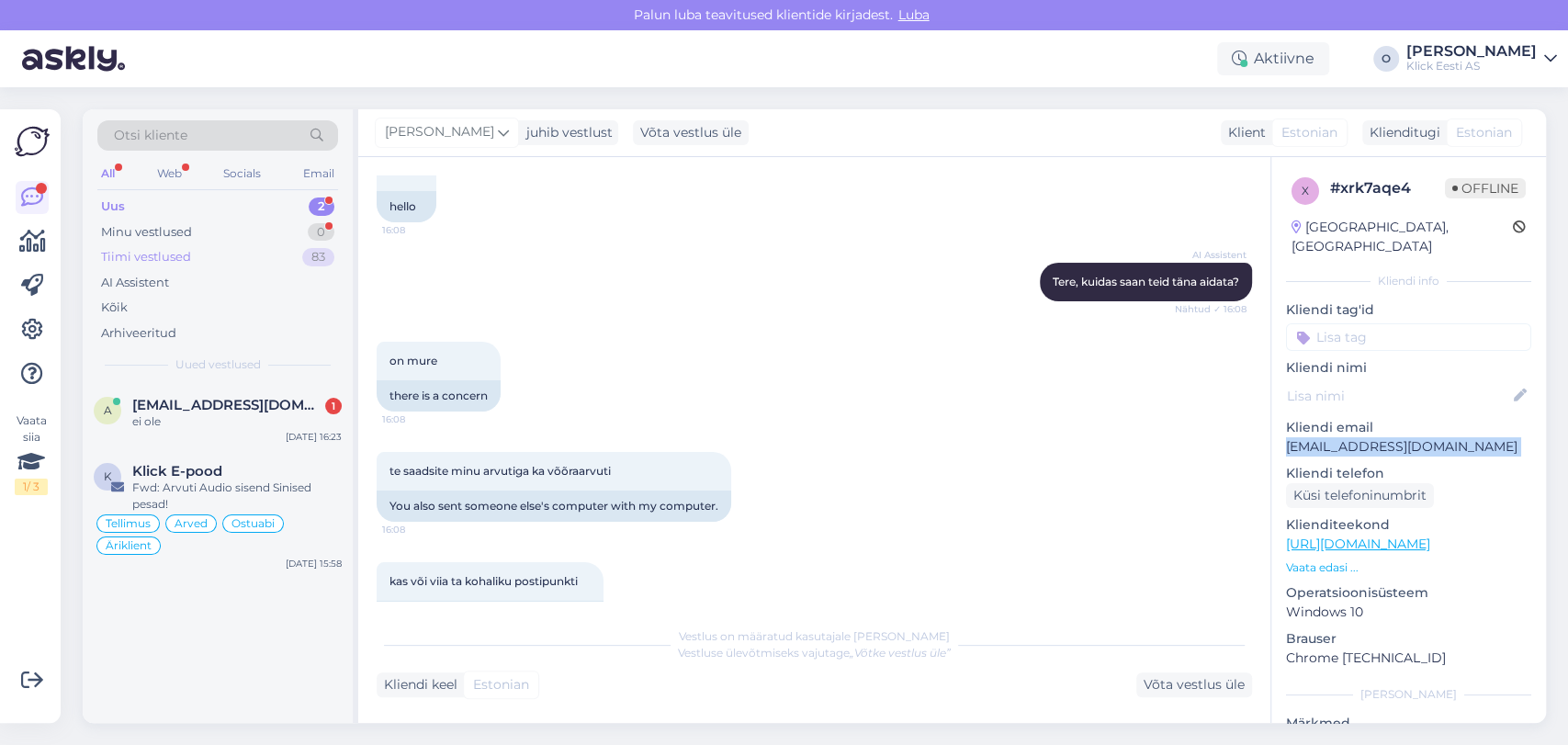
click at [176, 264] on div "Tiimi vestlused" at bounding box center [146, 258] width 90 height 19
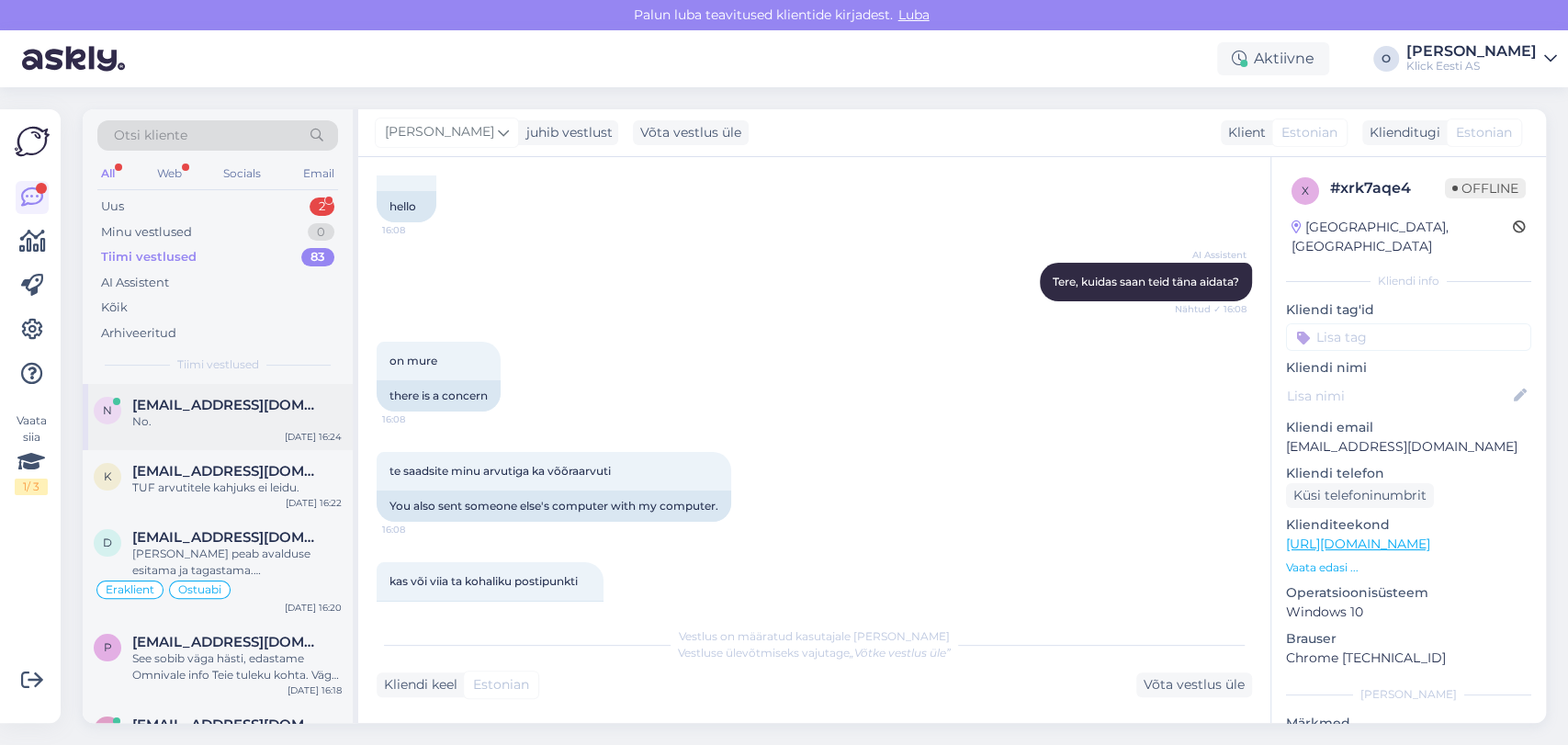
click at [170, 411] on span "[EMAIL_ADDRESS][DOMAIN_NAME]" at bounding box center [228, 405] width 191 height 17
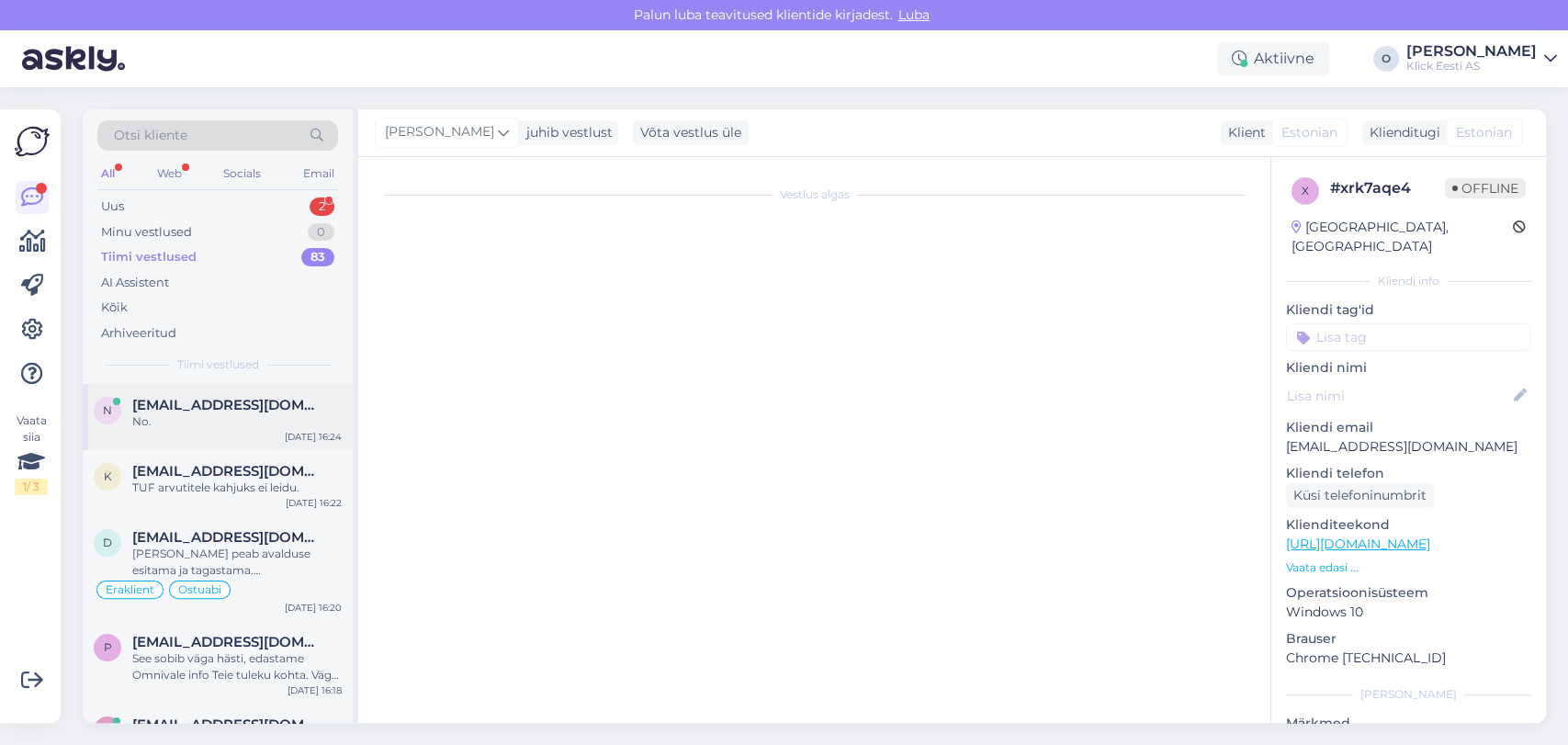
scroll to position [1529, 0]
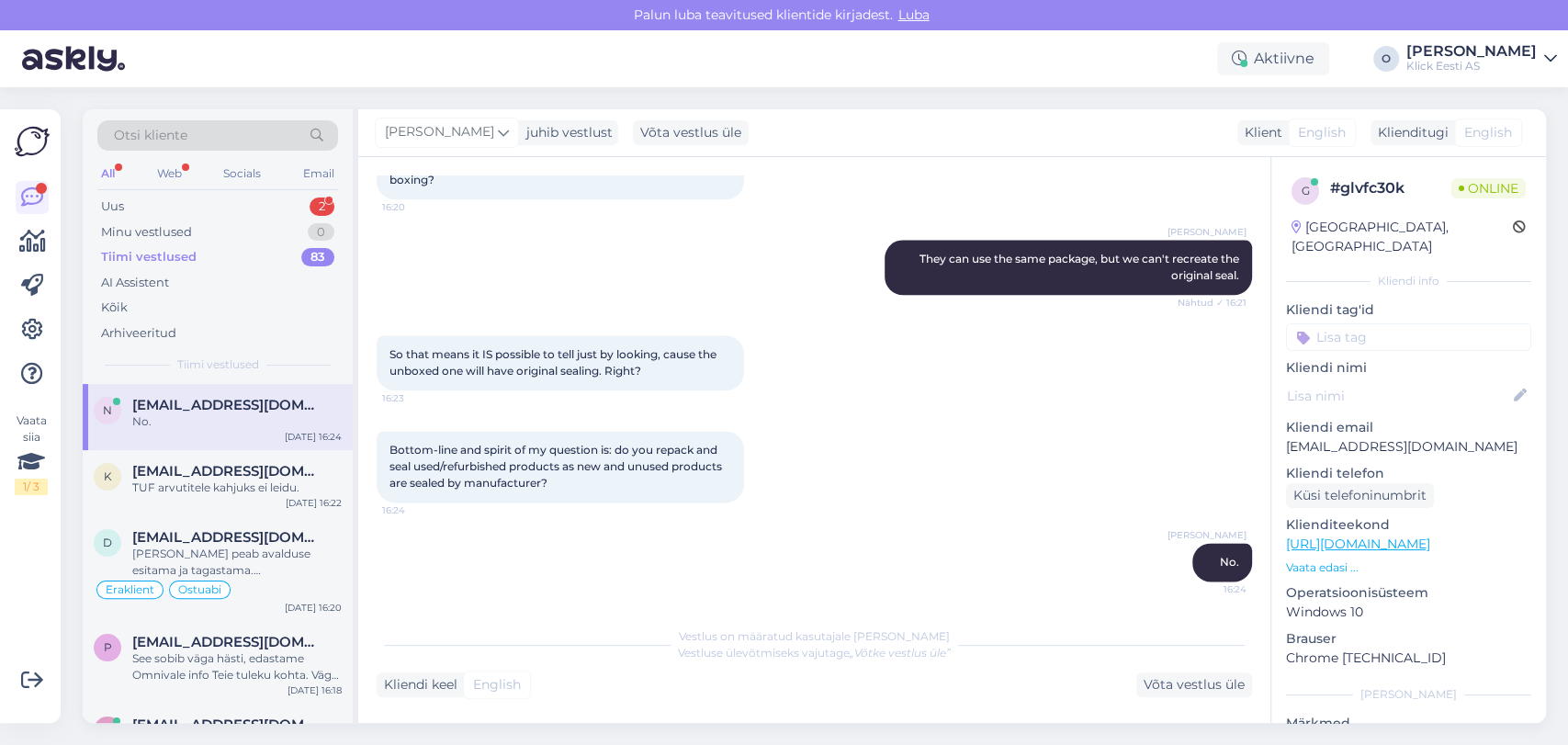
click at [243, 249] on div "Tiimi vestlused 83" at bounding box center [218, 257] width 241 height 25
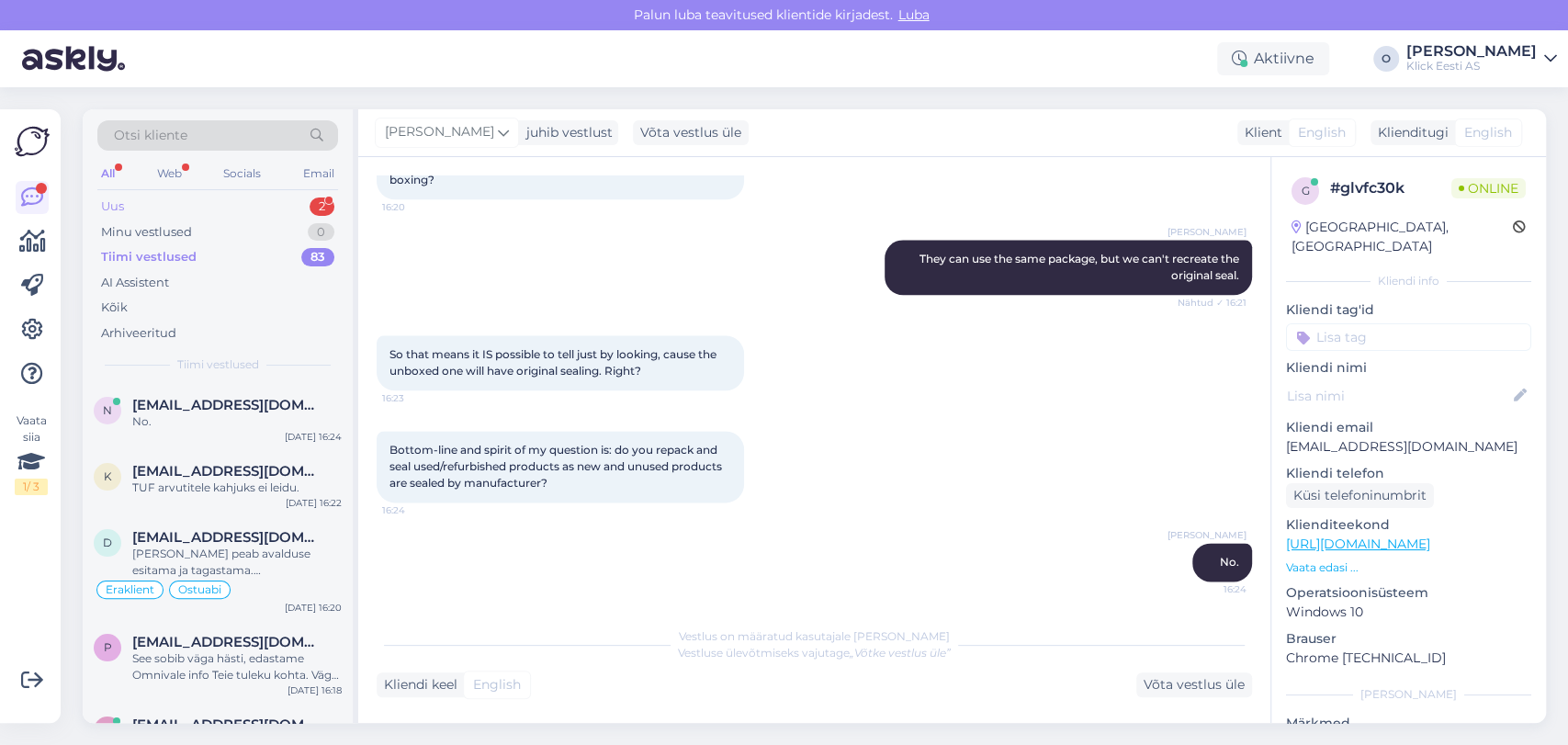
click at [214, 204] on div "Uus 2" at bounding box center [218, 206] width 241 height 25
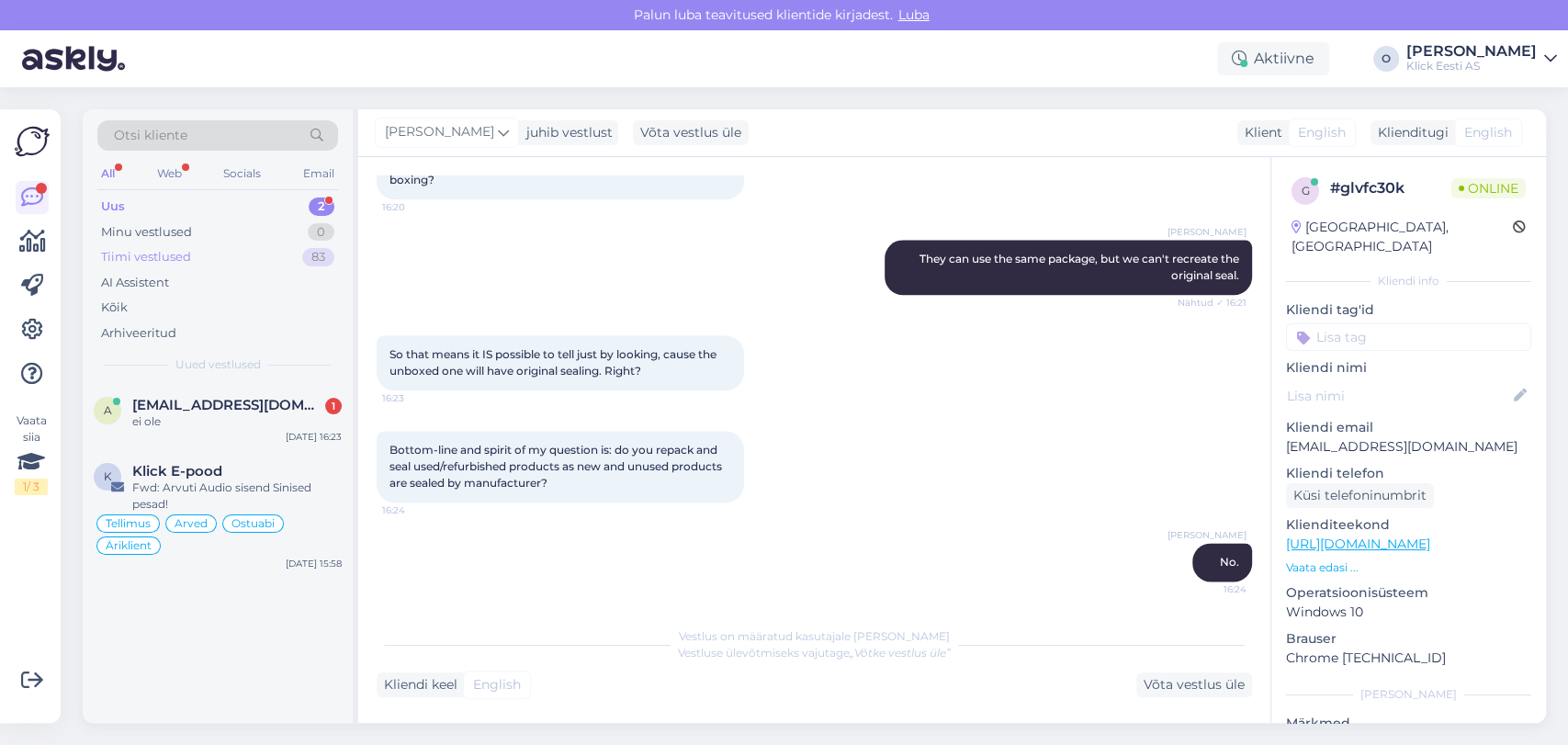
click at [194, 247] on div "Tiimi vestlused 83" at bounding box center [218, 257] width 241 height 25
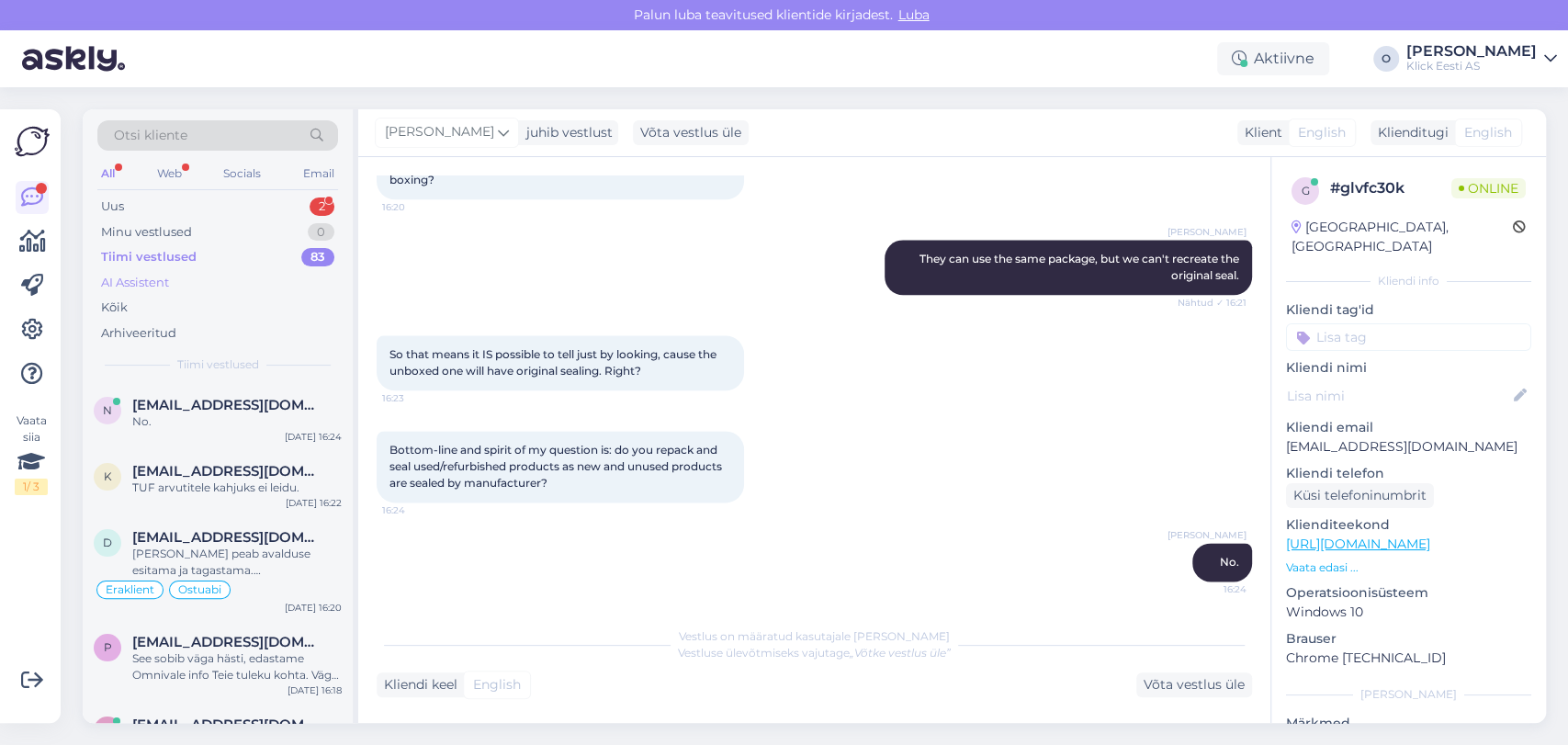
click at [147, 280] on div "AI Assistent" at bounding box center [135, 283] width 68 height 19
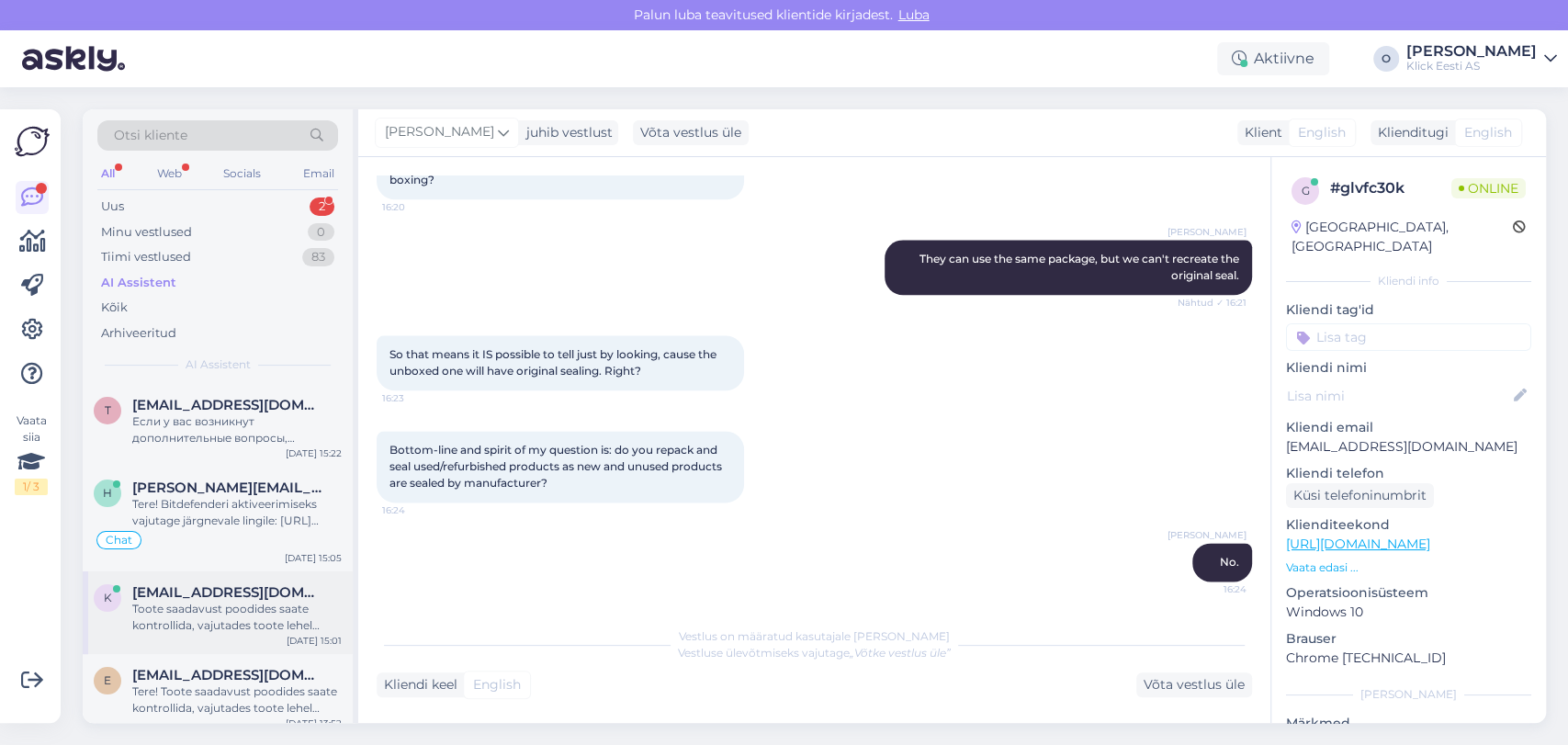
click at [162, 606] on div "Toote saadavust poodides saate kontrollida, vajutades toote lehel "Saadavus poo…" at bounding box center [237, 617] width 210 height 33
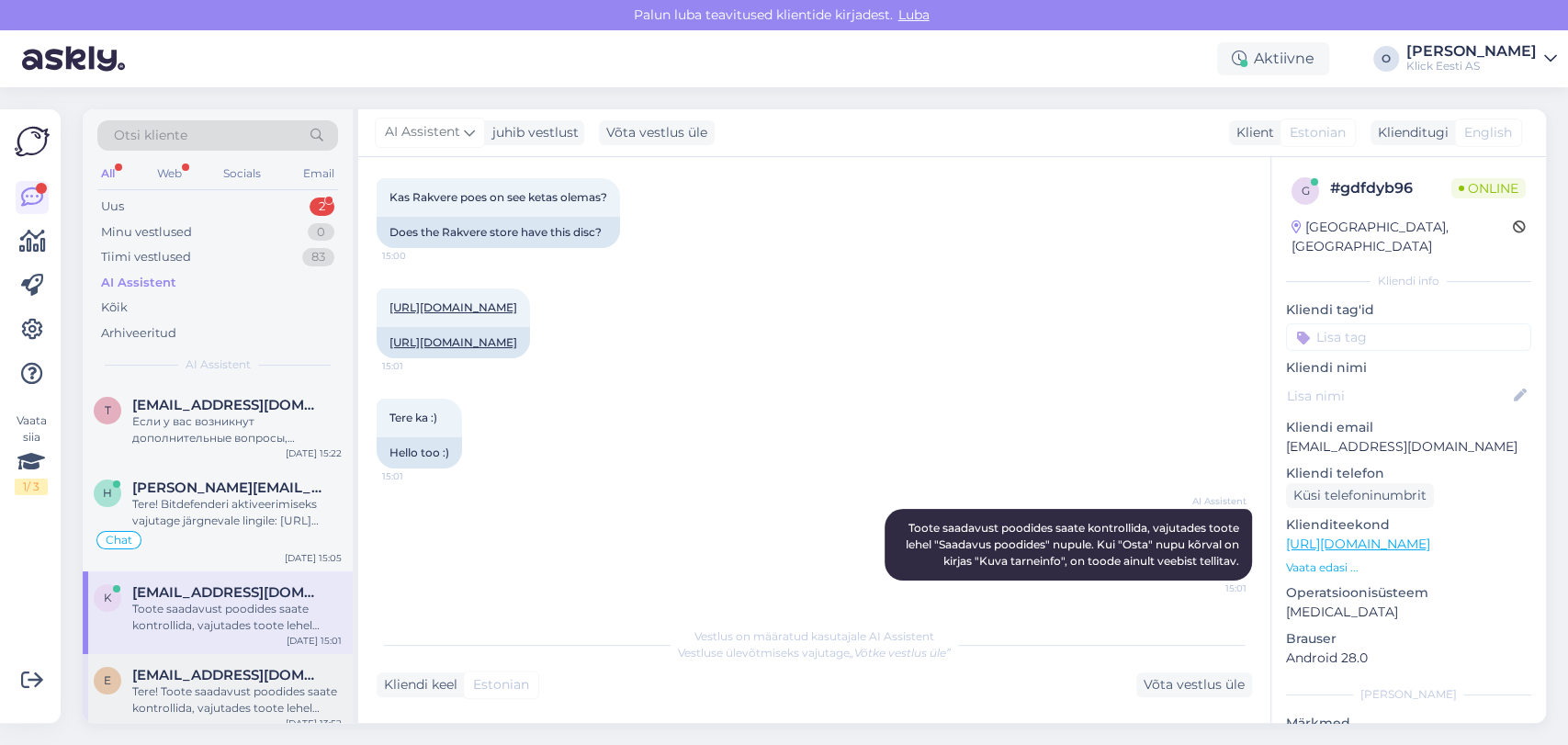
click at [172, 690] on div "Tere! Toote saadavust poodides saate kontrollida, vajutades toote lehel "Saadav…" at bounding box center [237, 700] width 210 height 33
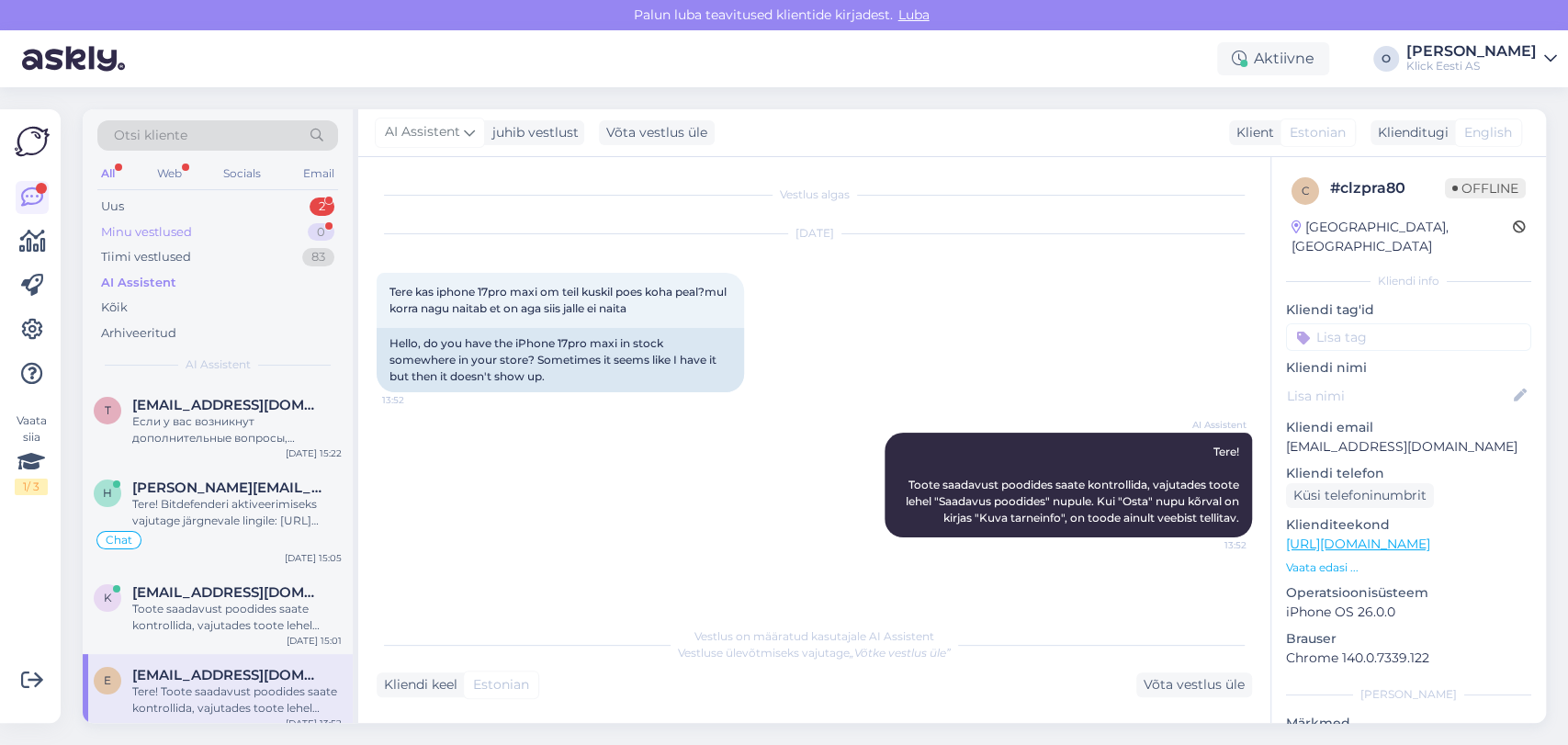
click at [246, 223] on div "Minu vestlused 0" at bounding box center [218, 231] width 241 height 25
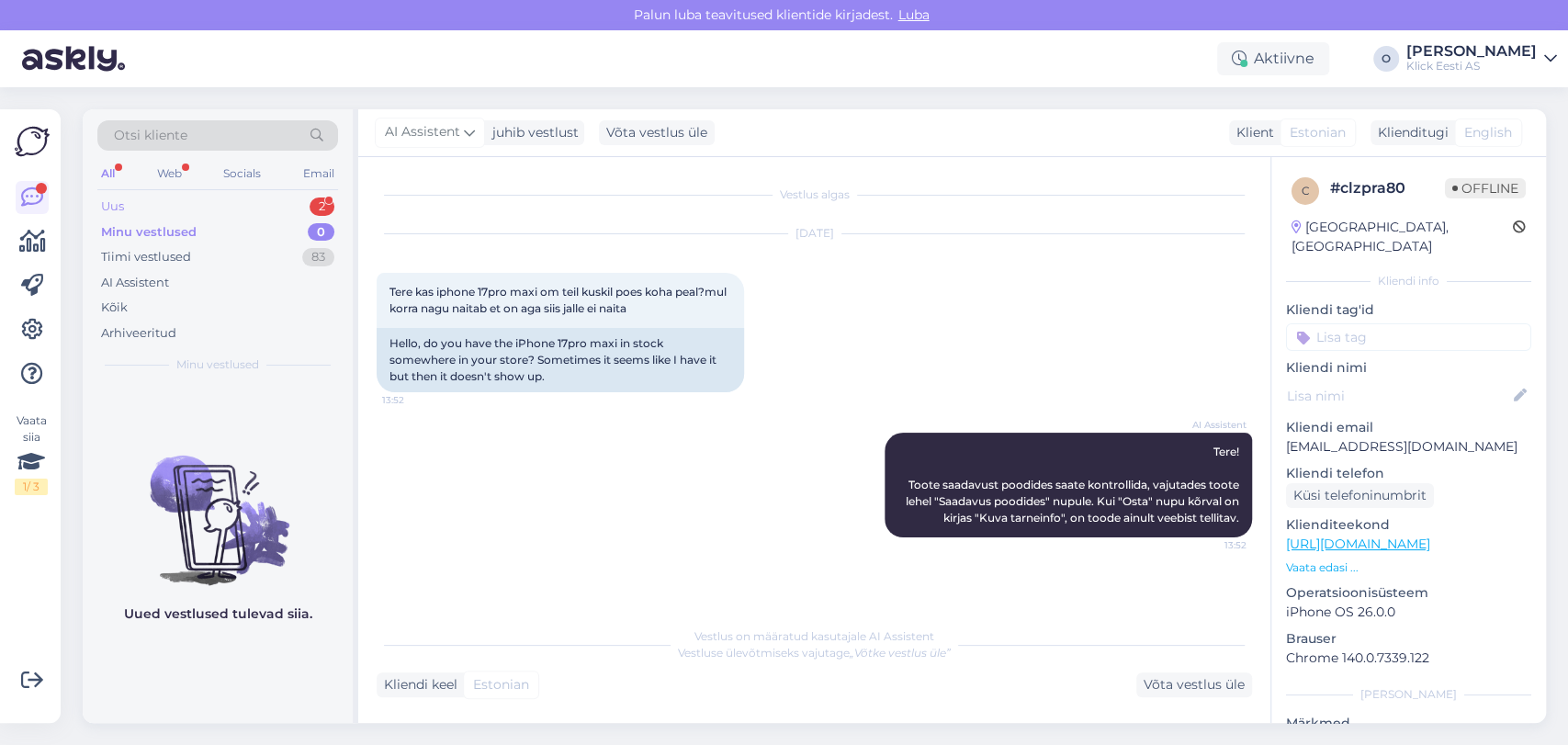
click at [228, 199] on div "Uus 2" at bounding box center [218, 206] width 241 height 25
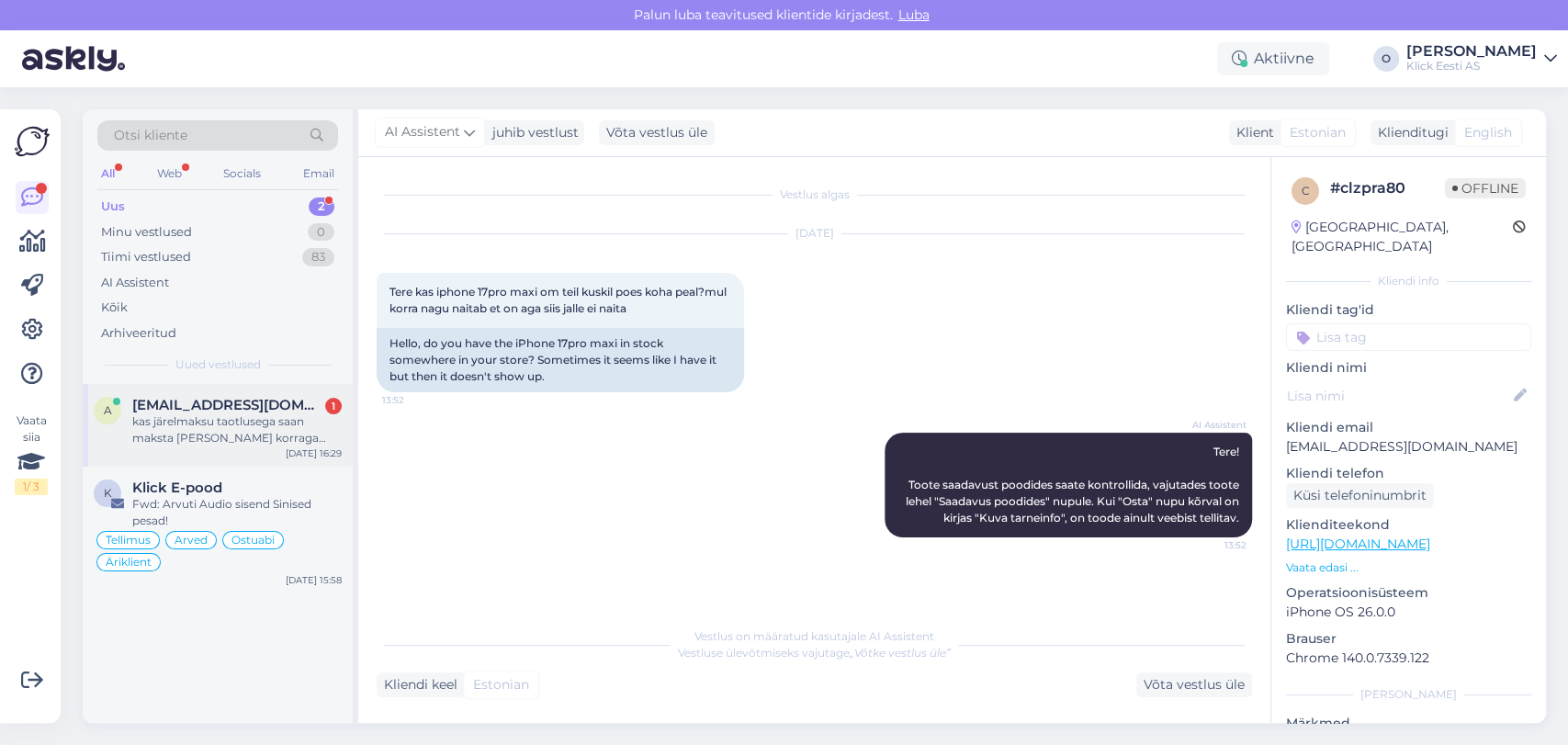
click at [196, 395] on div "a [EMAIL_ADDRESS][DOMAIN_NAME] 1 kas järelmaksu taotlusega saan maksta [PERSON_…" at bounding box center [217, 425] width 270 height 83
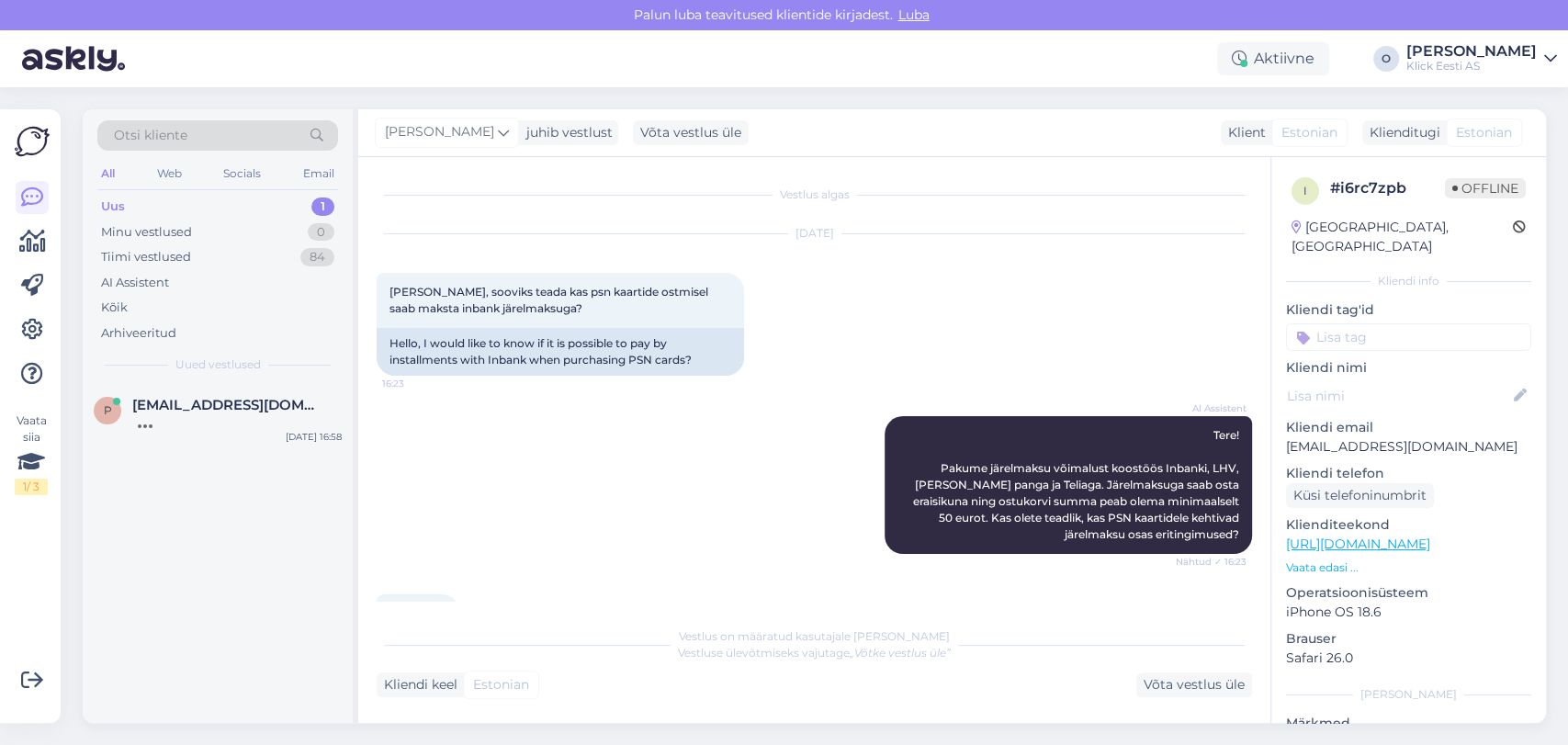
scroll to position [372, 0]
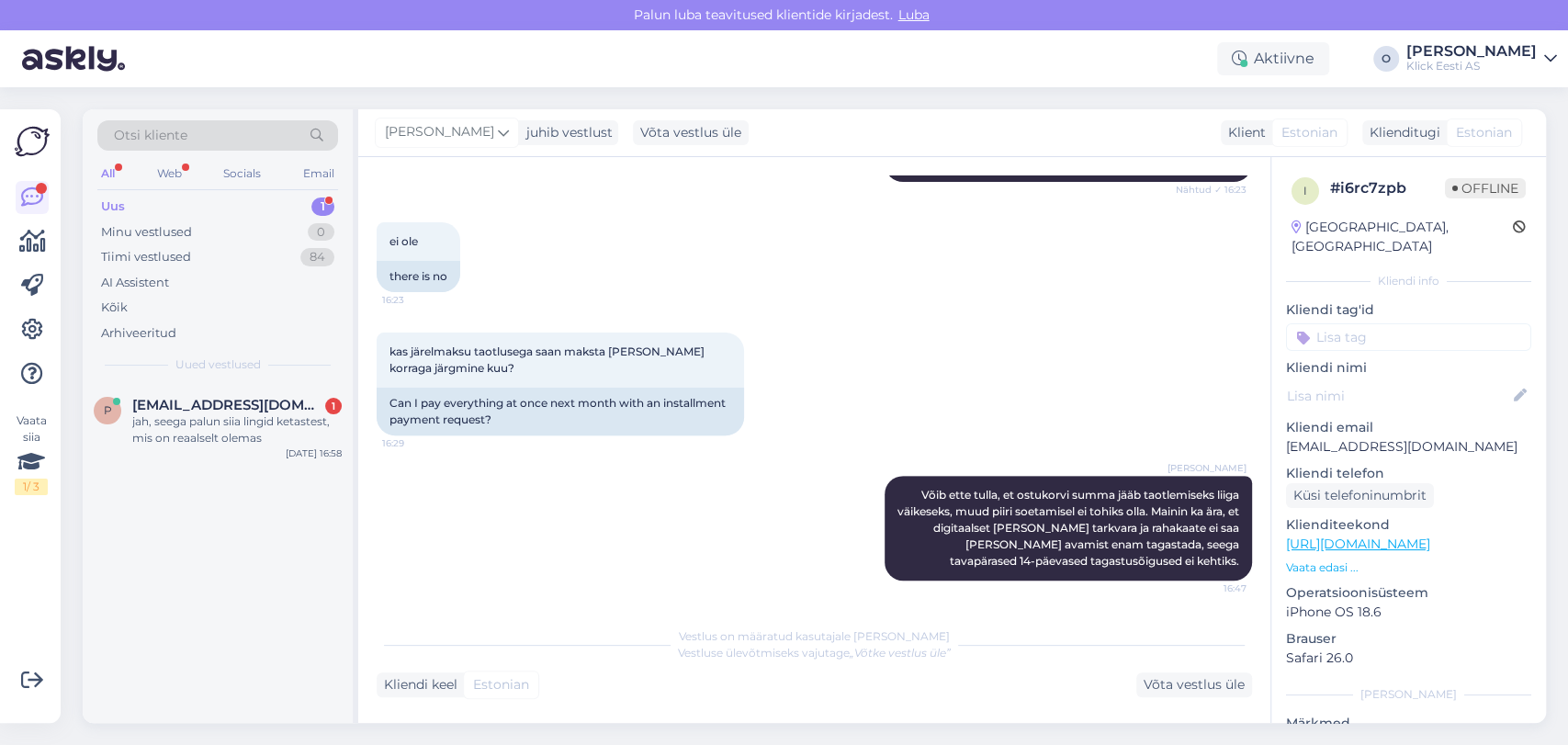
click at [161, 200] on div "Uus 1" at bounding box center [218, 206] width 241 height 25
click at [165, 418] on div "jah, seega palun siia lingid ketastest, mis on reaalselt olemas" at bounding box center [237, 429] width 210 height 33
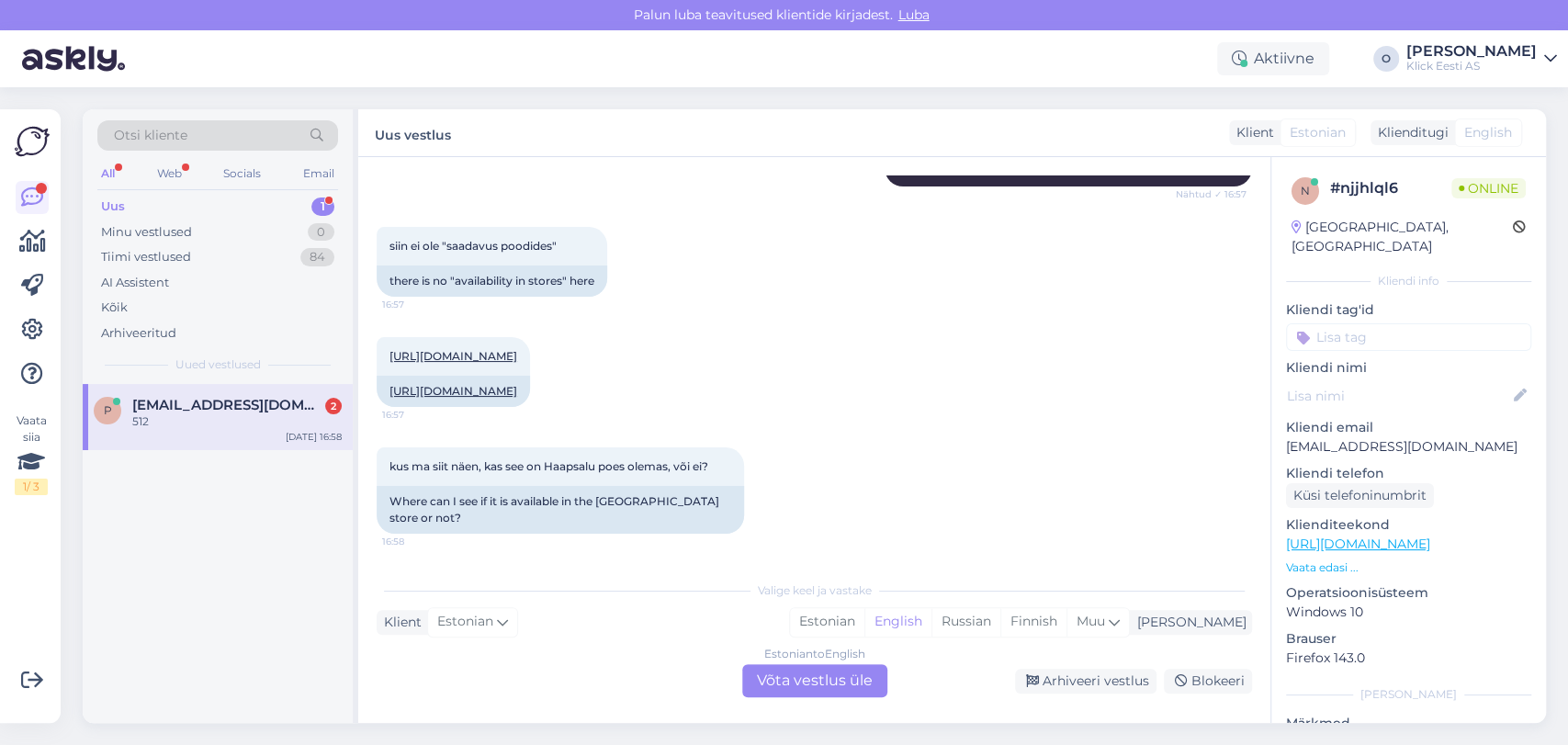
scroll to position [842, 0]
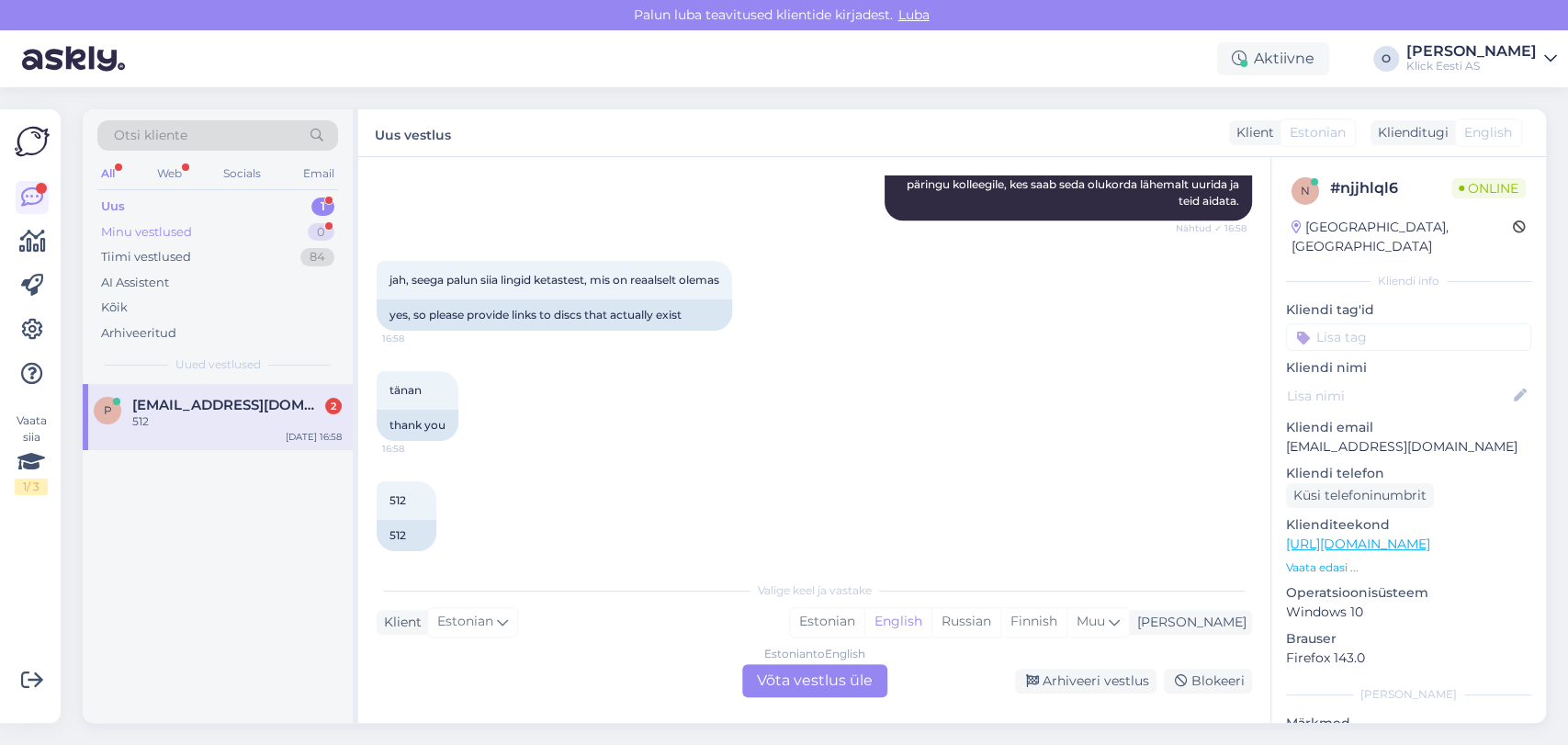
click at [250, 224] on div "Minu vestlused 0" at bounding box center [218, 231] width 241 height 25
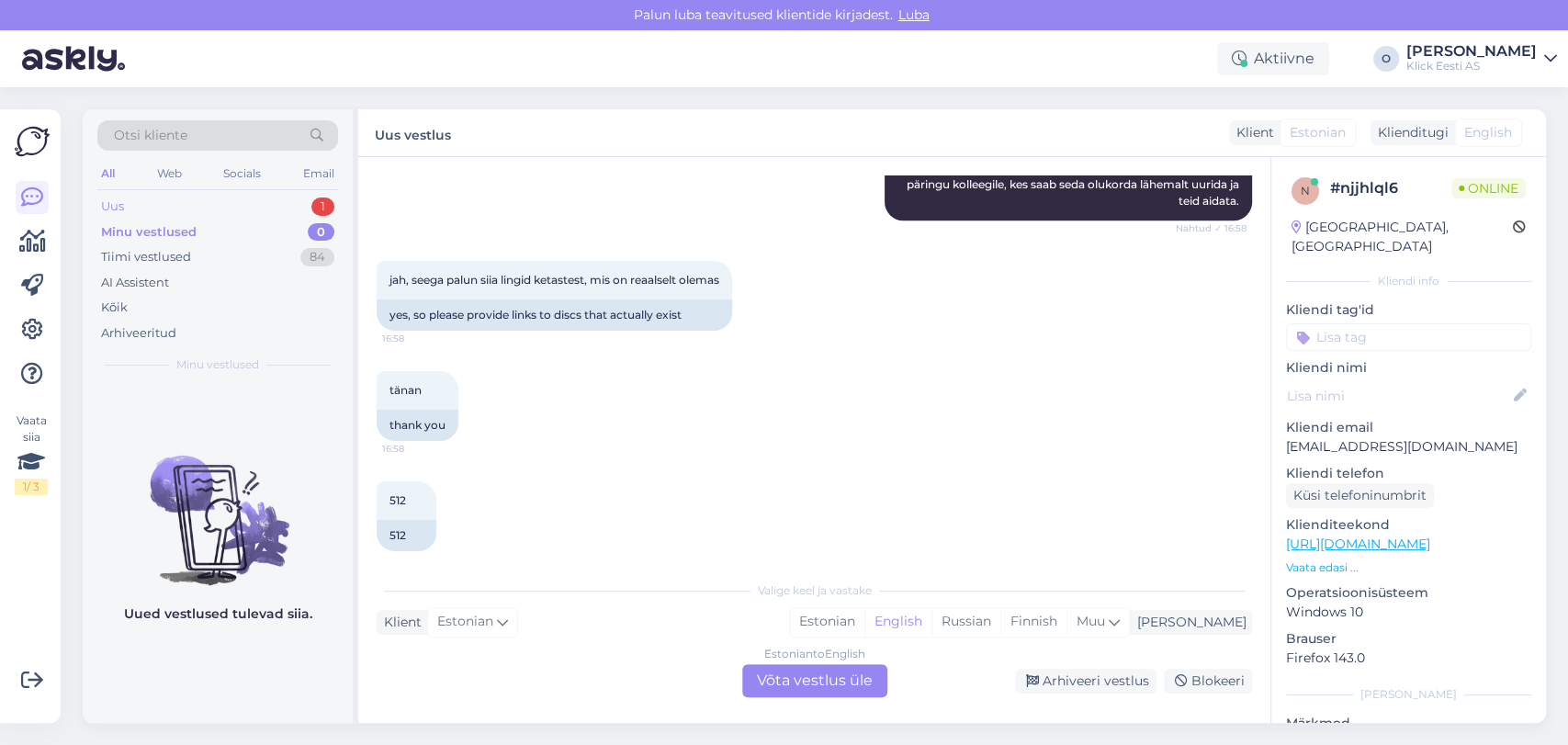
click at [235, 202] on div "Uus 1" at bounding box center [218, 206] width 241 height 25
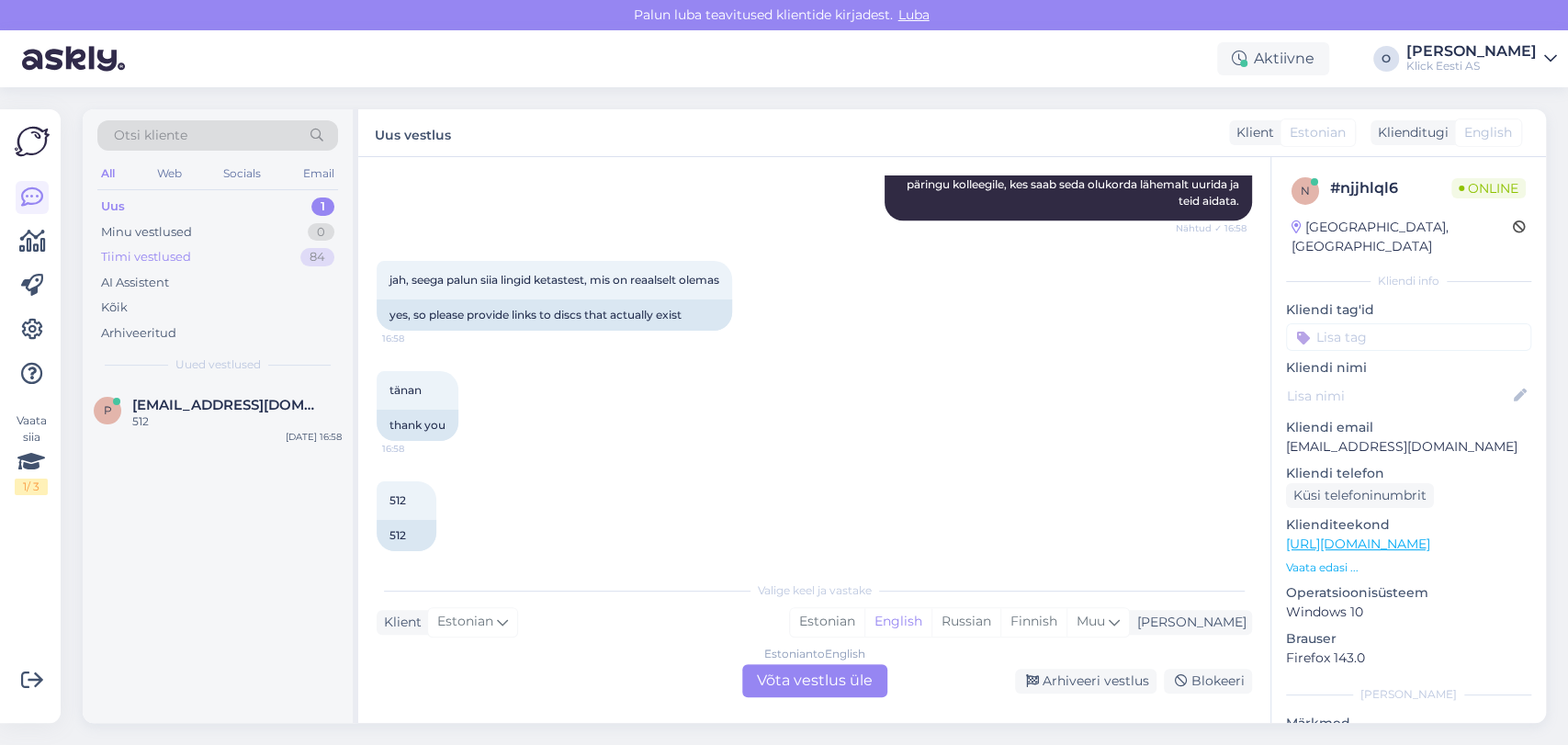
click at [222, 251] on div "Tiimi vestlused 84" at bounding box center [218, 257] width 241 height 25
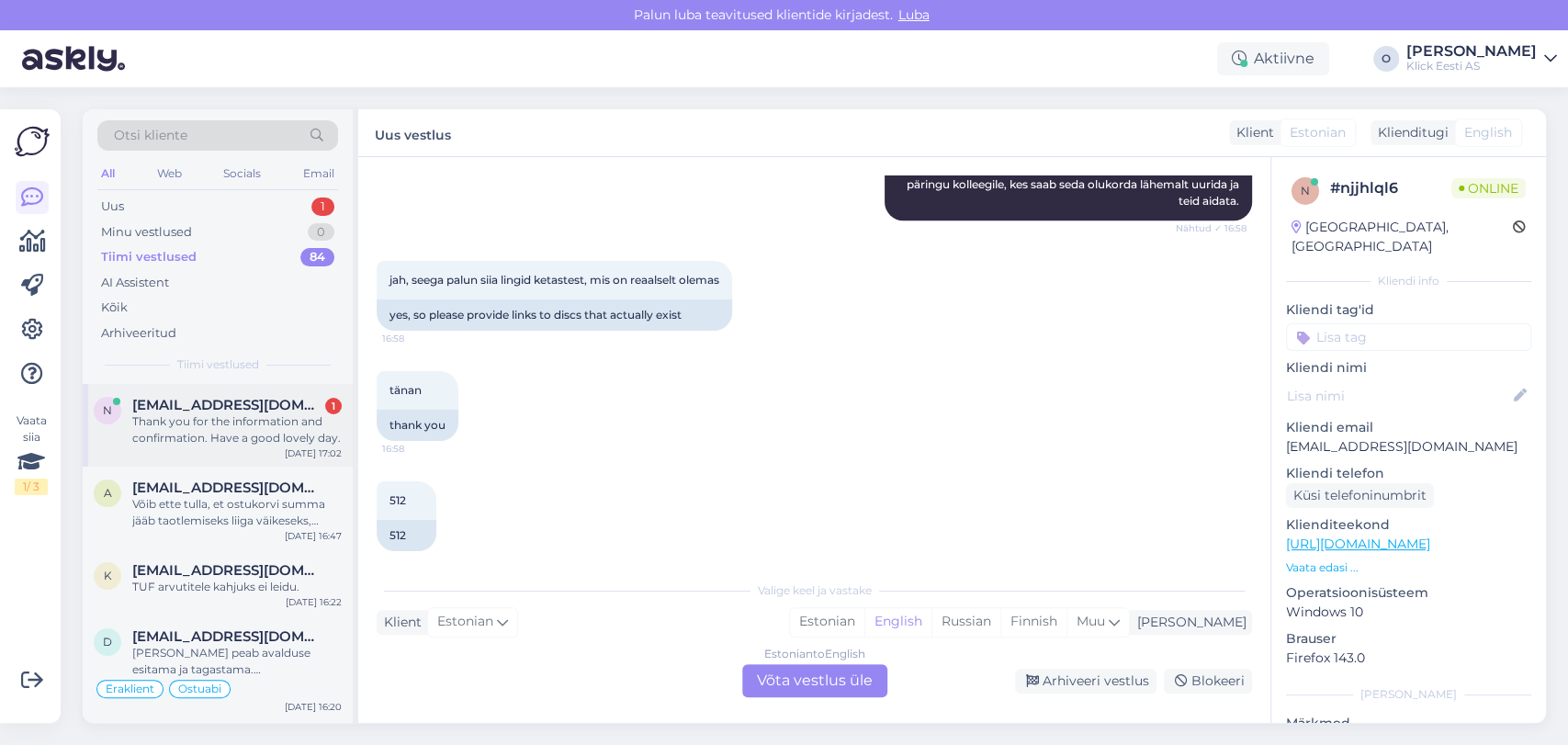
click at [221, 403] on span "[EMAIL_ADDRESS][DOMAIN_NAME]" at bounding box center [228, 405] width 191 height 17
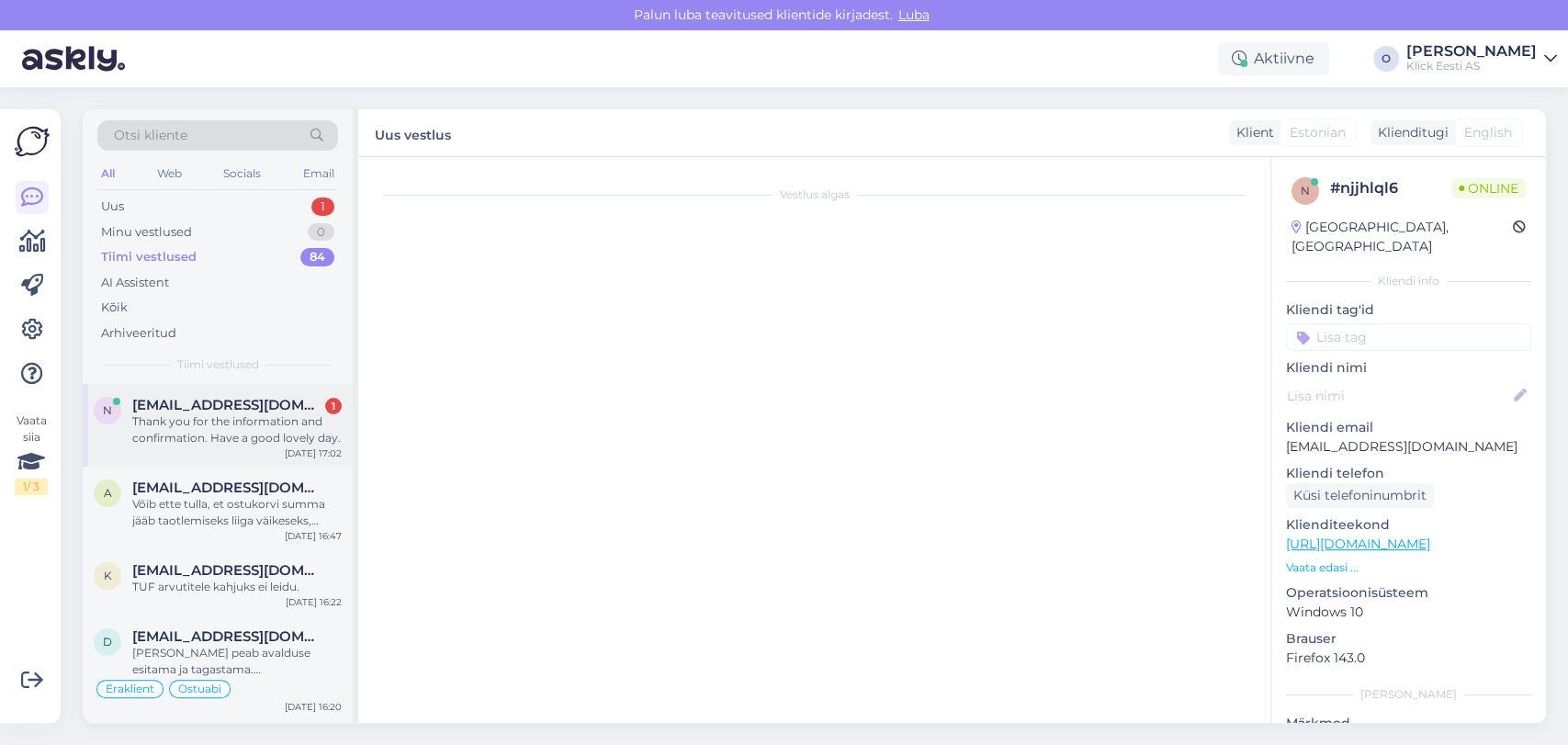
scroll to position [2775, 0]
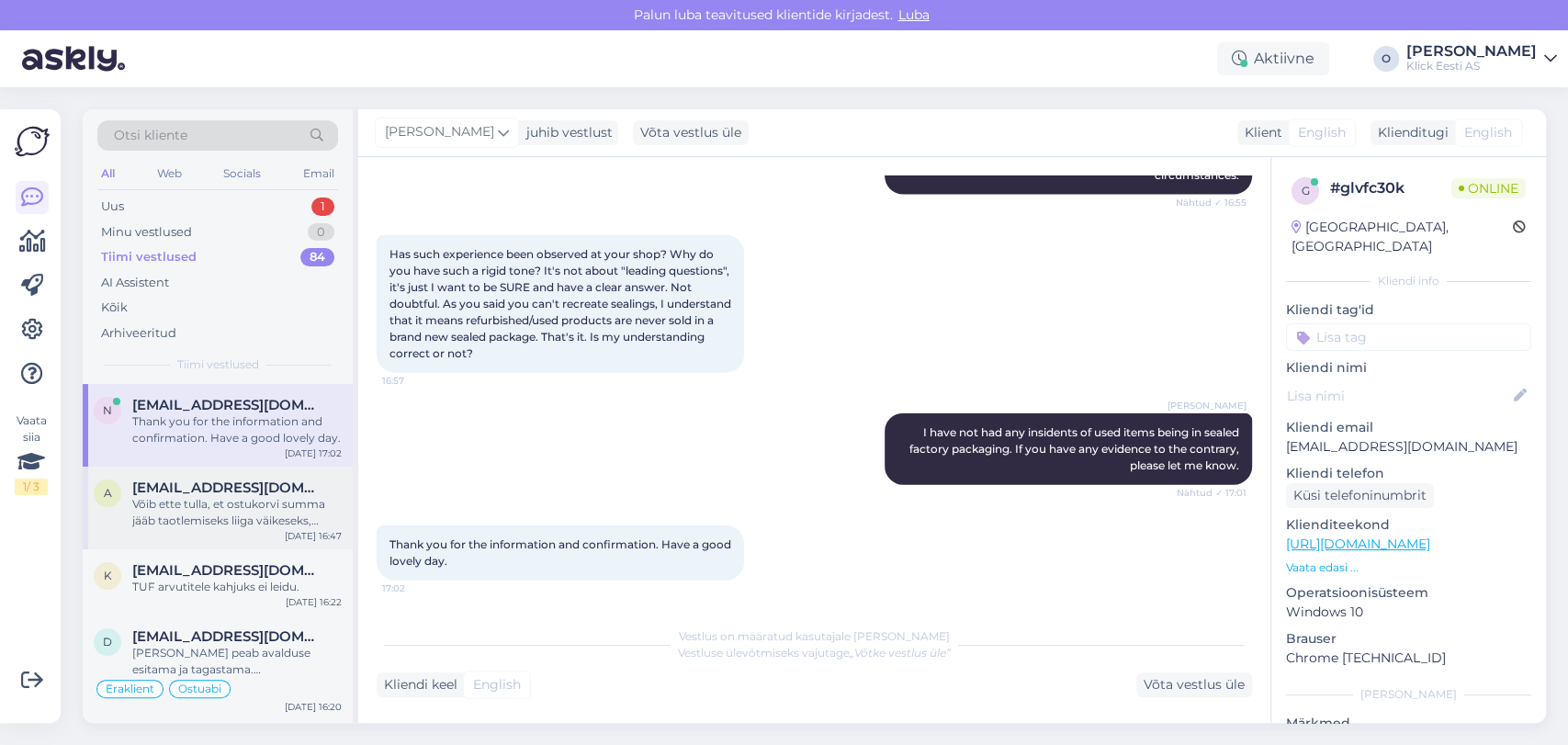
click at [191, 502] on div "Võib ette tulla, et ostukorvi summa jääb taotlemiseks liiga väikeseks, muud pii…" at bounding box center [237, 512] width 210 height 33
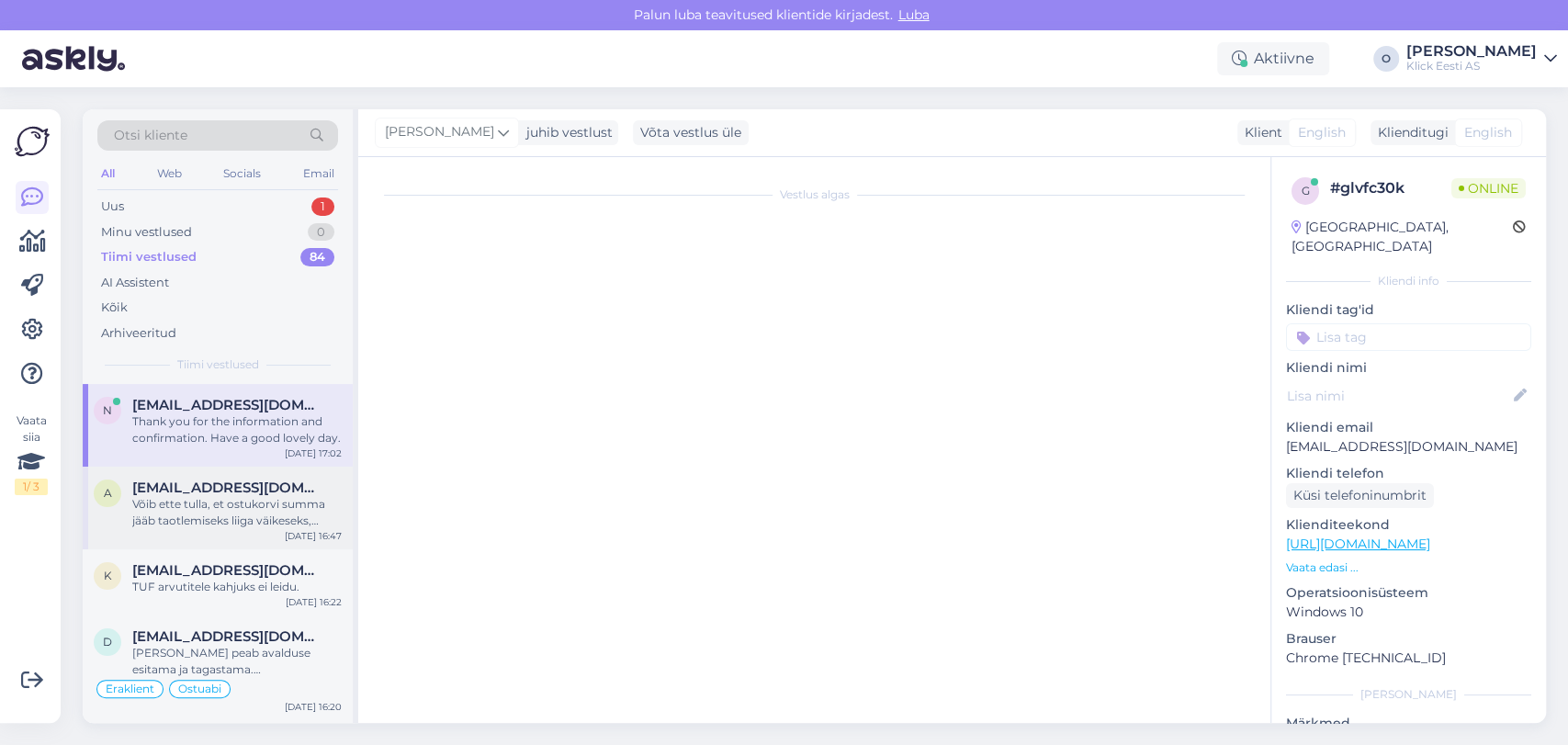
scroll to position [372, 0]
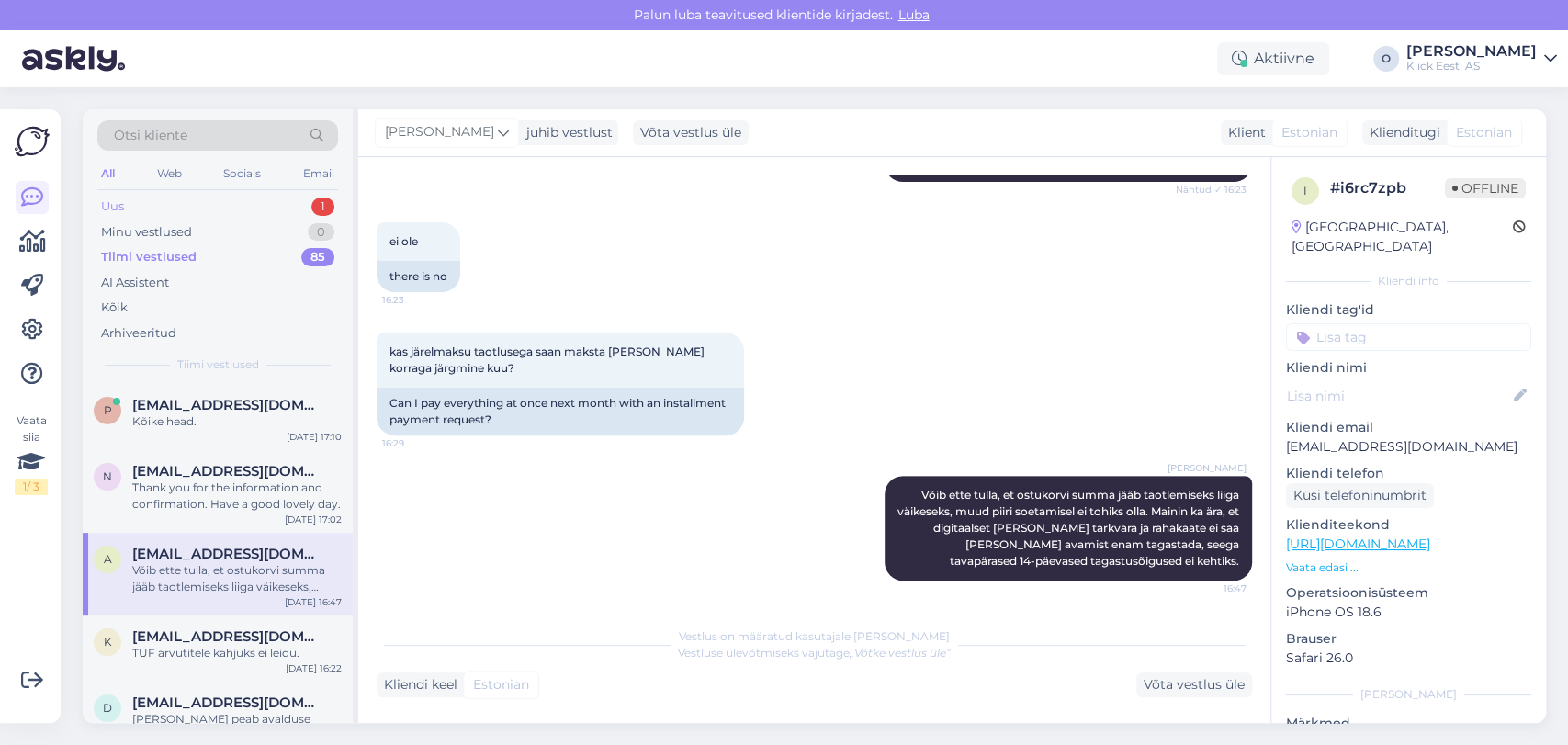
click at [245, 201] on div "Uus 1" at bounding box center [218, 206] width 241 height 25
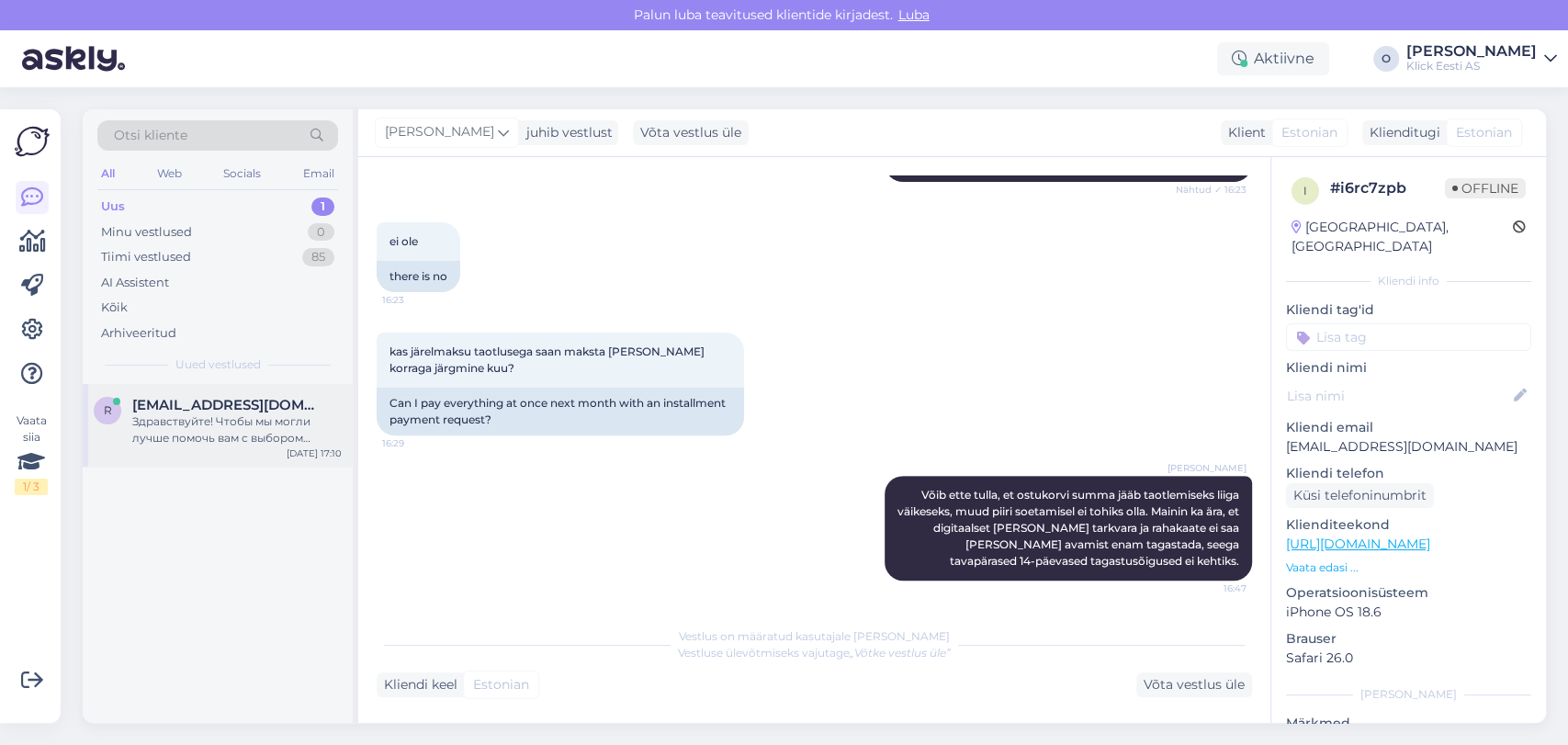
click at [203, 404] on span "[EMAIL_ADDRESS][DOMAIN_NAME]" at bounding box center [228, 405] width 191 height 17
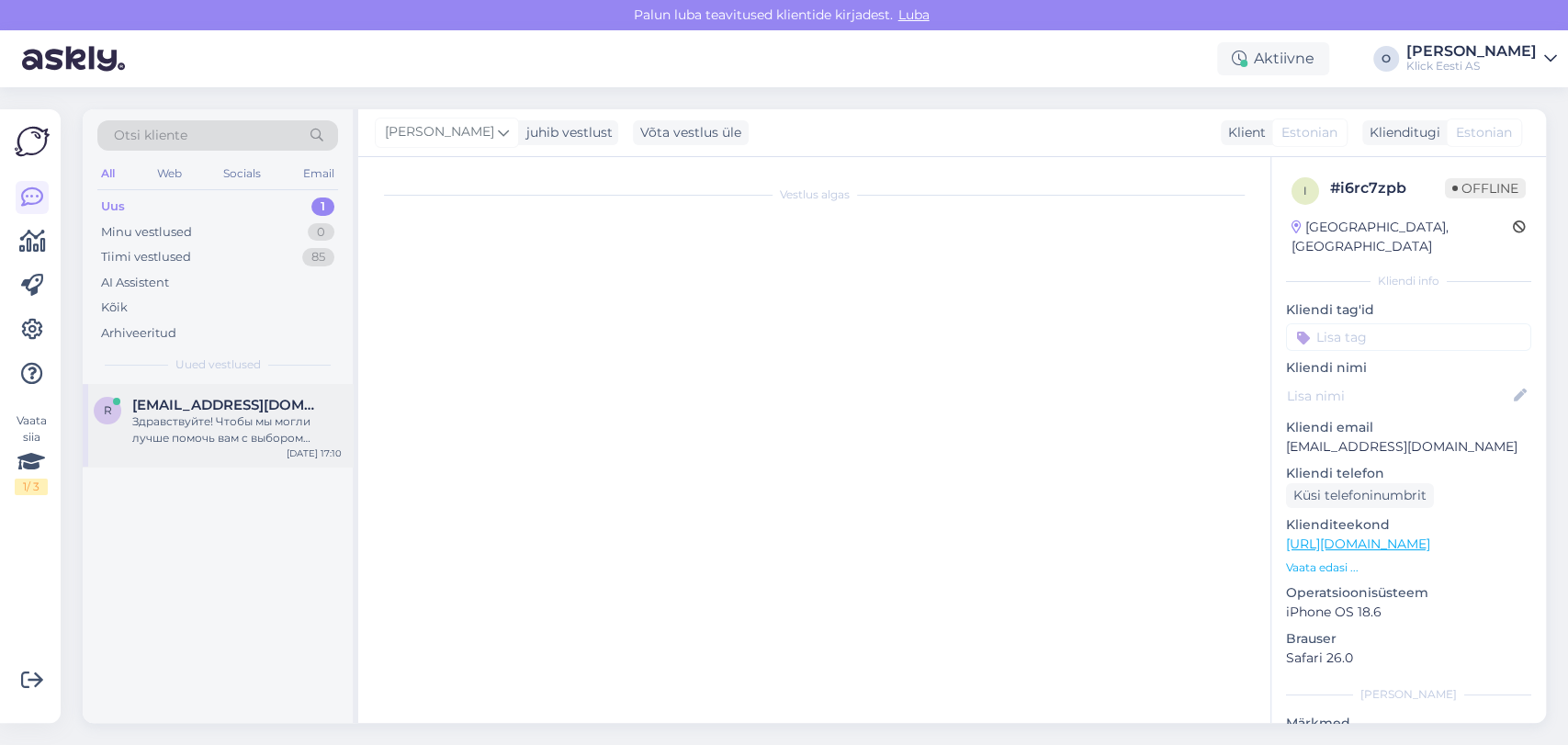
scroll to position [103, 0]
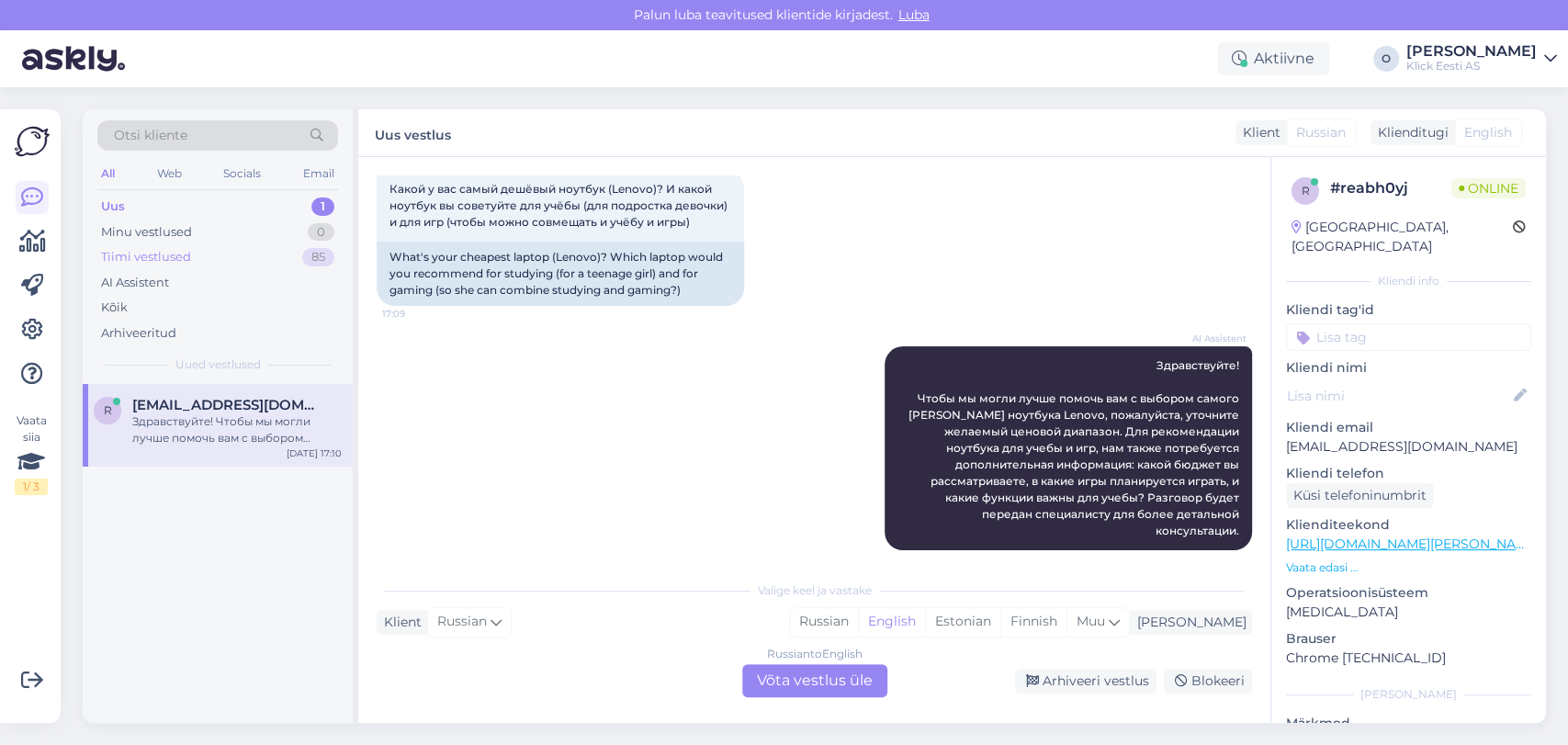
click at [194, 257] on div "Tiimi vestlused 85" at bounding box center [218, 257] width 241 height 25
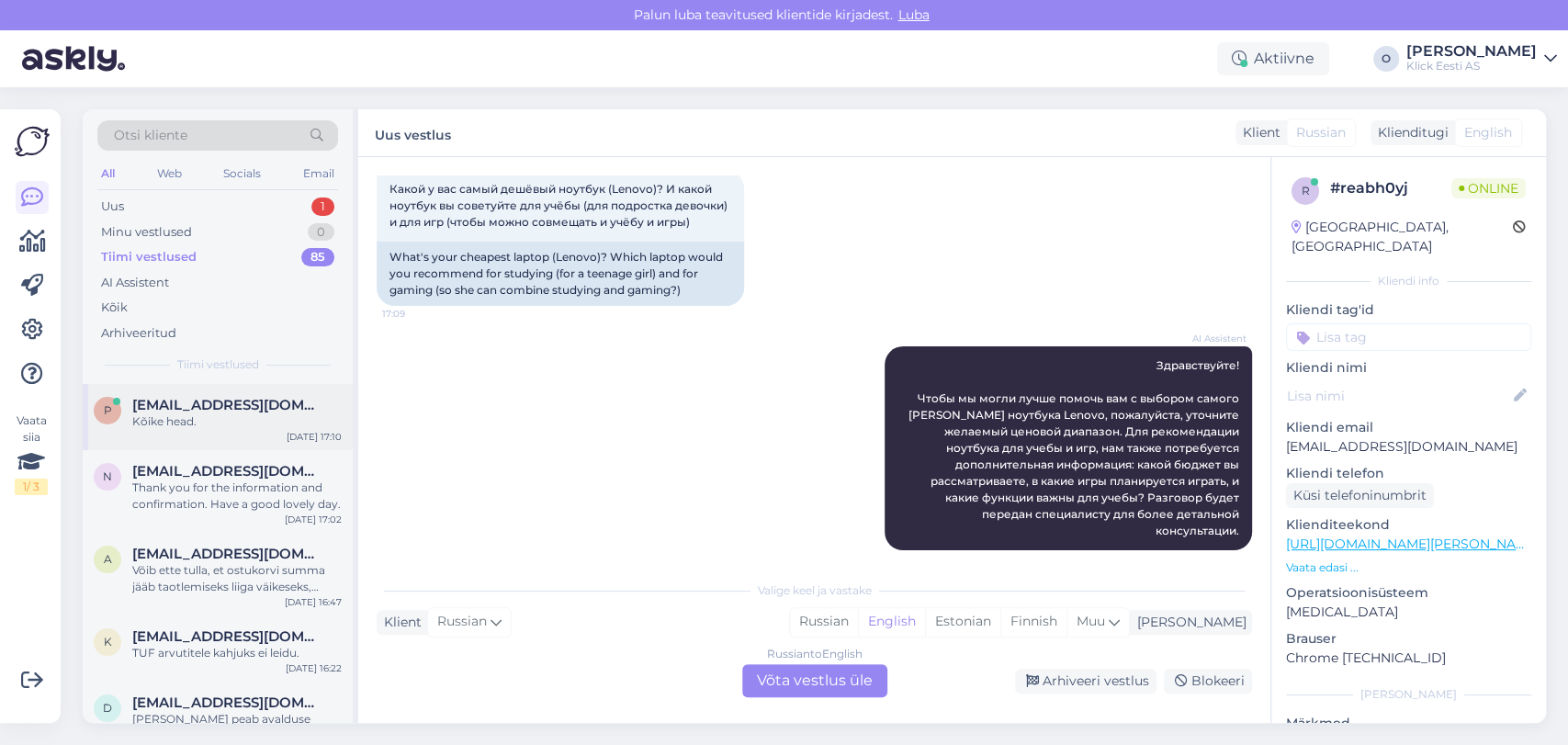
click at [177, 423] on div "Kõike head." at bounding box center [237, 421] width 210 height 17
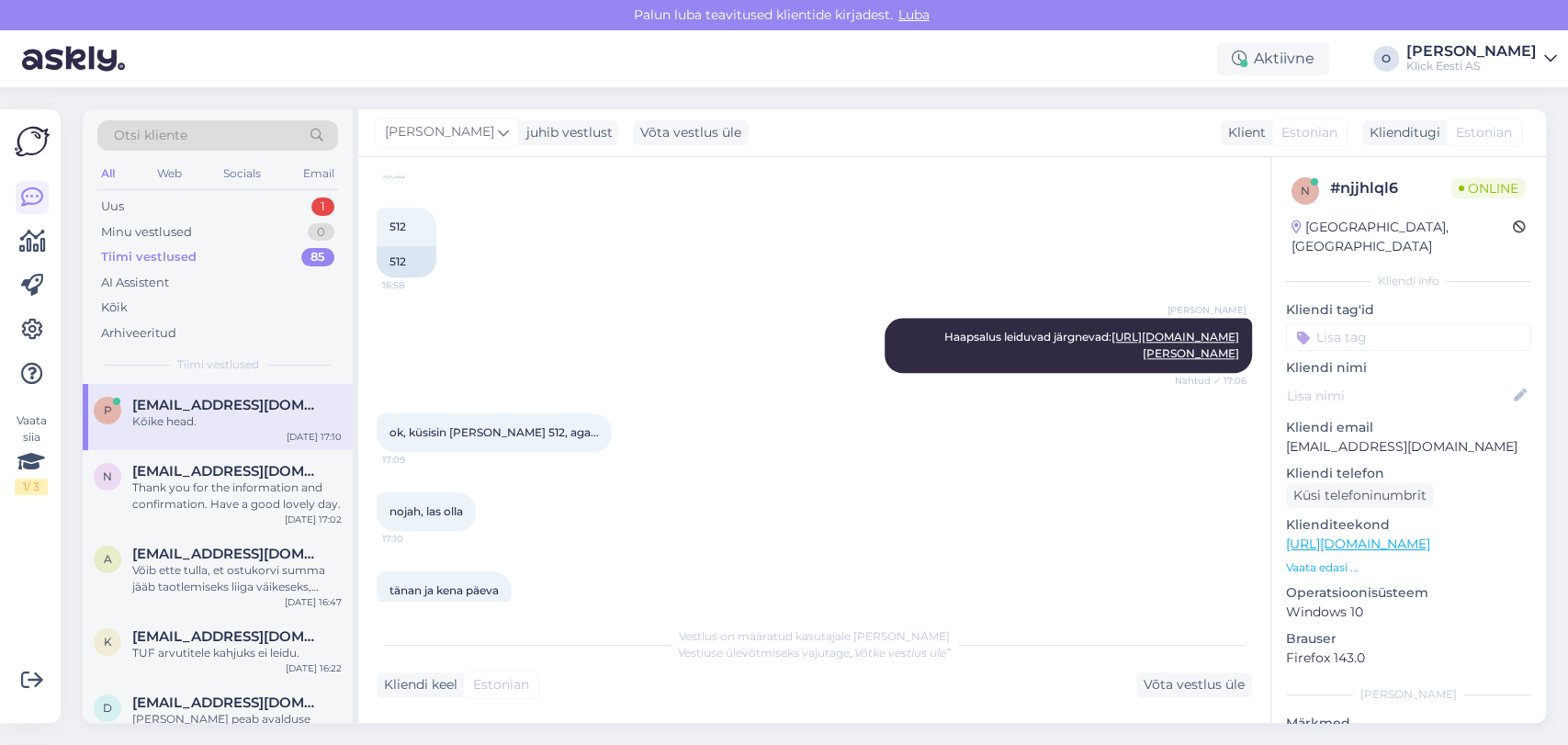
scroll to position [1171, 0]
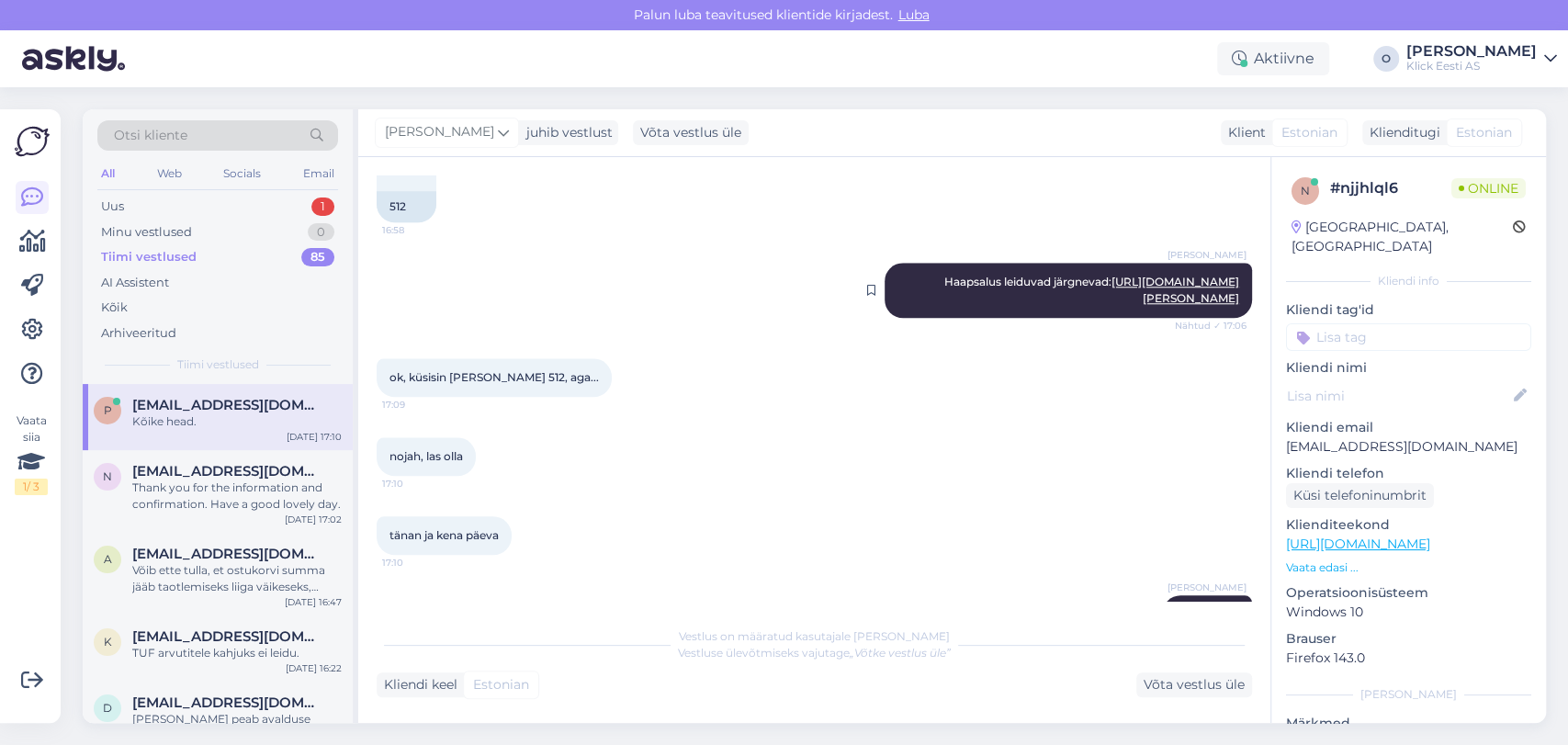
click at [1139, 301] on link "[URL][DOMAIN_NAME][PERSON_NAME]" at bounding box center [1176, 290] width 128 height 30
